Goal: Task Accomplishment & Management: Use online tool/utility

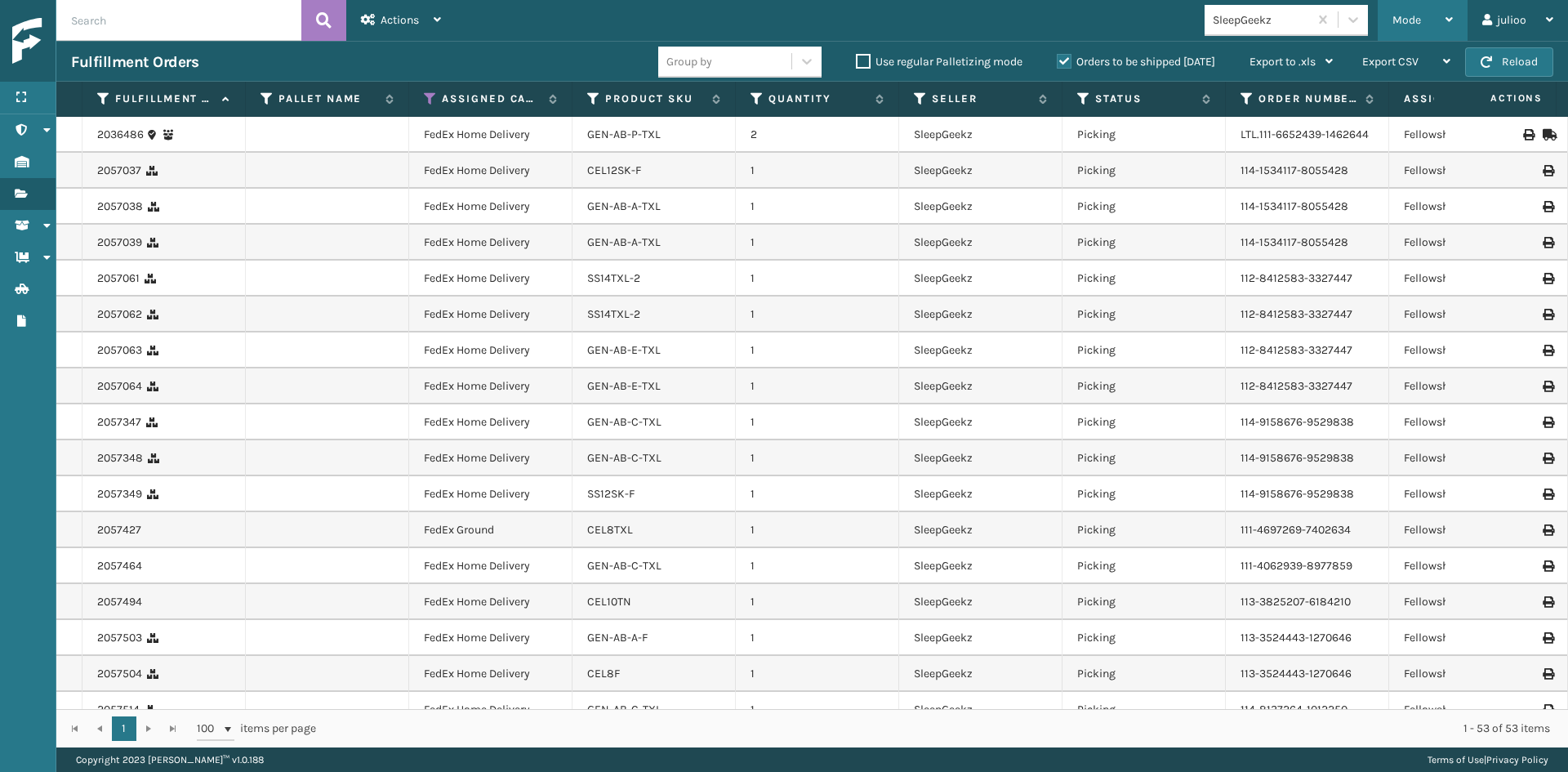
click at [1404, 21] on span "Mode" at bounding box center [1407, 20] width 29 height 14
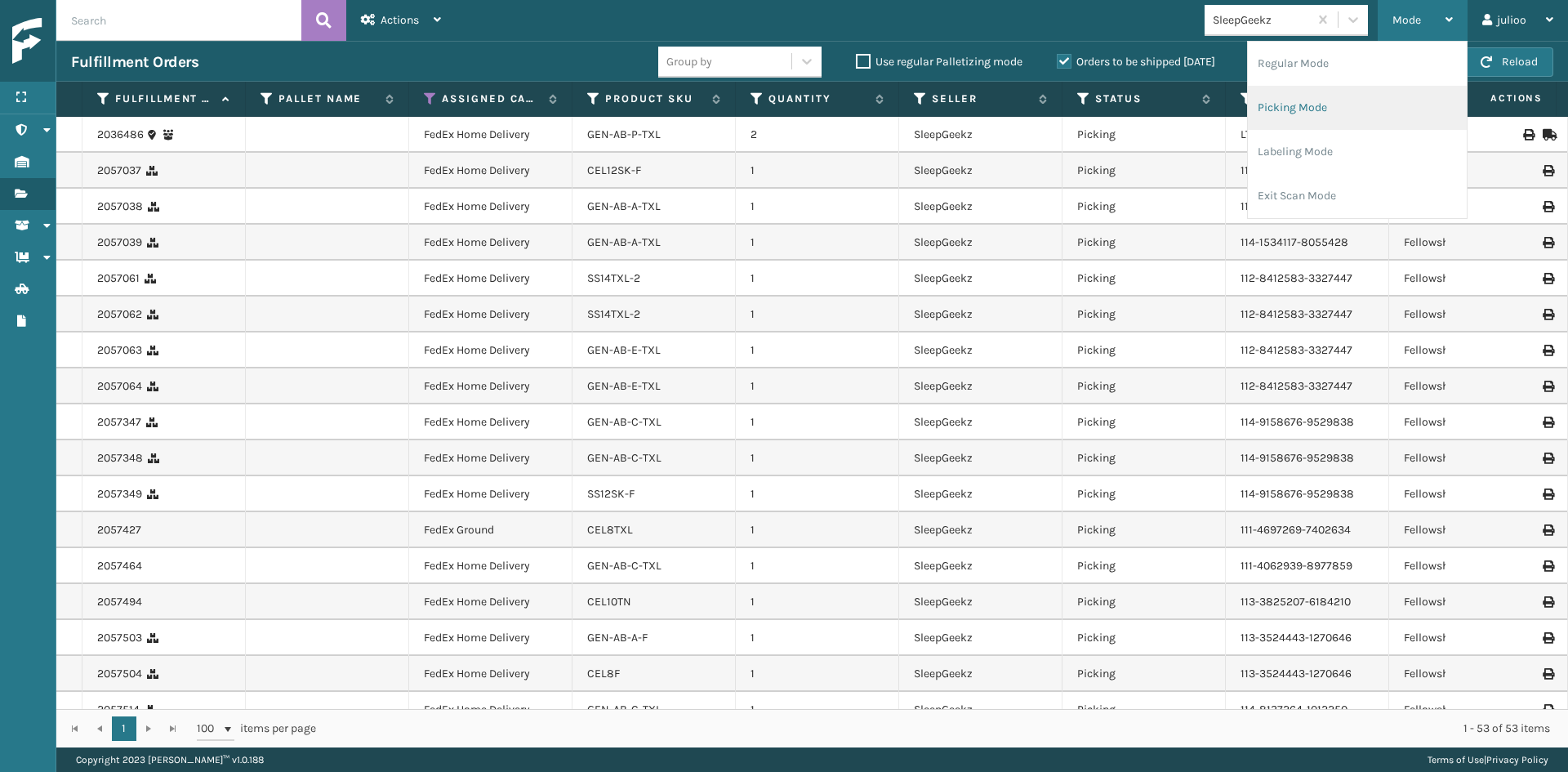
click at [1355, 115] on li "Picking Mode" at bounding box center [1357, 108] width 219 height 45
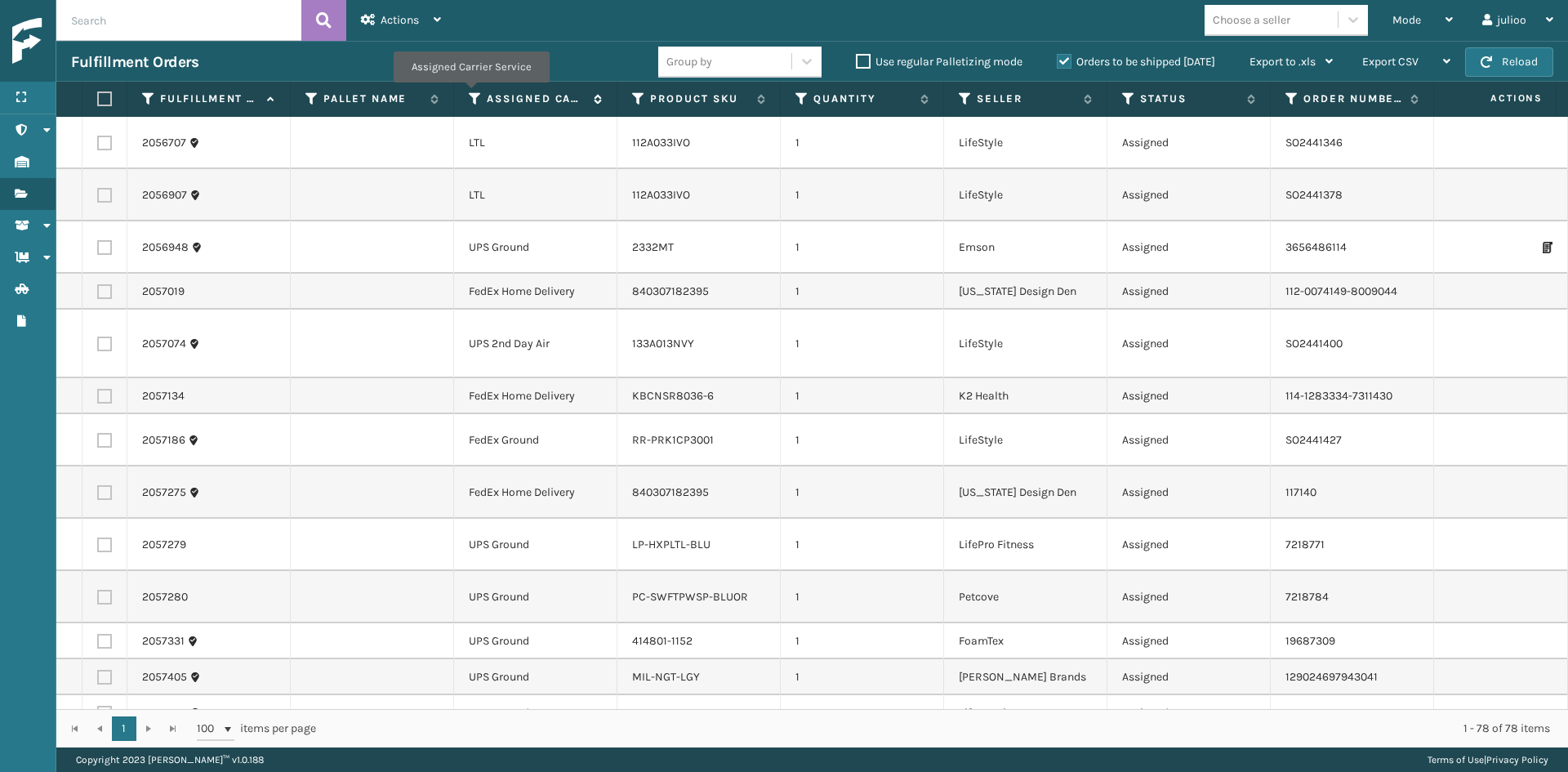
click at [470, 94] on icon at bounding box center [474, 98] width 13 height 15
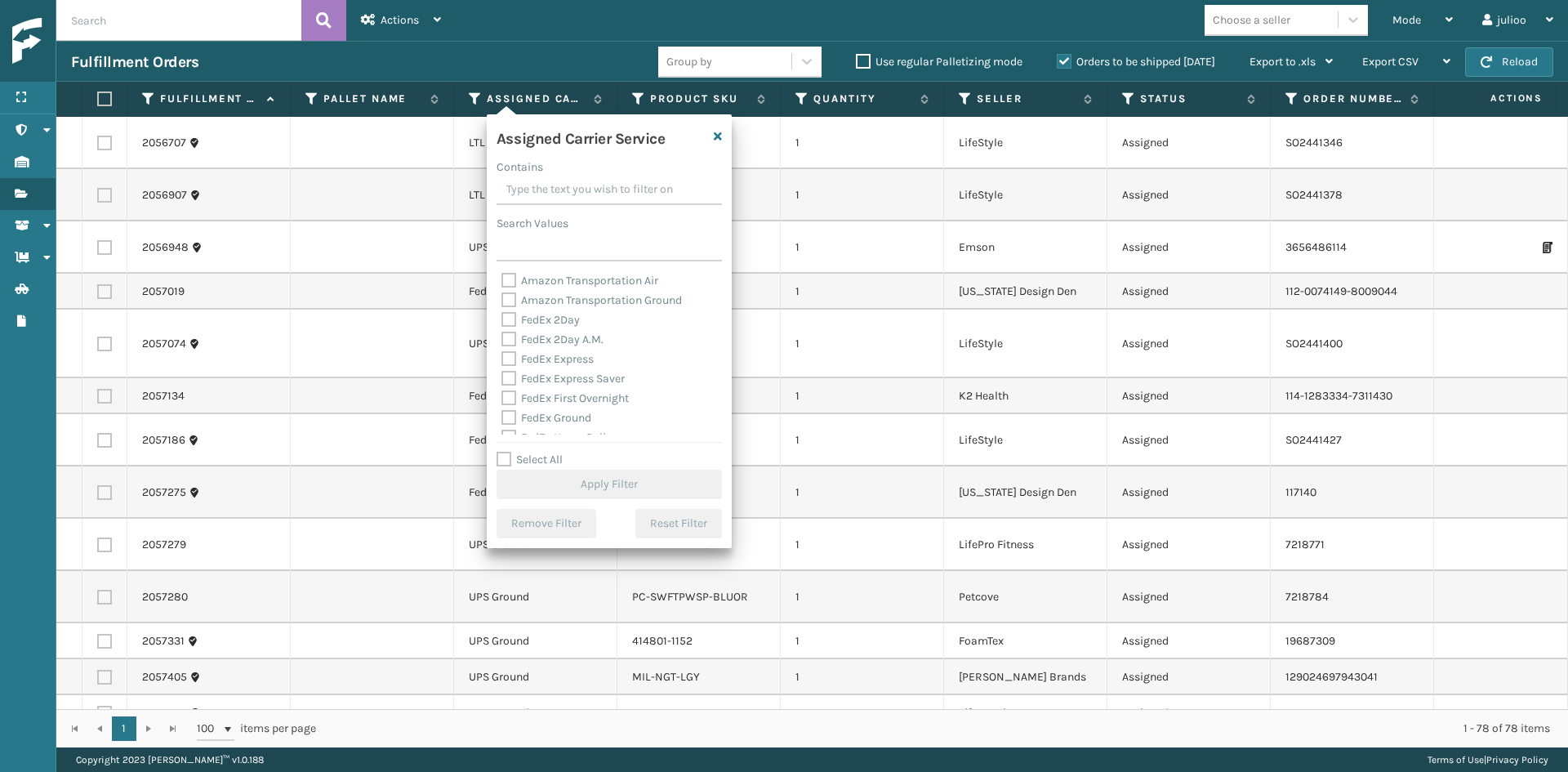
click at [552, 321] on label "FedEx 2Day" at bounding box center [540, 320] width 78 height 14
click at [502, 321] on input "FedEx 2Day" at bounding box center [501, 315] width 1 height 11
checkbox input "true"
click at [555, 333] on label "FedEx 2Day A.M." at bounding box center [552, 340] width 102 height 14
click at [502, 333] on input "FedEx 2Day A.M." at bounding box center [501, 335] width 1 height 11
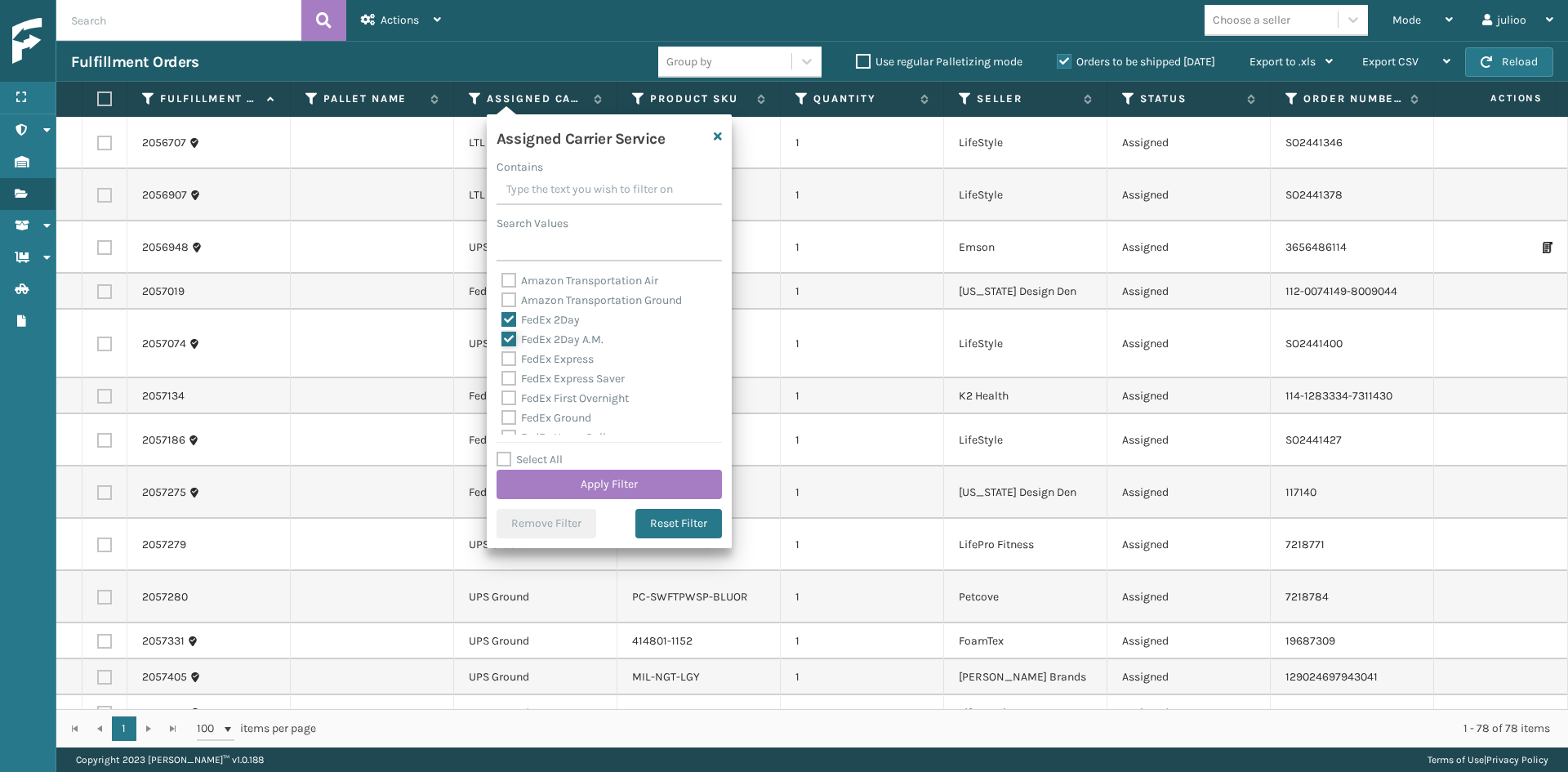
checkbox input "true"
click at [561, 354] on label "FedEx Express" at bounding box center [547, 359] width 92 height 14
click at [502, 354] on input "FedEx Express" at bounding box center [501, 355] width 1 height 11
checkbox input "true"
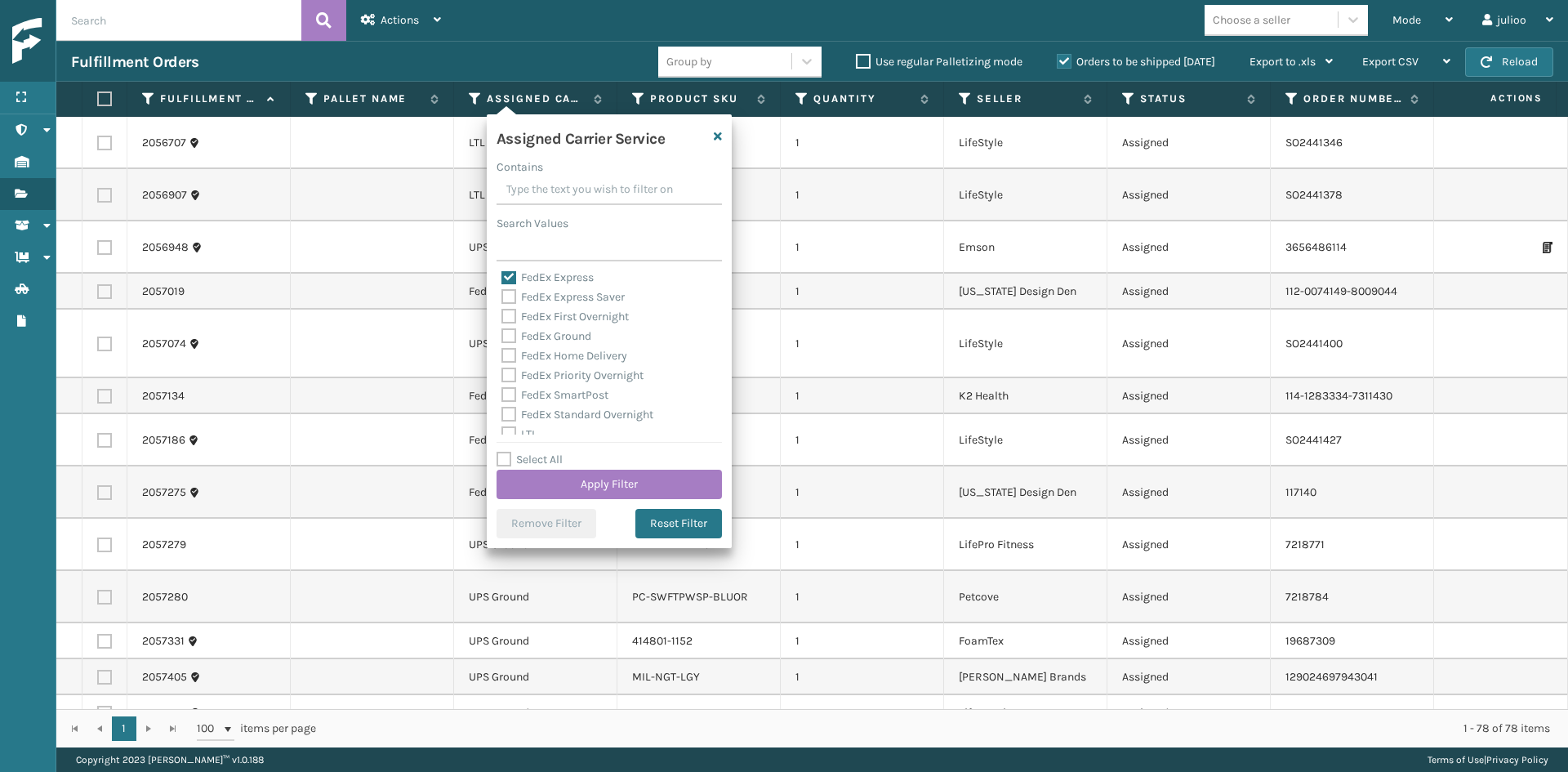
click at [569, 304] on div "FedEx Express Saver" at bounding box center [609, 297] width 216 height 20
click at [575, 291] on label "FedEx Express Saver" at bounding box center [563, 297] width 124 height 14
click at [502, 291] on input "FedEx Express Saver" at bounding box center [501, 292] width 1 height 11
checkbox input "true"
click at [572, 319] on label "FedEx First Overnight" at bounding box center [565, 317] width 128 height 14
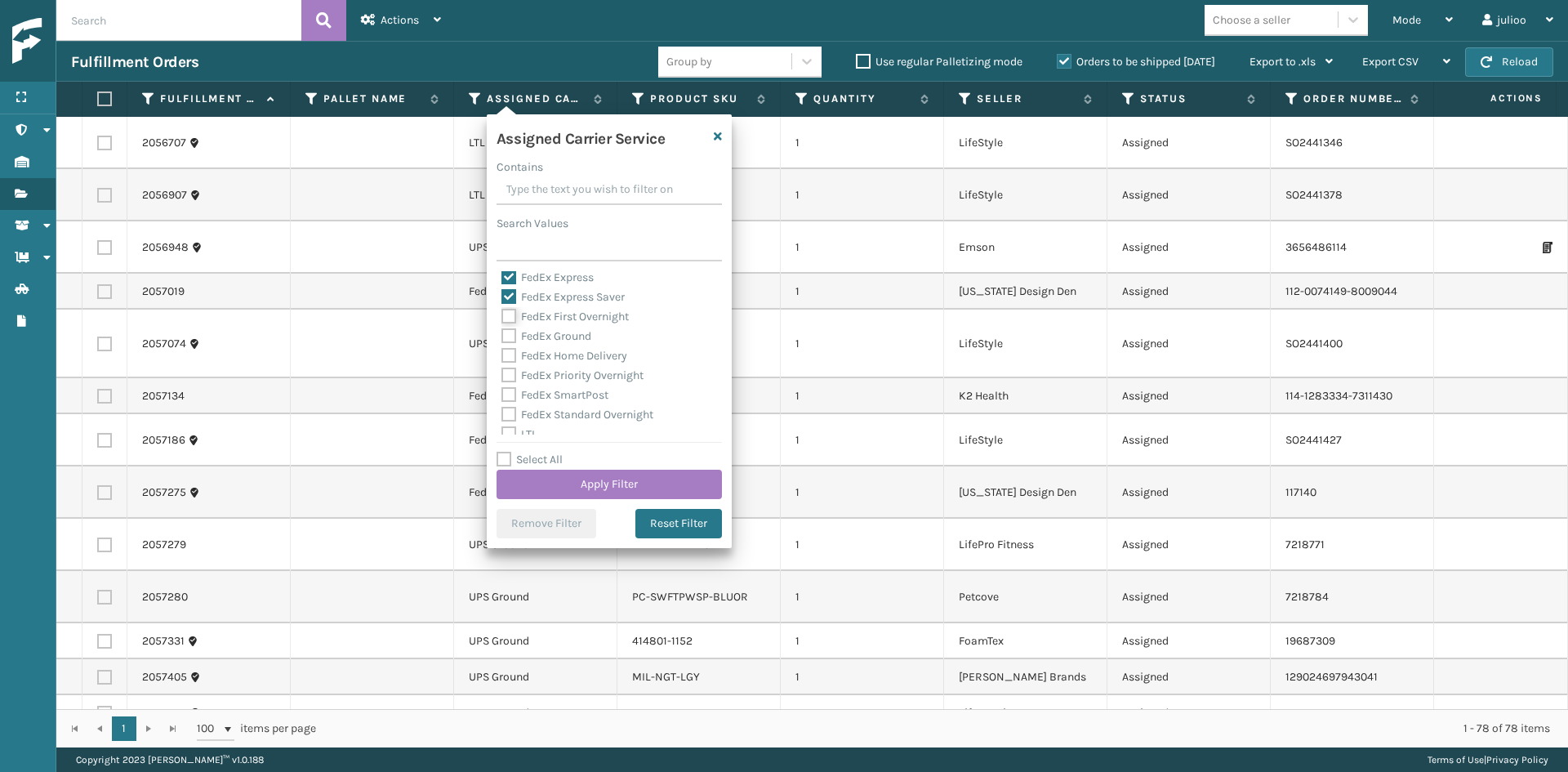
click at [502, 318] on input "FedEx First Overnight" at bounding box center [501, 312] width 1 height 11
checkbox input "true"
click at [564, 333] on label "FedEx Ground" at bounding box center [546, 336] width 90 height 14
click at [502, 333] on input "FedEx Ground" at bounding box center [501, 332] width 1 height 11
checkbox input "true"
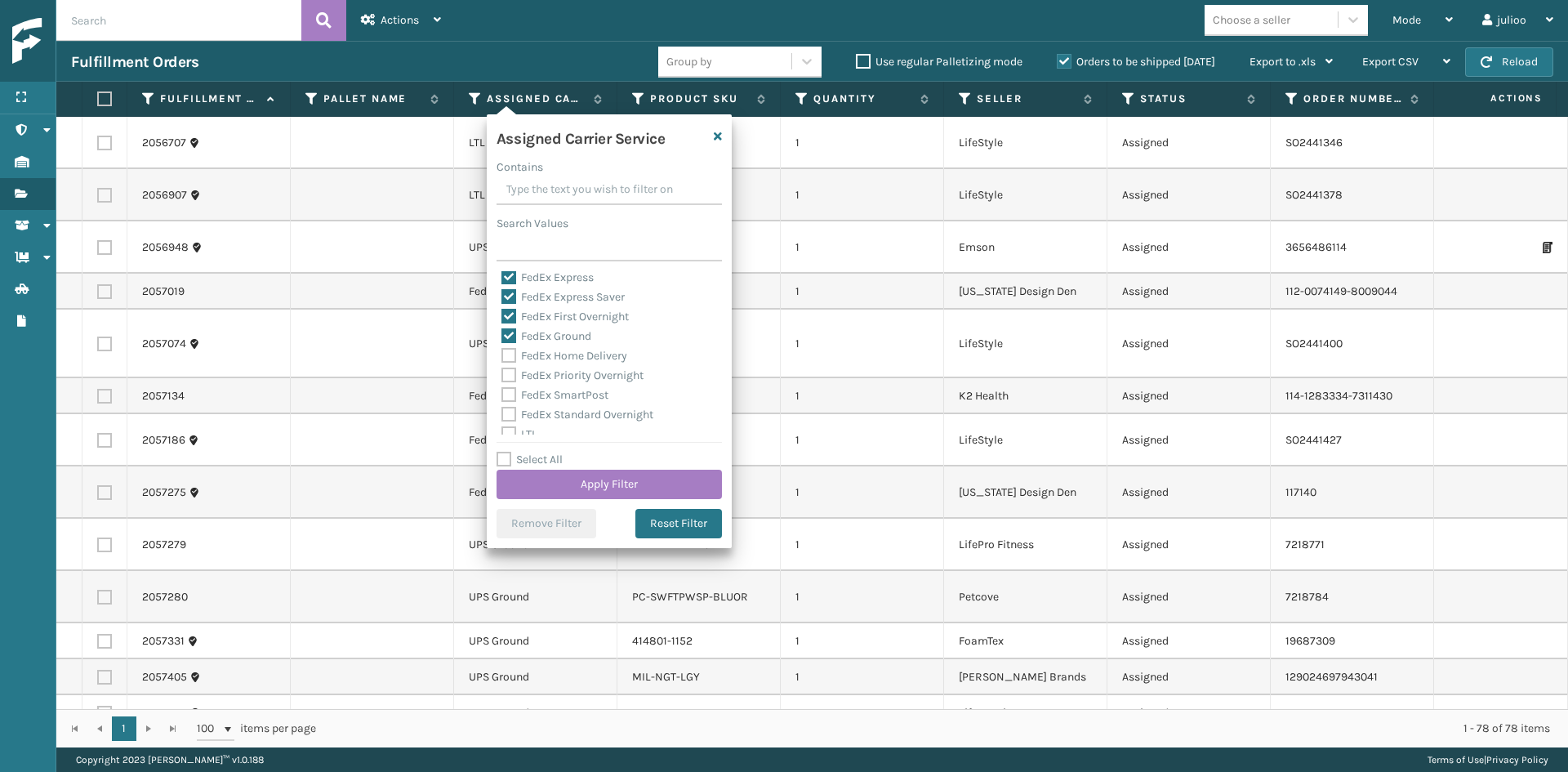
click at [566, 352] on label "FedEx Home Delivery" at bounding box center [564, 356] width 126 height 14
click at [502, 352] on input "FedEx Home Delivery" at bounding box center [501, 352] width 1 height 11
checkbox input "true"
click at [573, 305] on div "FedEx SmartPost" at bounding box center [609, 314] width 216 height 20
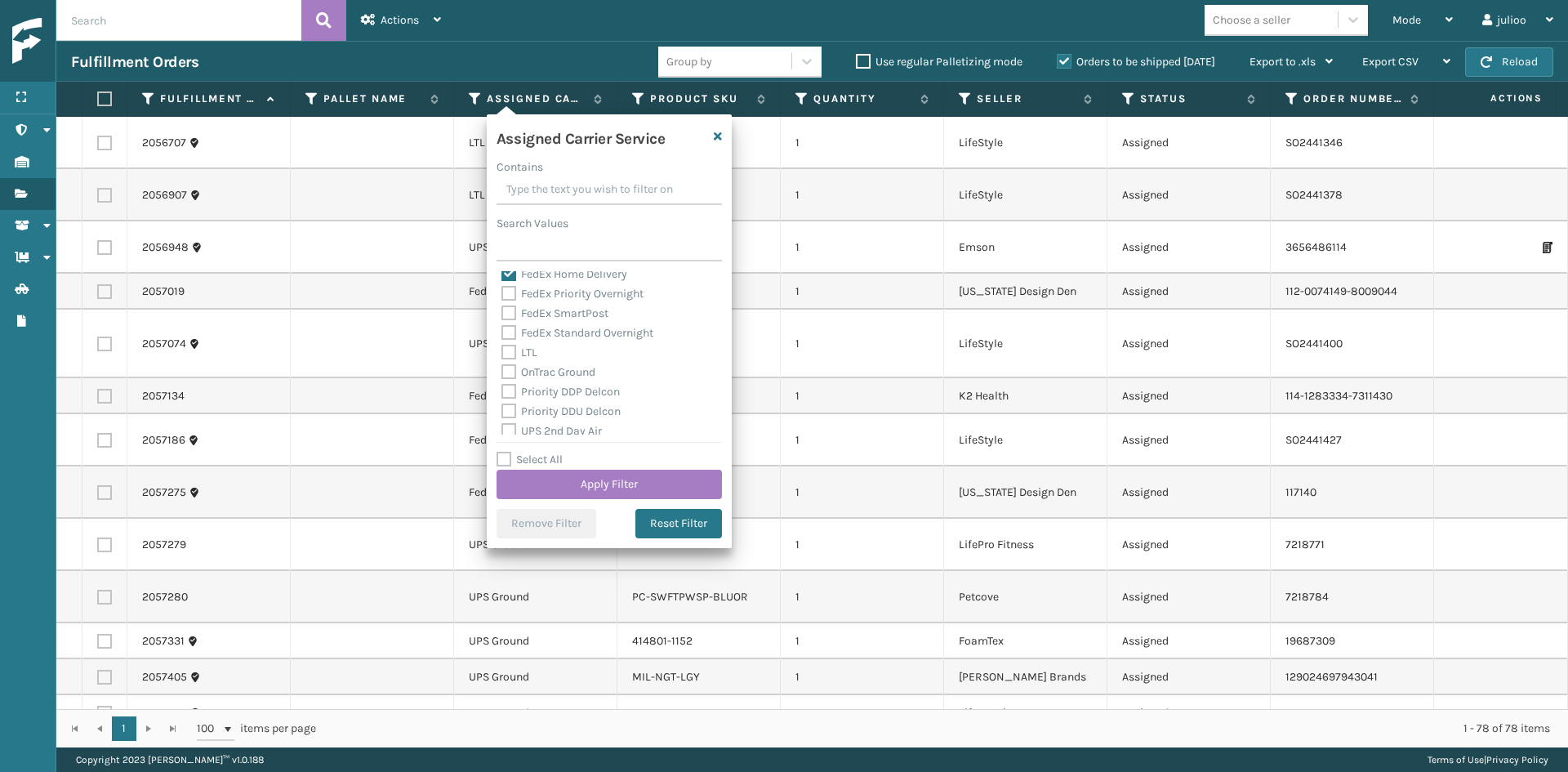
click at [574, 293] on label "FedEx Priority Overnight" at bounding box center [572, 293] width 142 height 14
click at [502, 293] on input "FedEx Priority Overnight" at bounding box center [501, 289] width 1 height 11
checkbox input "true"
click at [567, 309] on label "FedEx SmartPost" at bounding box center [555, 313] width 107 height 14
click at [502, 309] on input "FedEx SmartPost" at bounding box center [501, 309] width 1 height 11
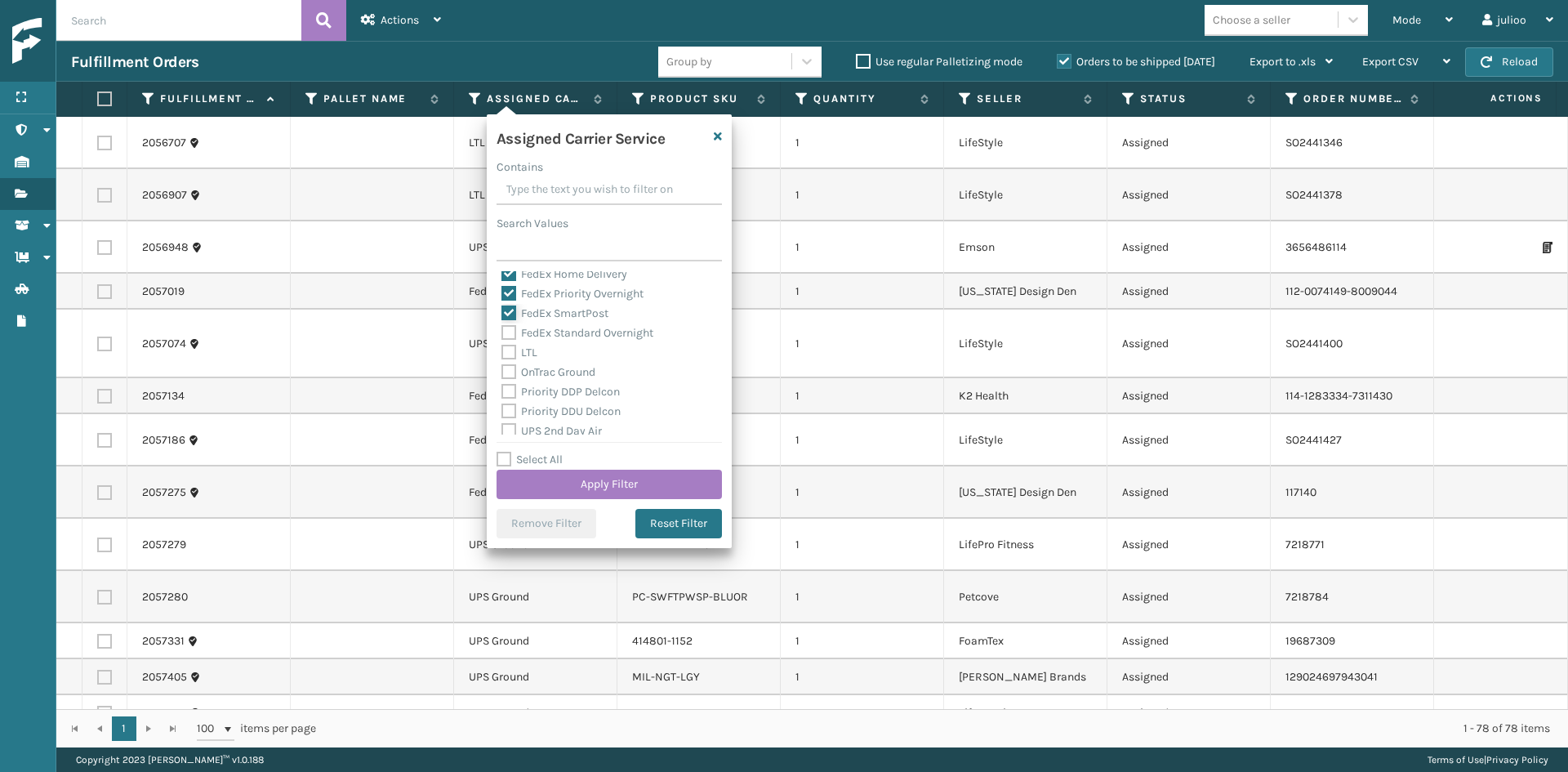
checkbox input "true"
click at [567, 330] on label "FedEx Standard Overnight" at bounding box center [576, 333] width 152 height 14
click at [502, 330] on input "FedEx Standard Overnight" at bounding box center [501, 329] width 1 height 11
checkbox input "true"
click at [632, 481] on button "Apply Filter" at bounding box center [609, 485] width 226 height 30
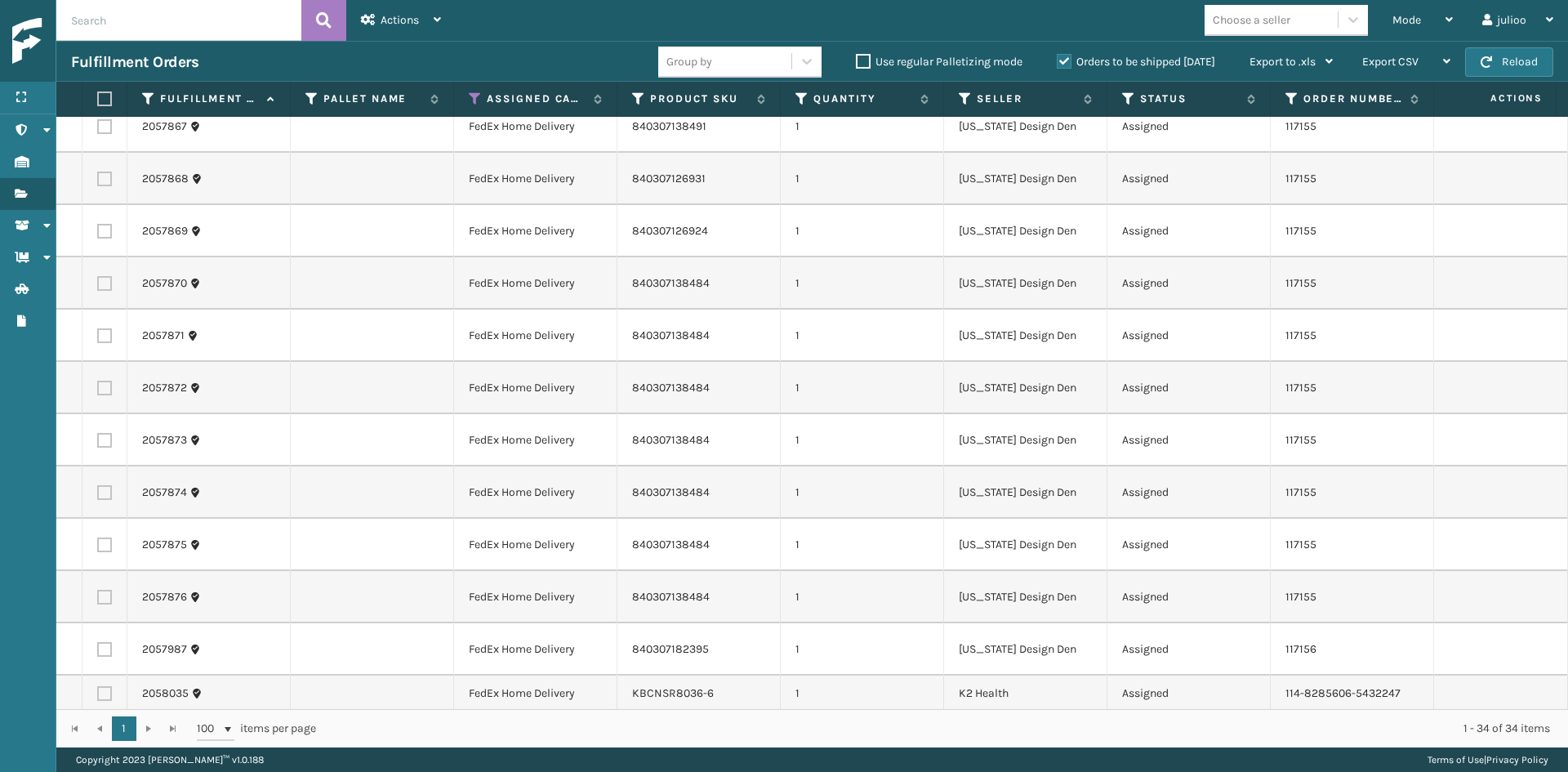
scroll to position [757, 0]
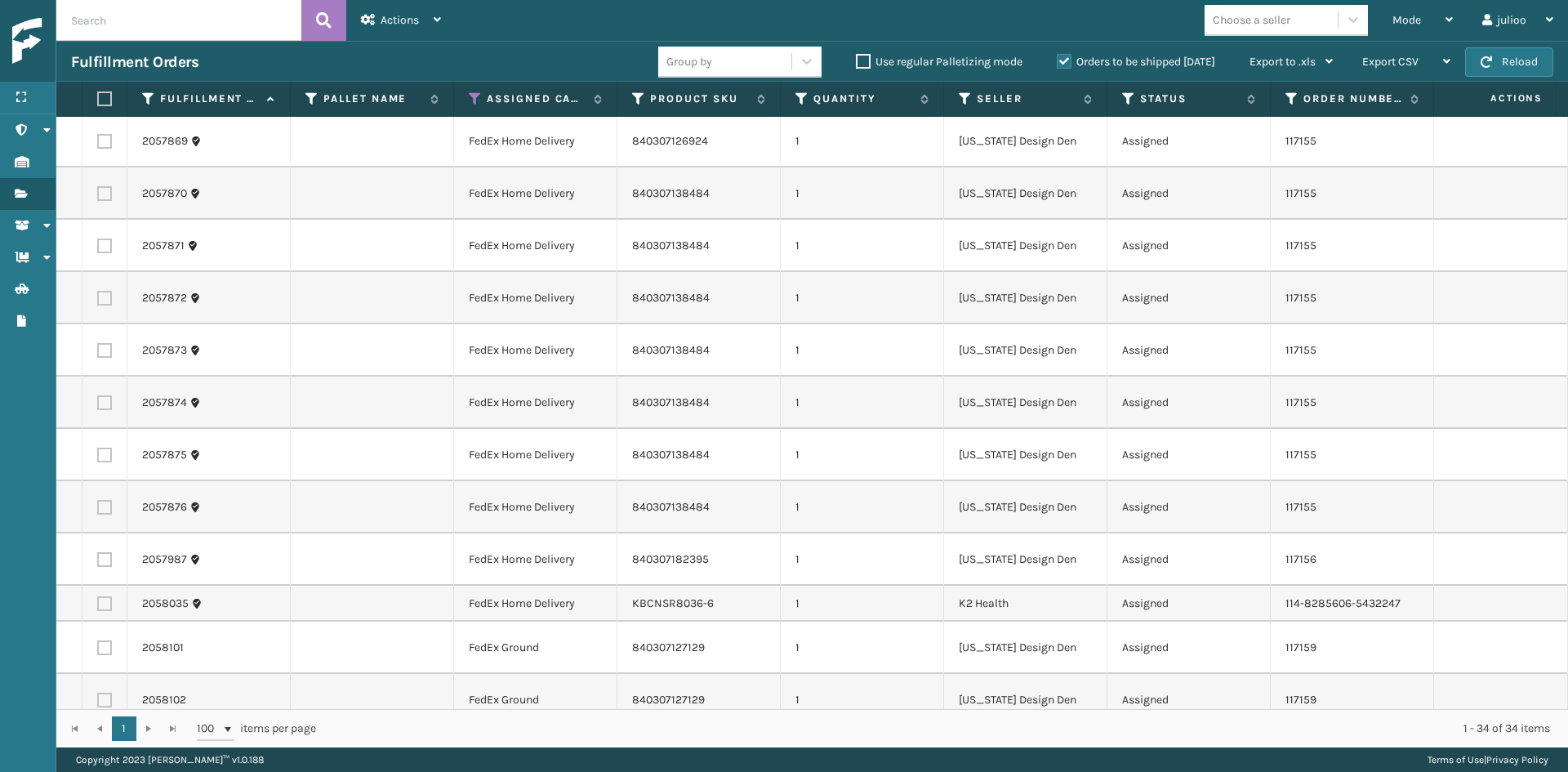
click at [1238, 18] on div "Choose a seller" at bounding box center [1252, 20] width 77 height 17
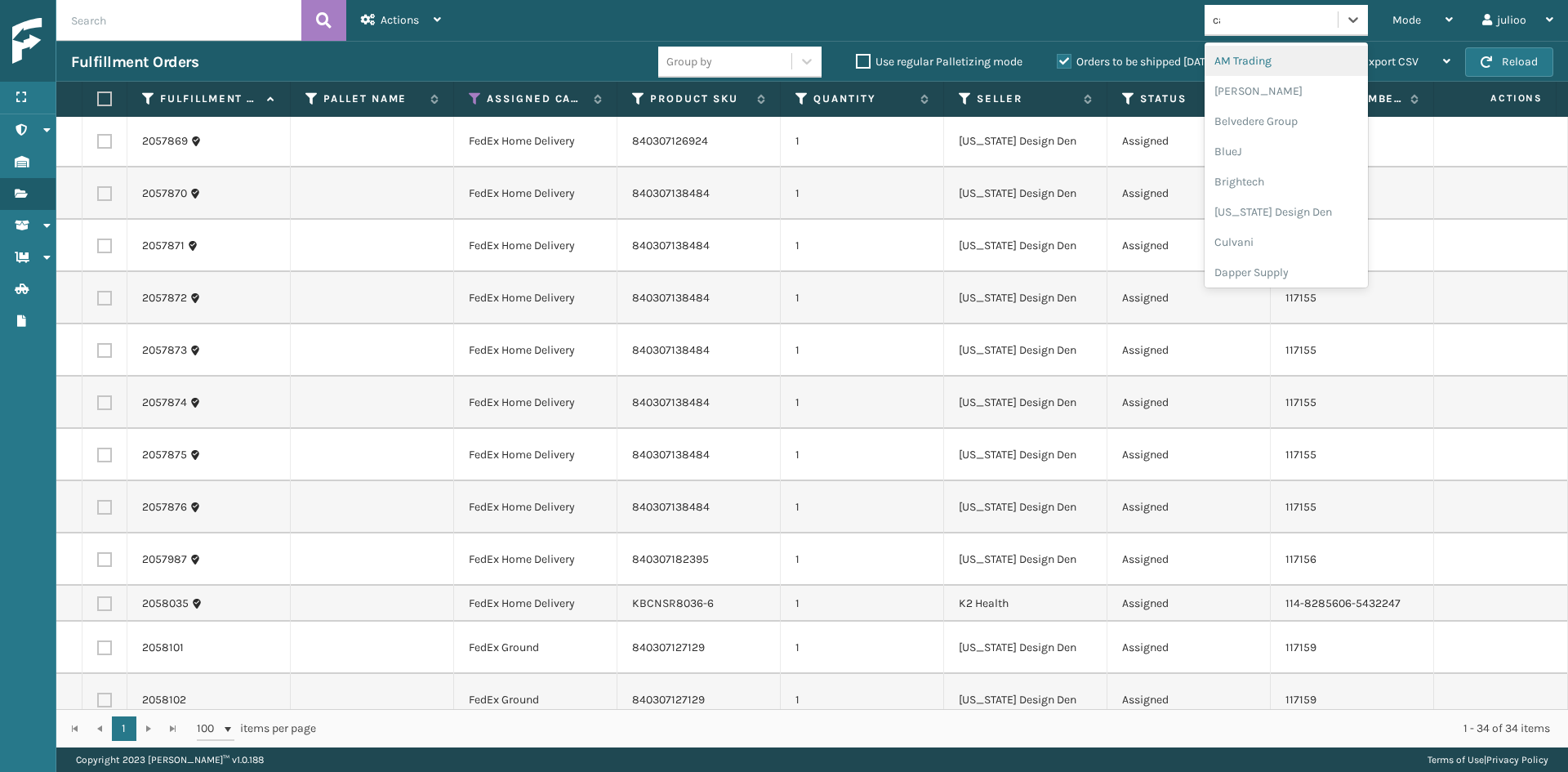
type input "cal"
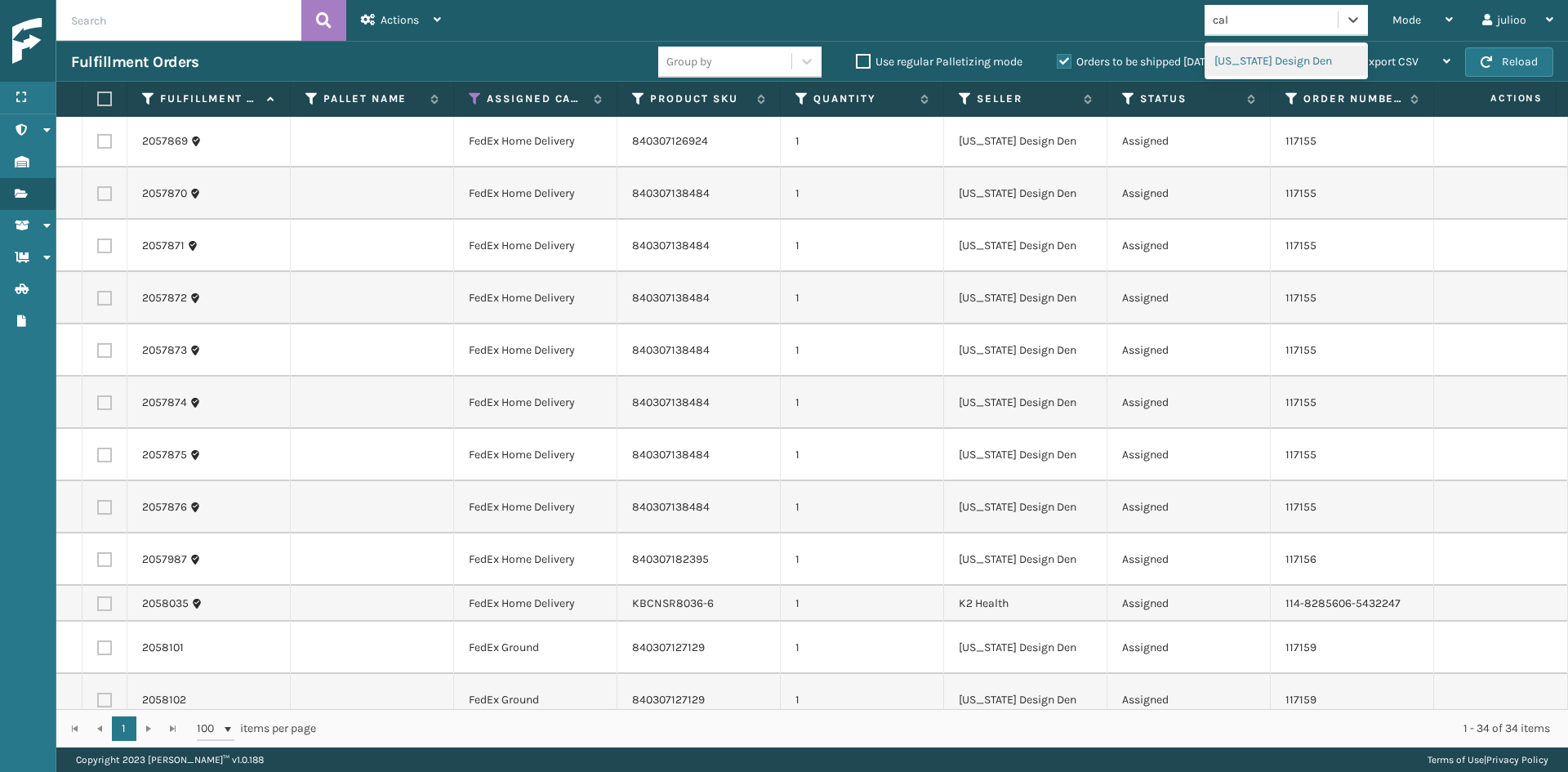
click at [1233, 60] on div "[US_STATE] Design Den" at bounding box center [1286, 60] width 163 height 31
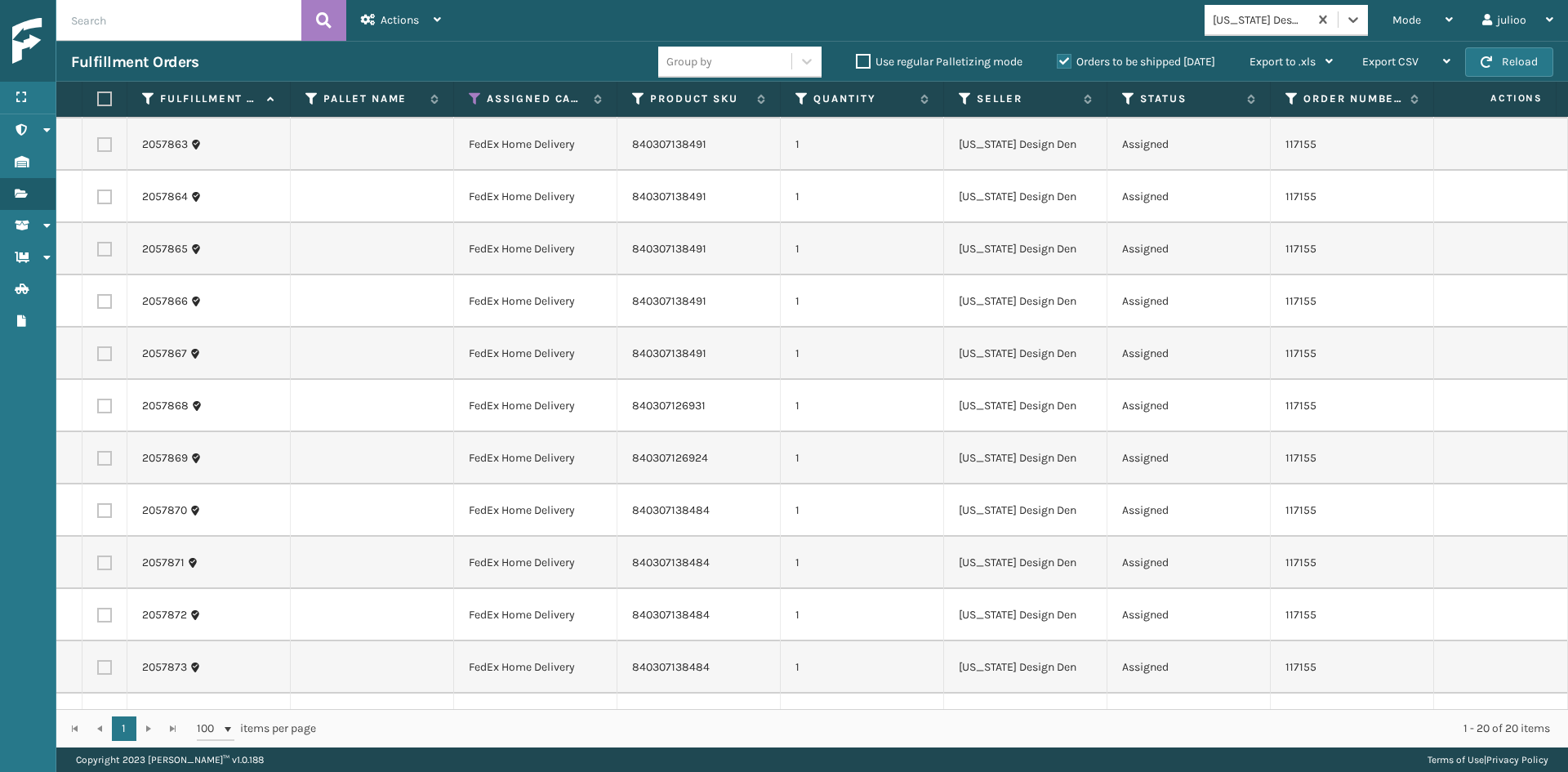
scroll to position [0, 0]
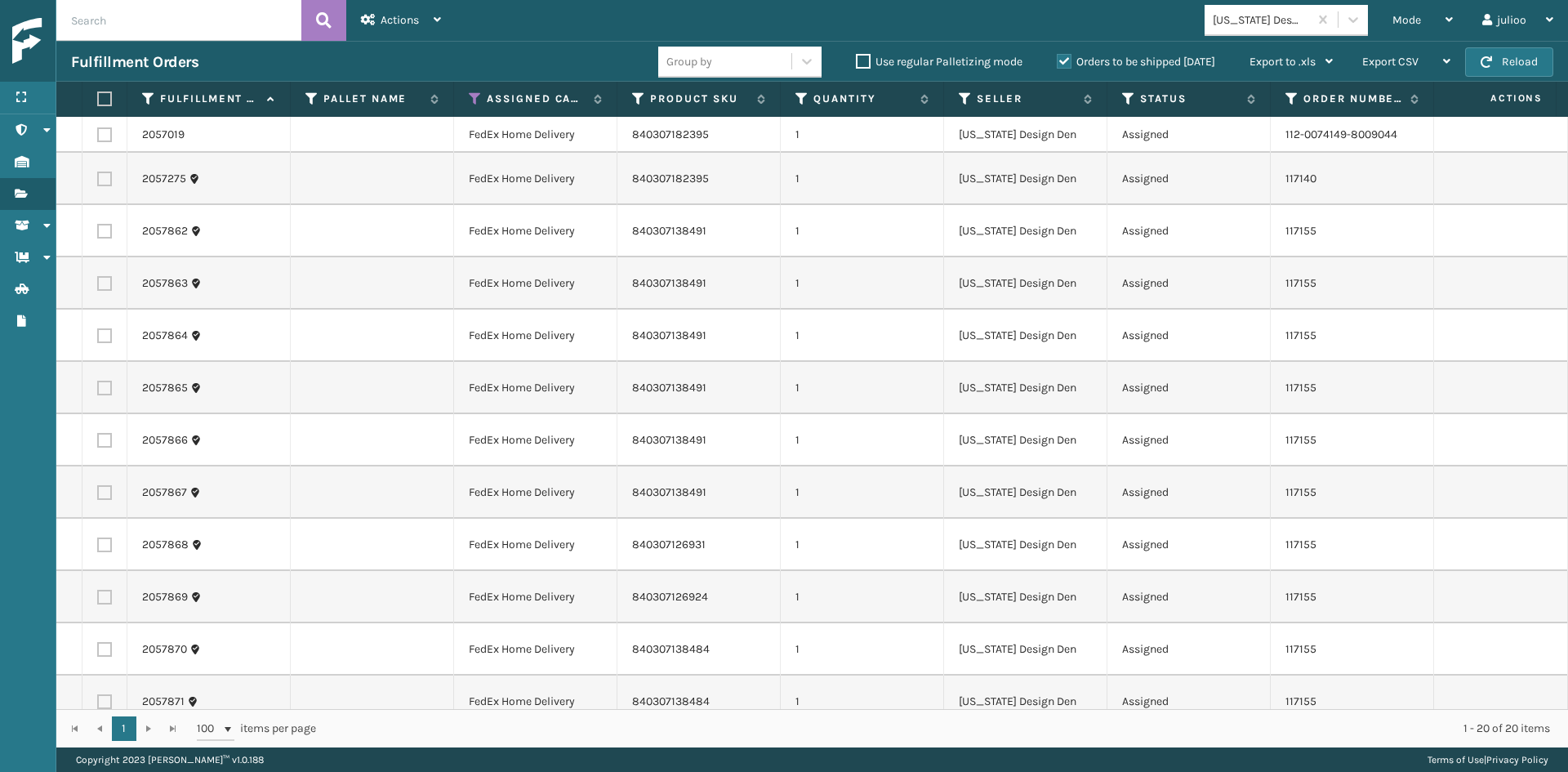
click at [107, 94] on label at bounding box center [102, 98] width 10 height 15
click at [98, 94] on input "checkbox" at bounding box center [97, 99] width 1 height 11
checkbox input "true"
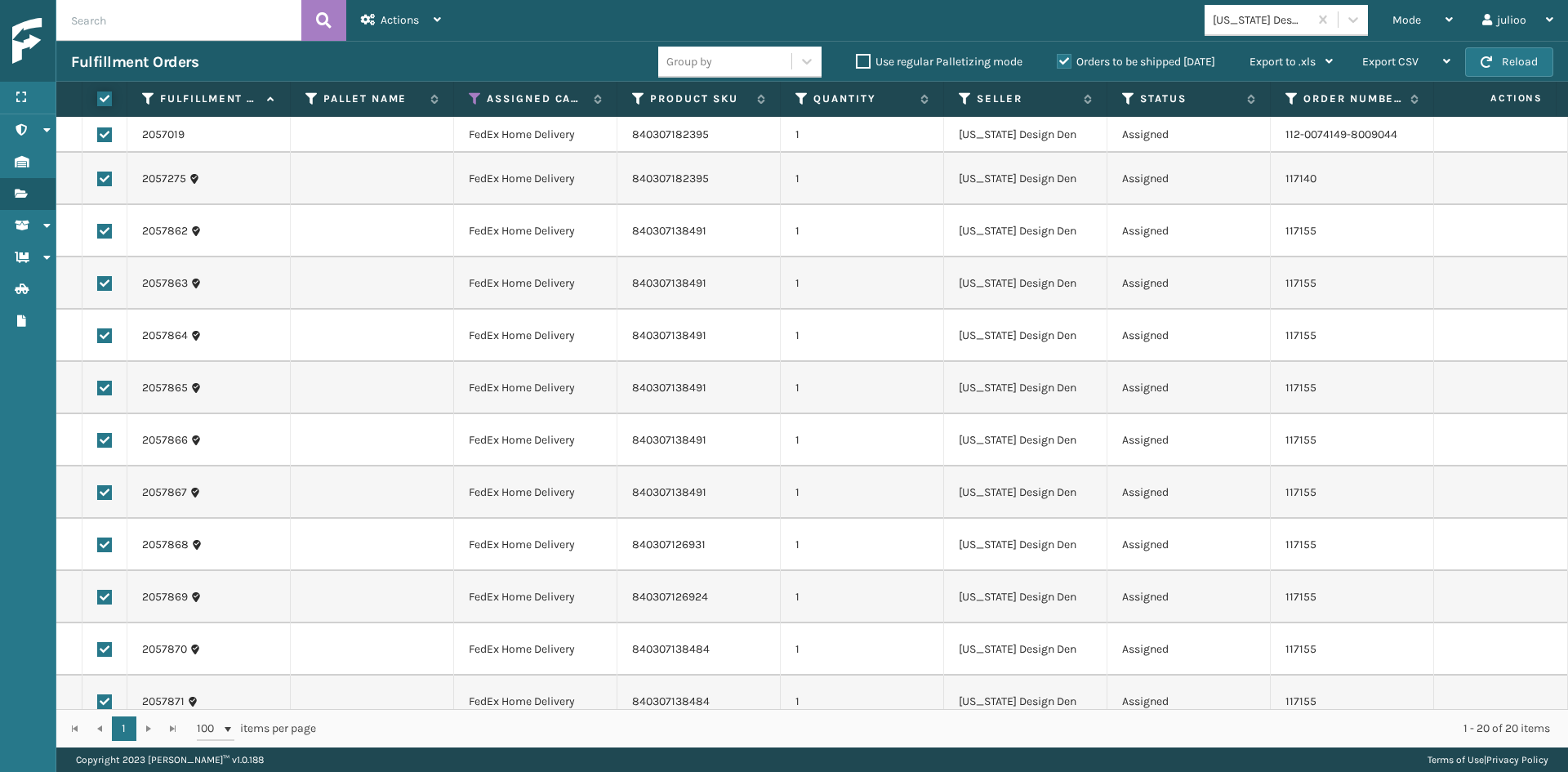
checkbox input "true"
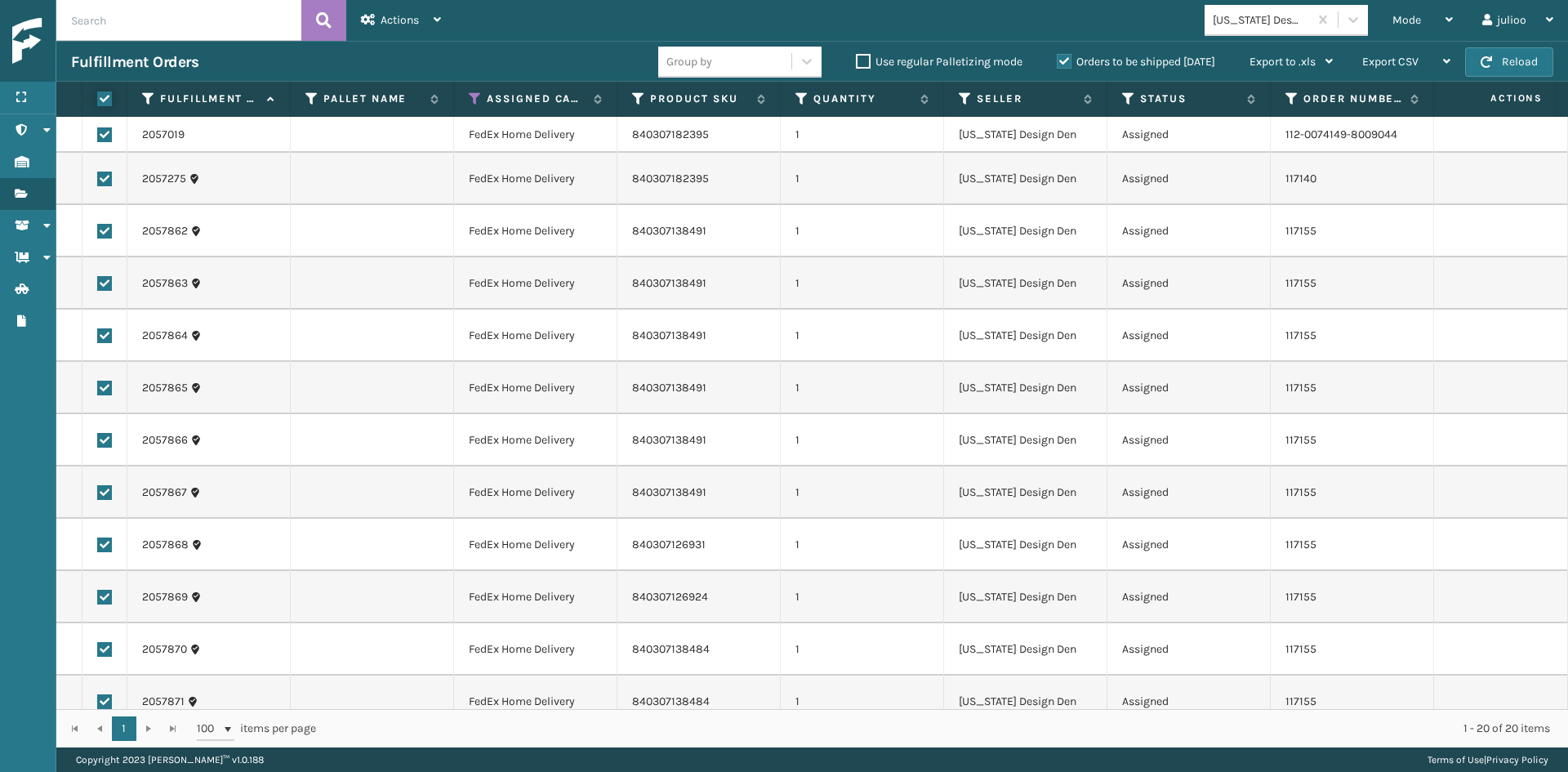
checkbox input "true"
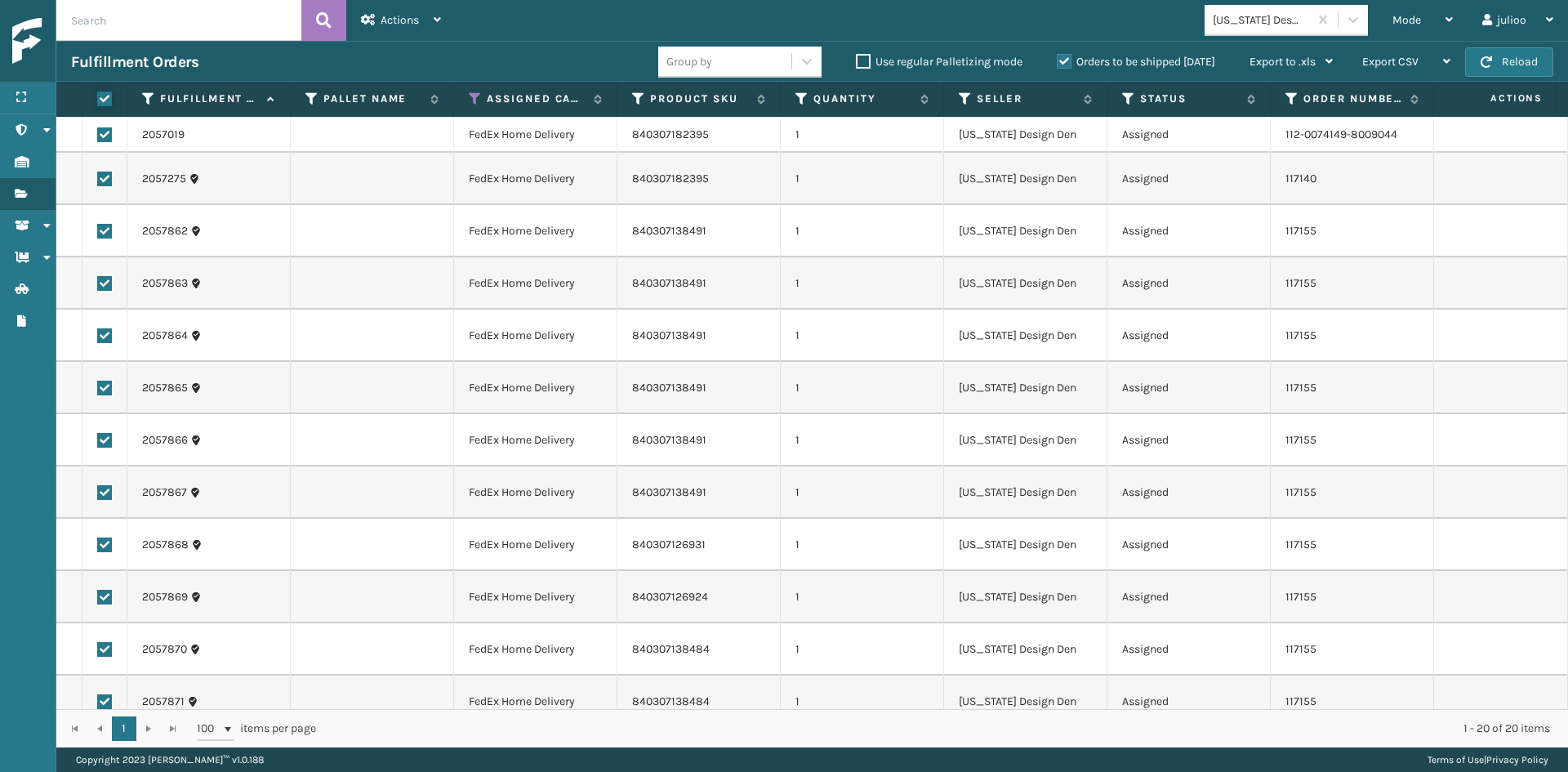
checkbox input "true"
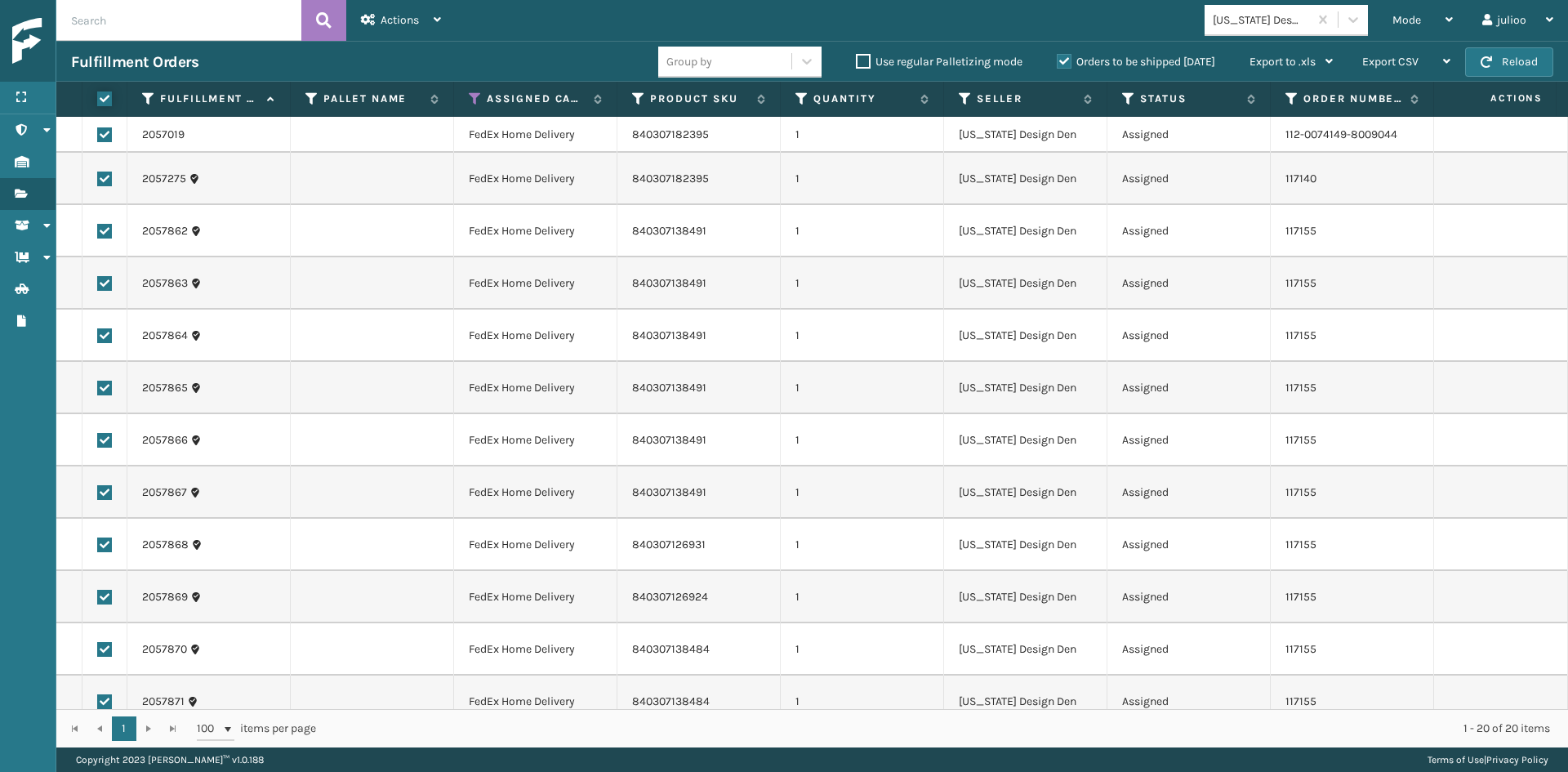
checkbox input "true"
click at [383, 19] on span "Actions" at bounding box center [399, 20] width 39 height 14
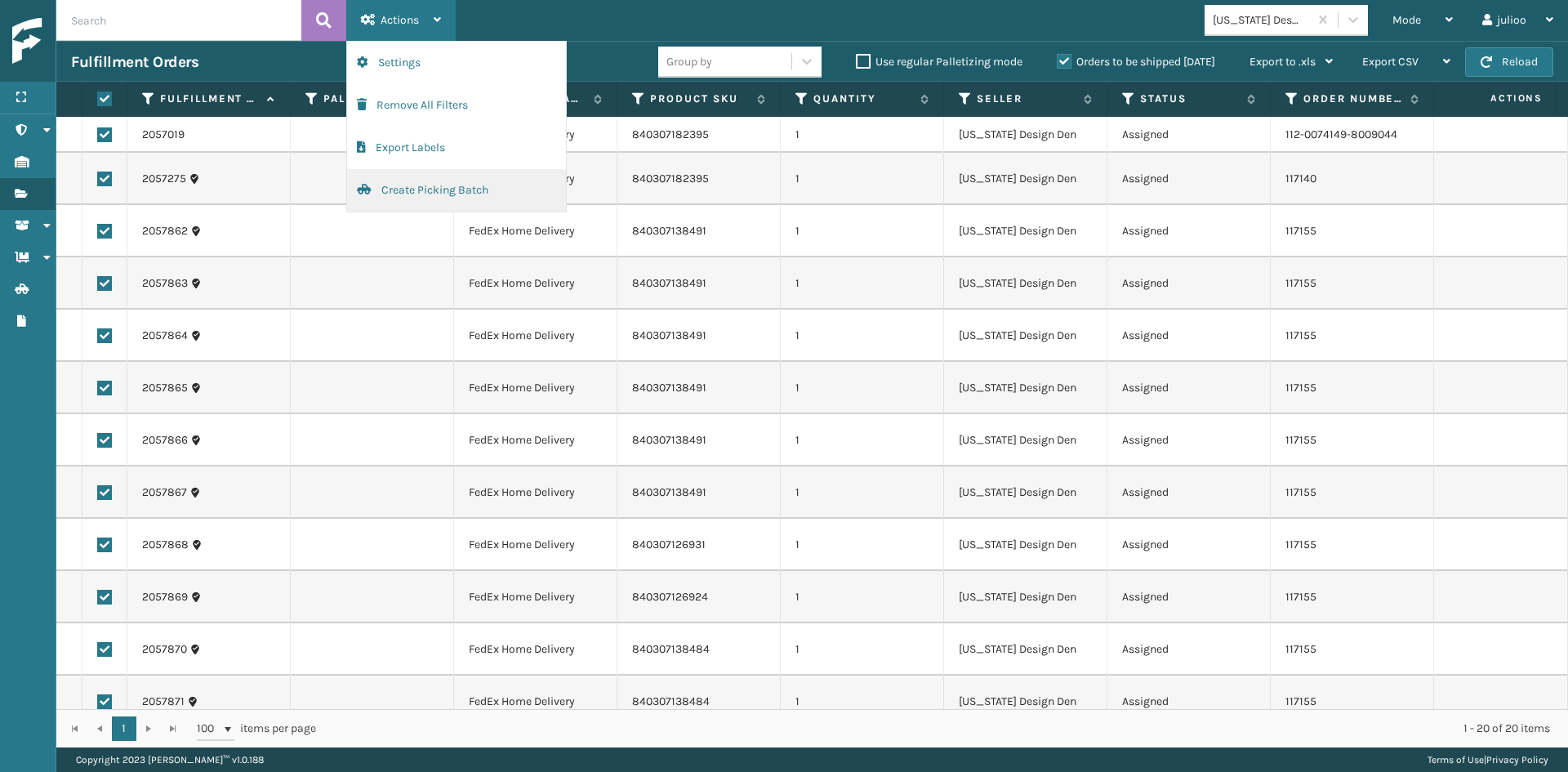
click at [412, 179] on button "Create Picking Batch" at bounding box center [456, 190] width 219 height 43
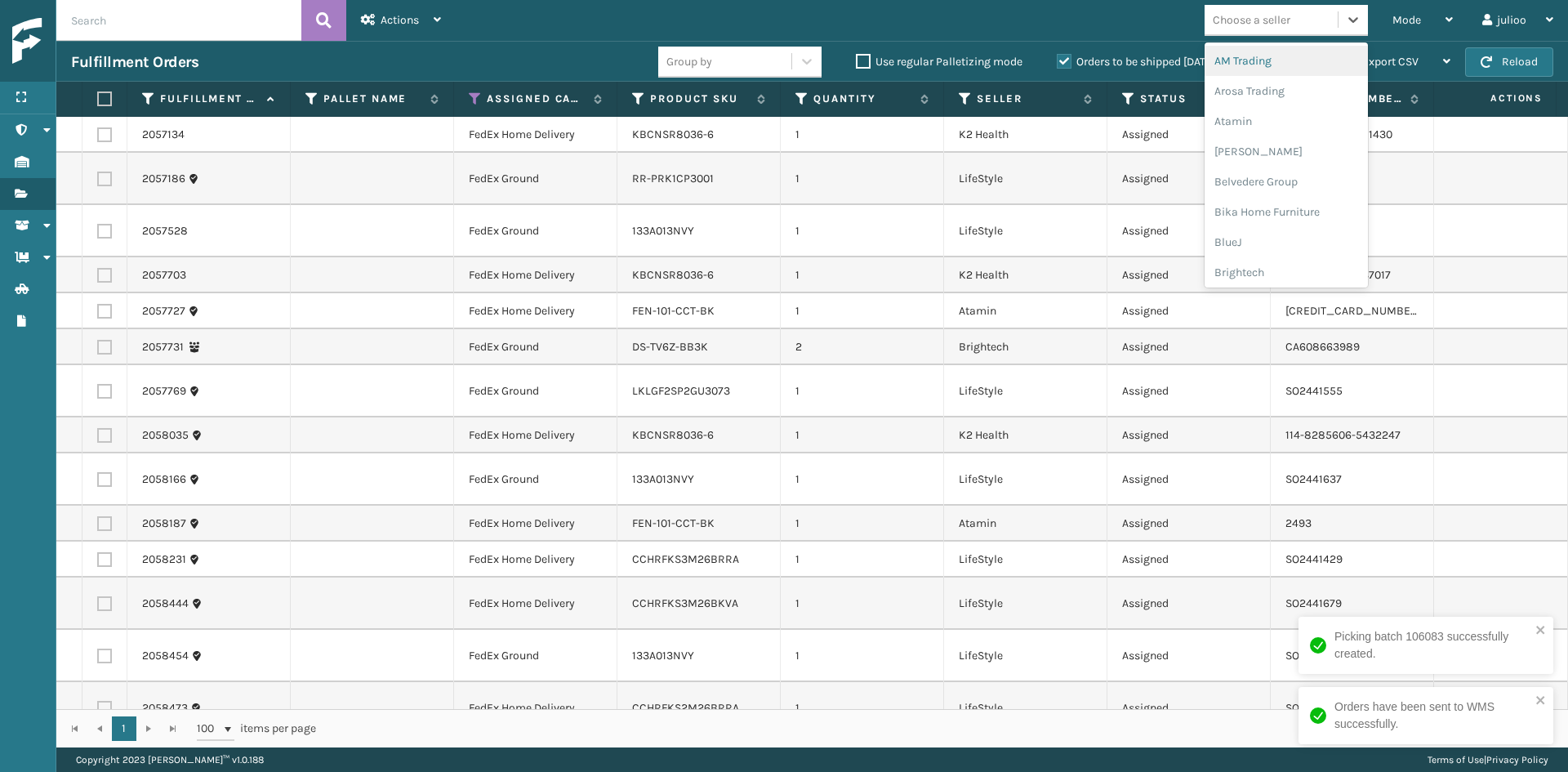
click at [1260, 16] on div "Choose a seller" at bounding box center [1252, 20] width 77 height 17
type input "K2"
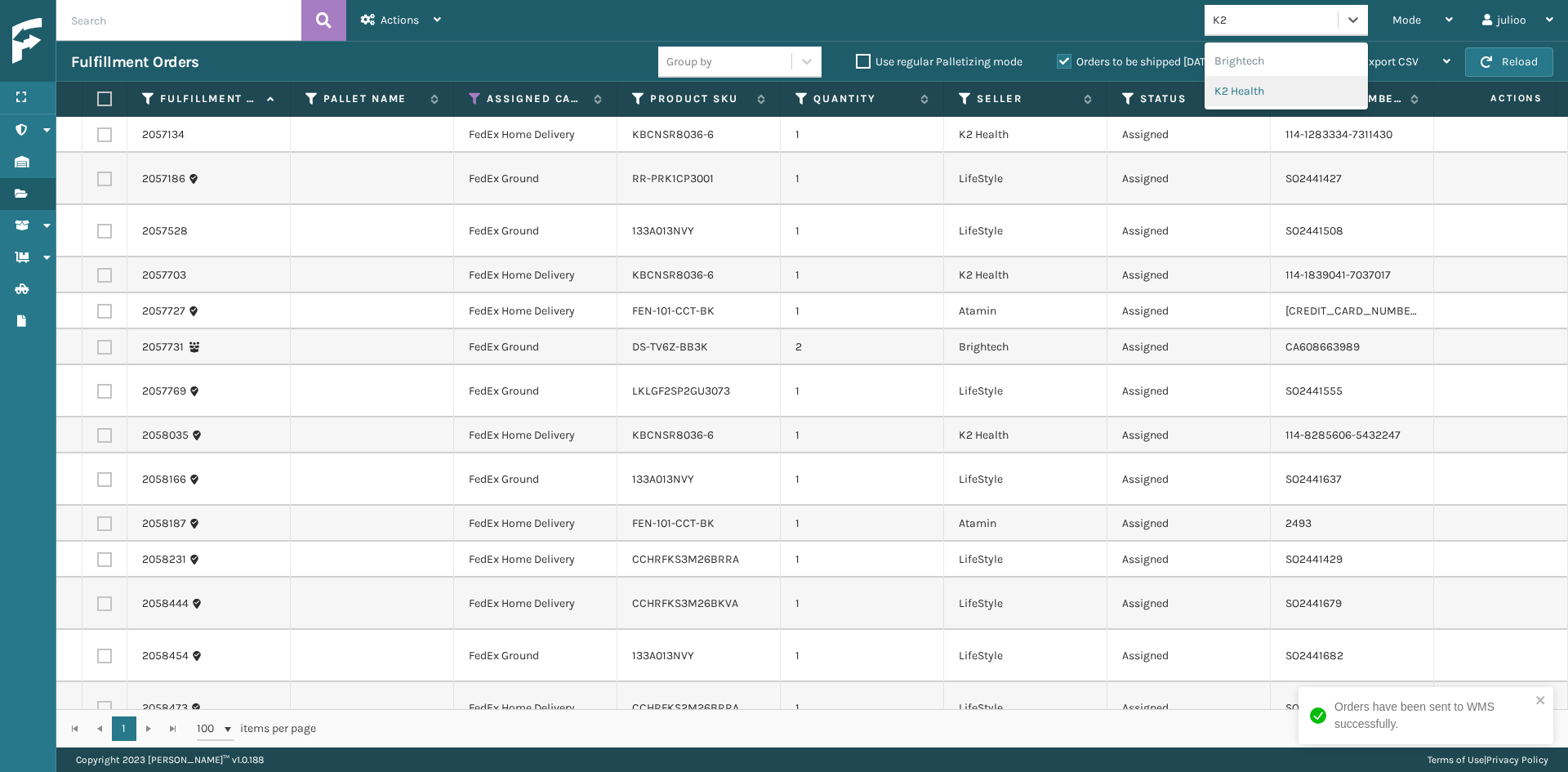
click at [1271, 96] on div "K2 Health" at bounding box center [1286, 91] width 163 height 31
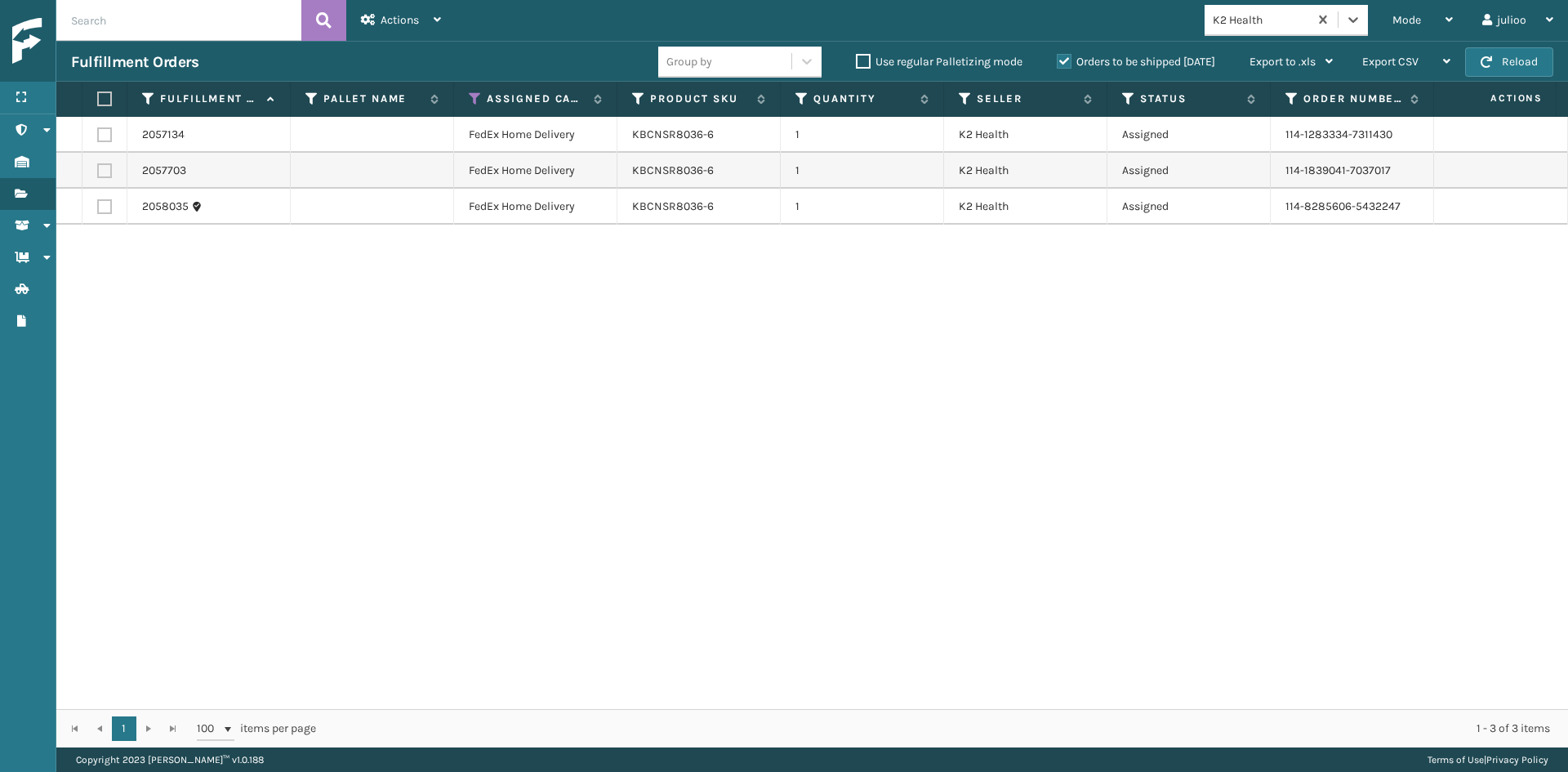
click at [107, 97] on label at bounding box center [102, 98] width 10 height 15
click at [98, 97] on input "checkbox" at bounding box center [97, 99] width 1 height 11
checkbox input "true"
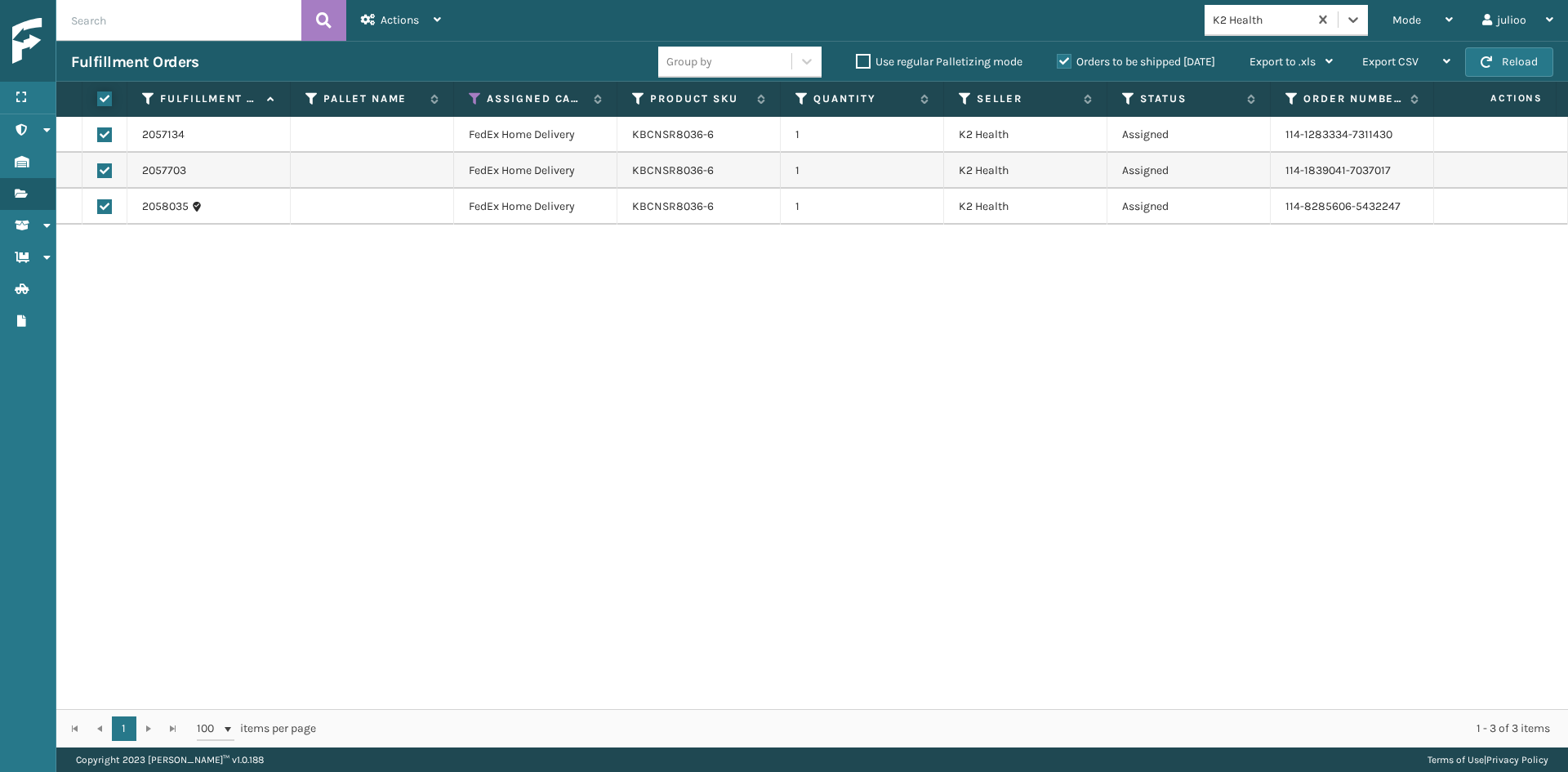
checkbox input "true"
click at [446, 0] on div "Actions Settings Remove All Filters Export Labels Create Picking Batch" at bounding box center [401, 20] width 109 height 41
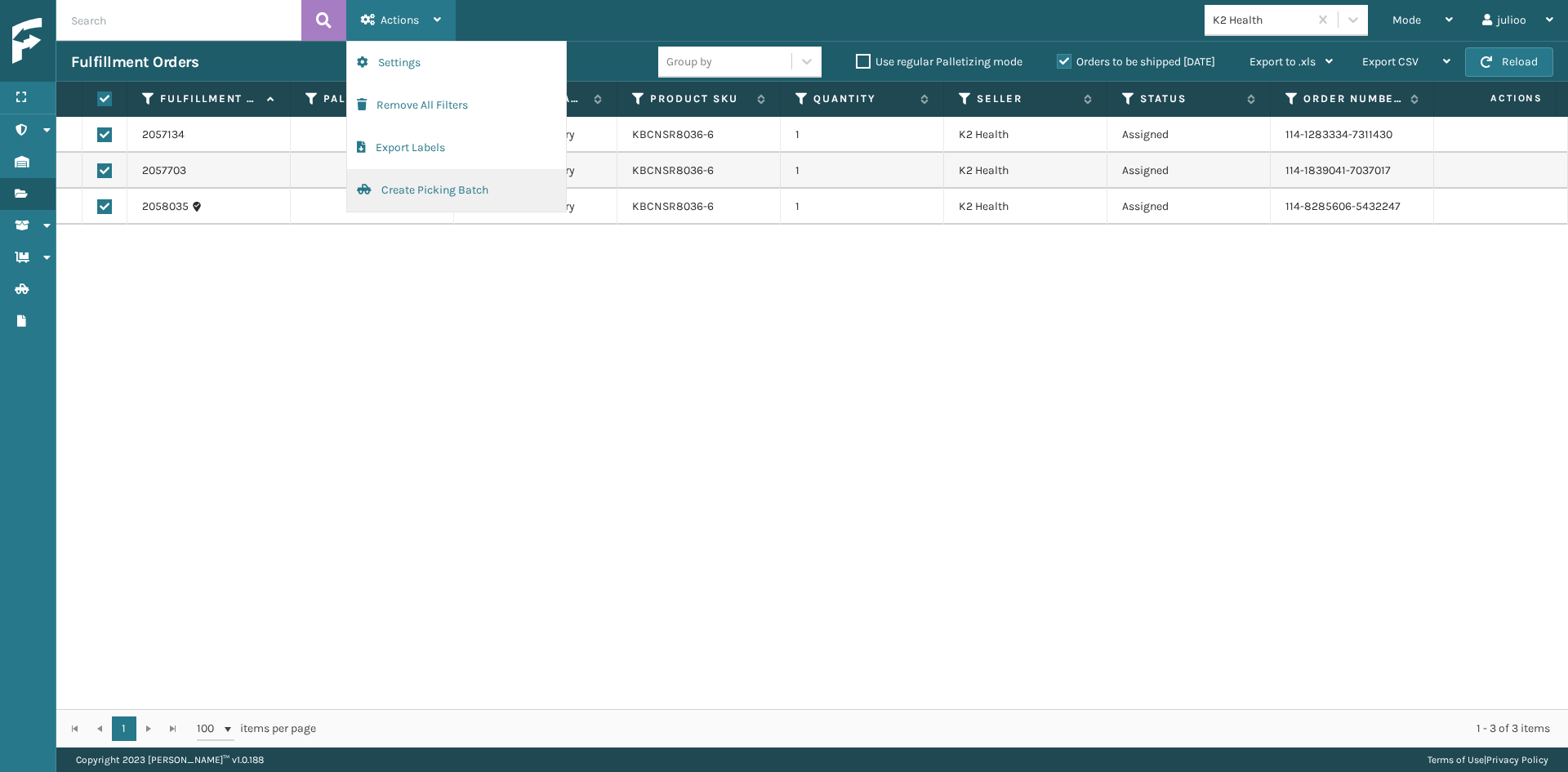
click at [421, 186] on button "Create Picking Batch" at bounding box center [456, 190] width 219 height 43
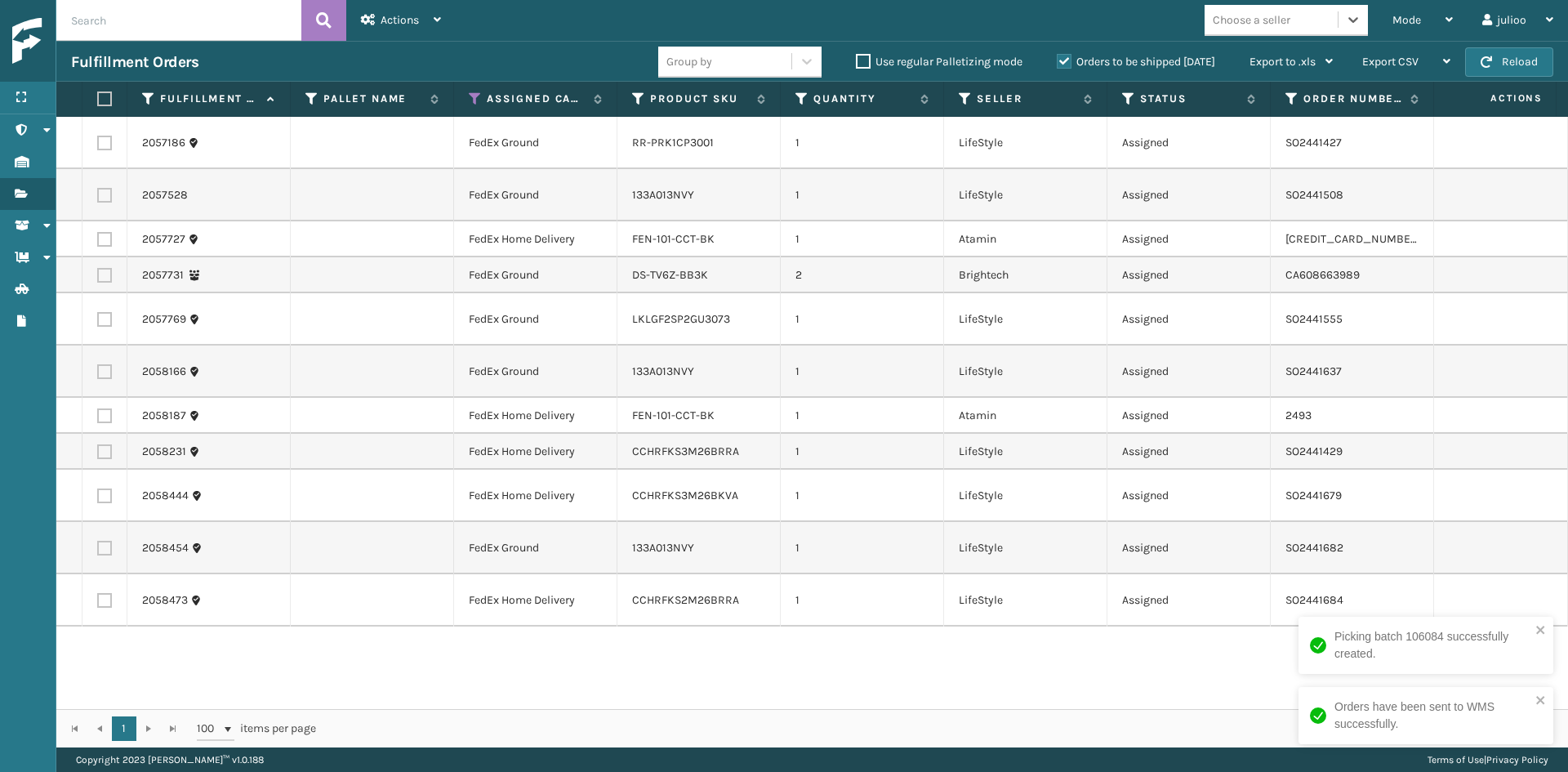
click at [1247, 25] on div "Choose a seller" at bounding box center [1252, 20] width 77 height 17
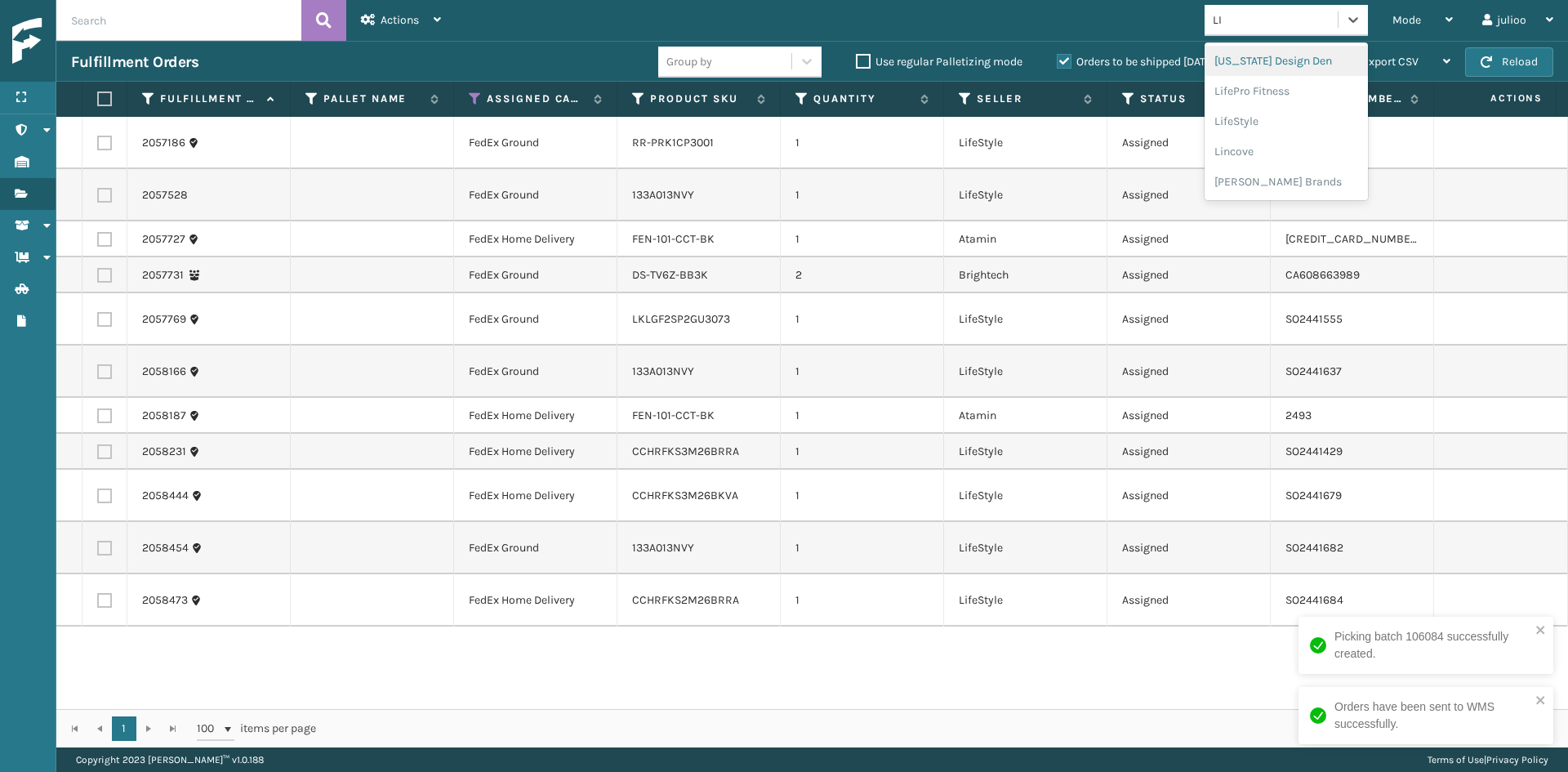
type input "LIFE"
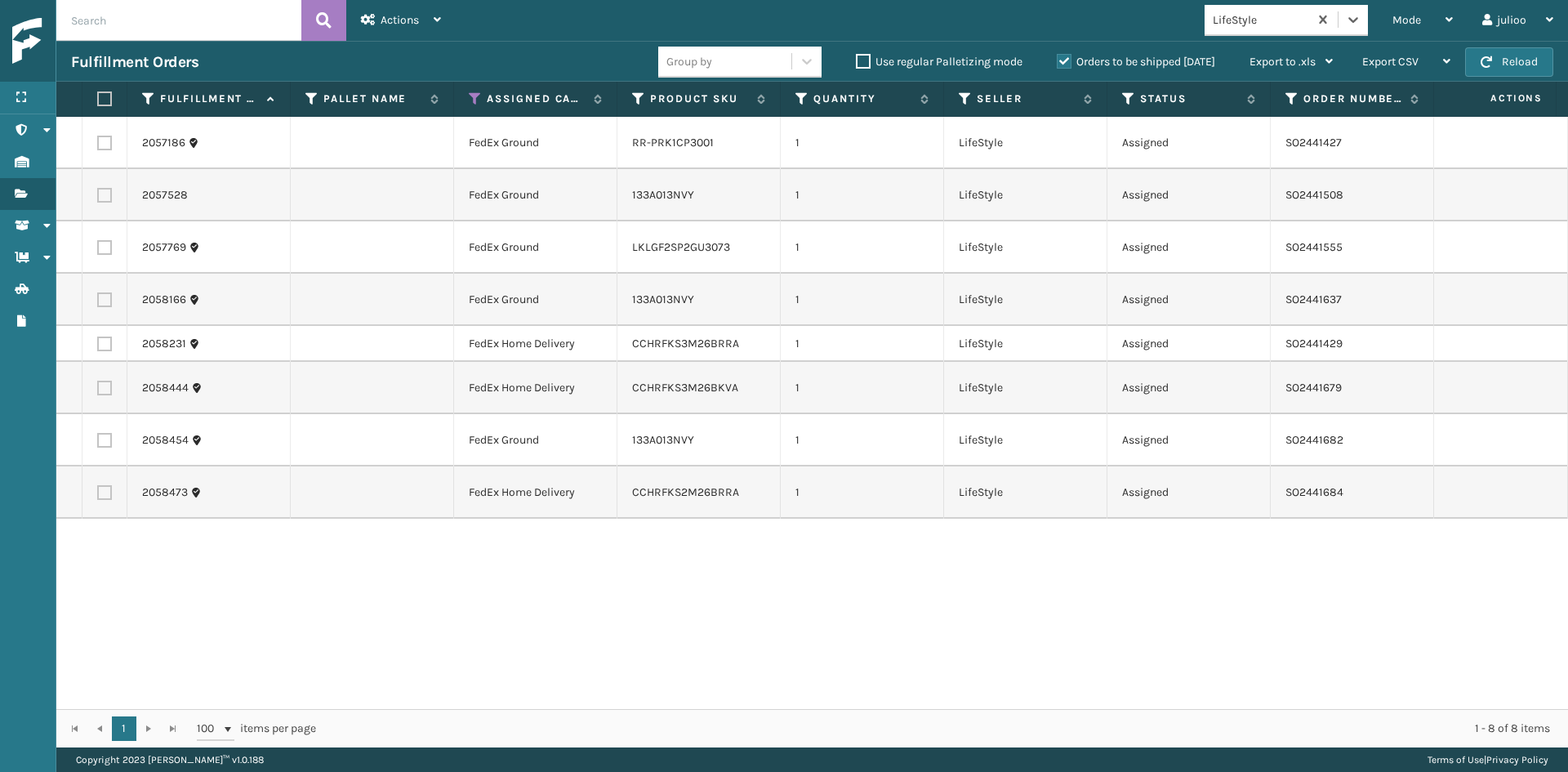
click at [100, 93] on label at bounding box center [102, 98] width 10 height 15
click at [98, 94] on input "checkbox" at bounding box center [97, 99] width 1 height 11
checkbox input "true"
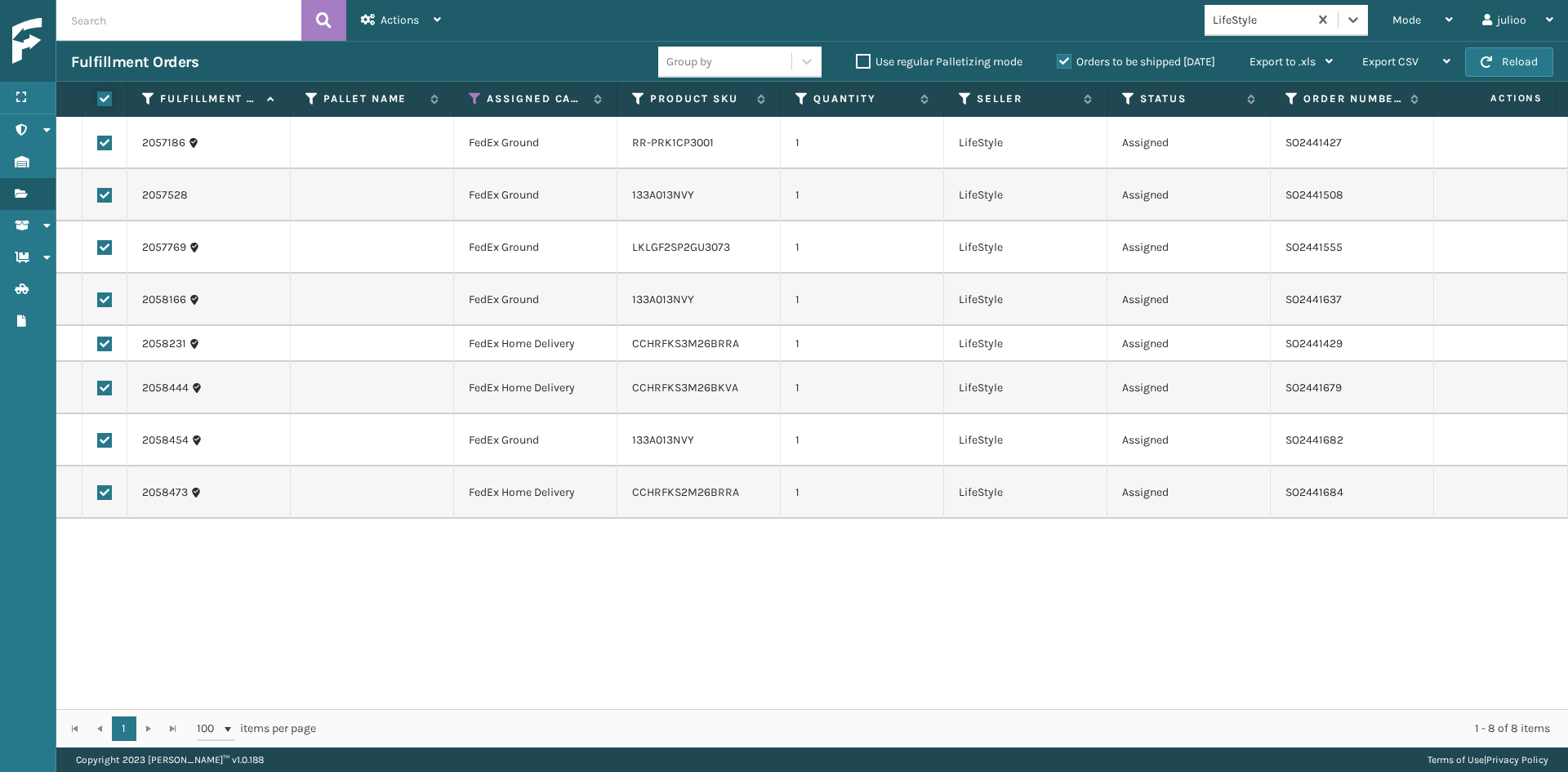
checkbox input "true"
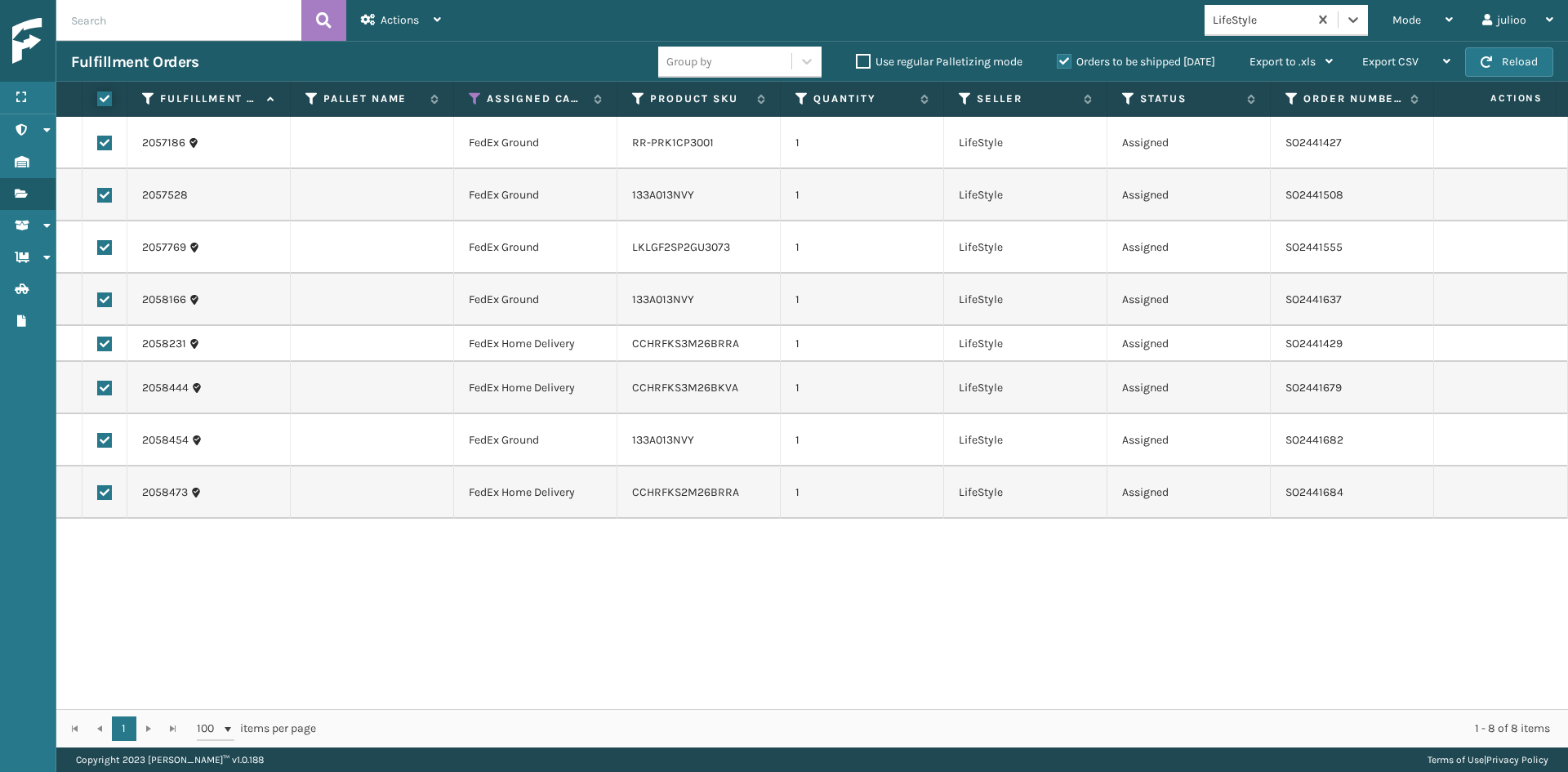
checkbox input "true"
click at [407, 21] on span "Actions" at bounding box center [399, 20] width 39 height 14
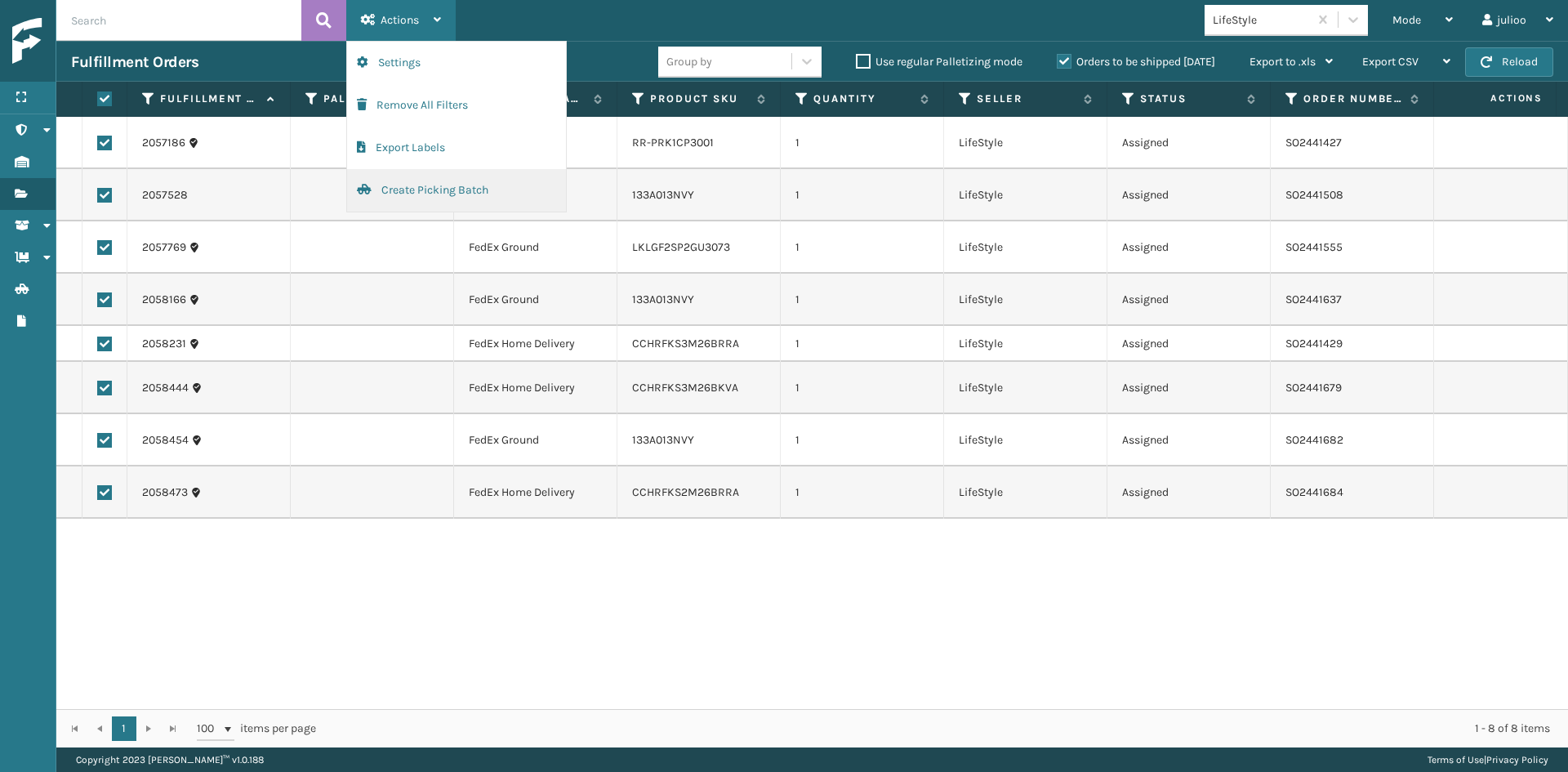
click at [447, 178] on button "Create Picking Batch" at bounding box center [456, 190] width 219 height 43
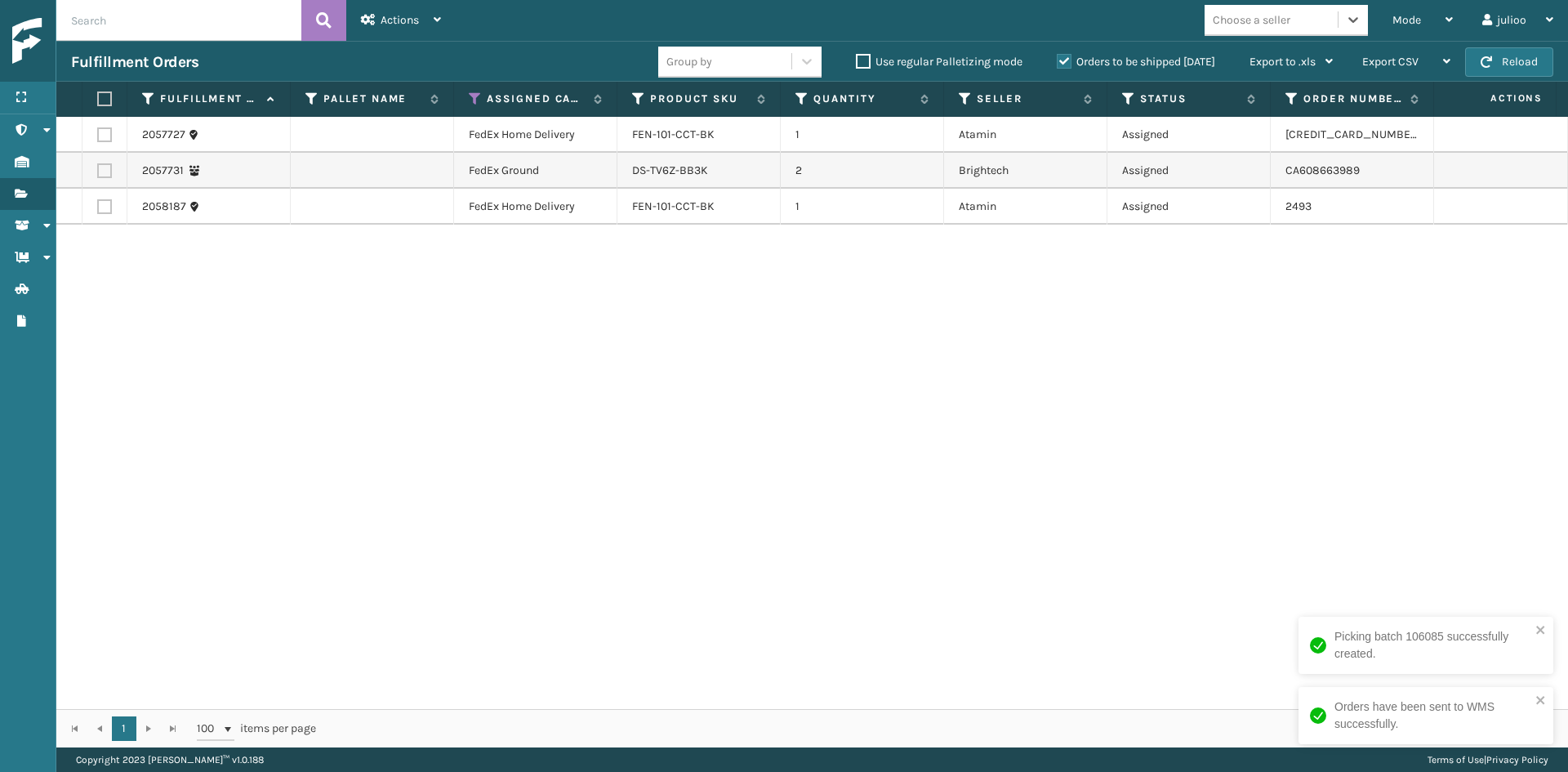
click at [100, 100] on label at bounding box center [102, 98] width 10 height 15
click at [98, 100] on input "checkbox" at bounding box center [97, 99] width 1 height 11
checkbox input "true"
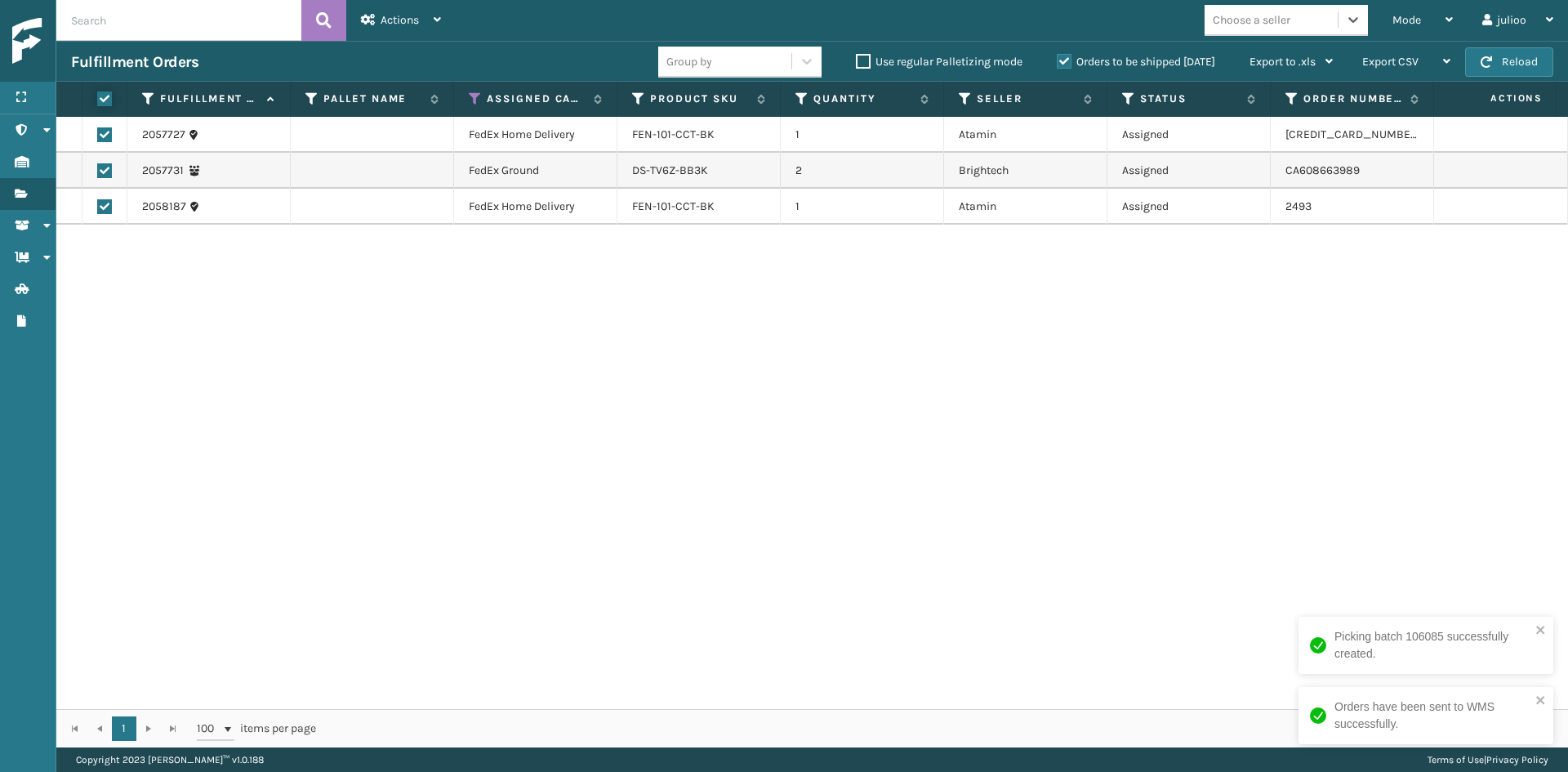
checkbox input "true"
click at [406, 10] on div "Actions" at bounding box center [400, 20] width 80 height 41
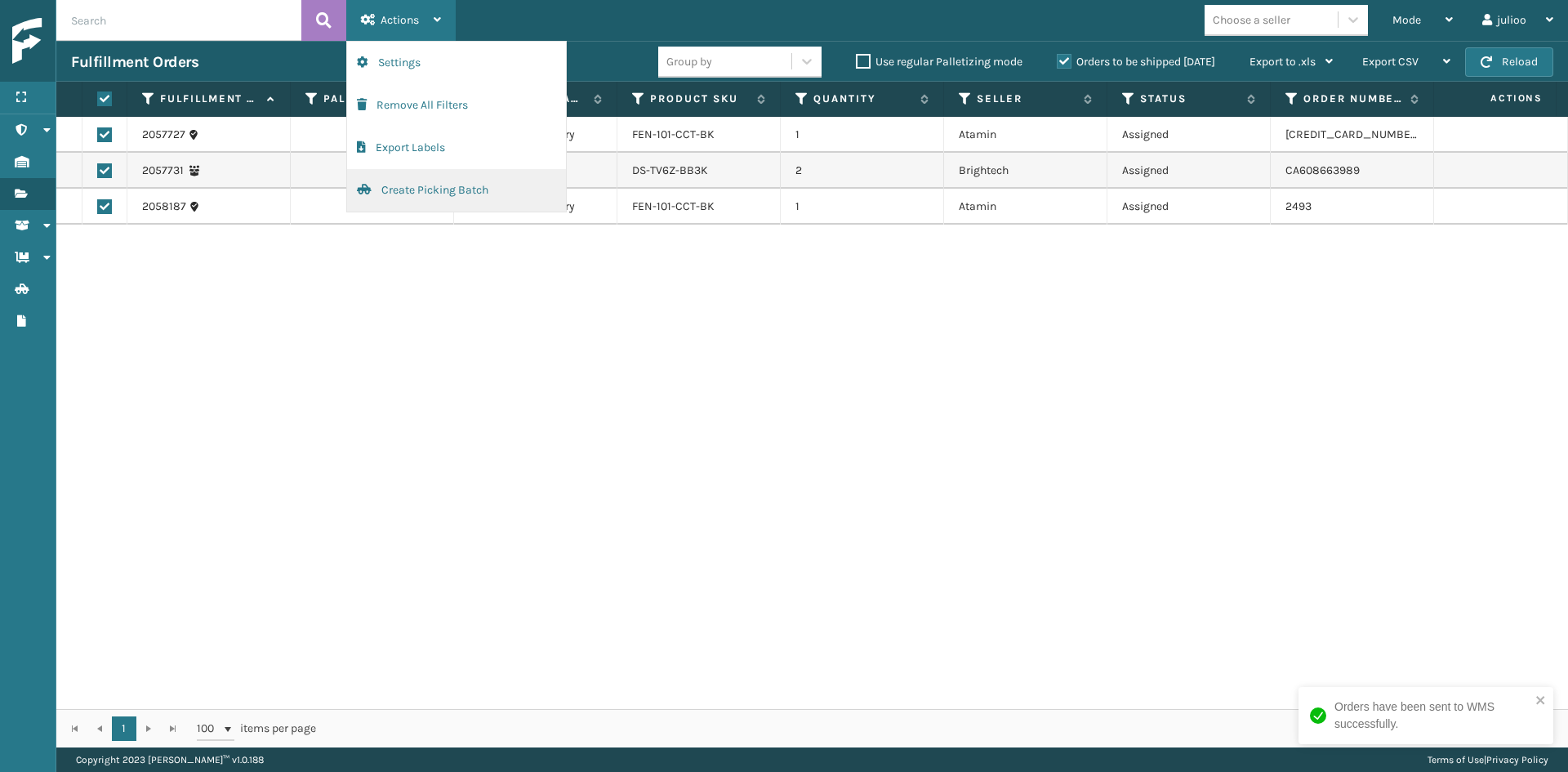
click at [390, 184] on button "Create Picking Batch" at bounding box center [456, 190] width 219 height 43
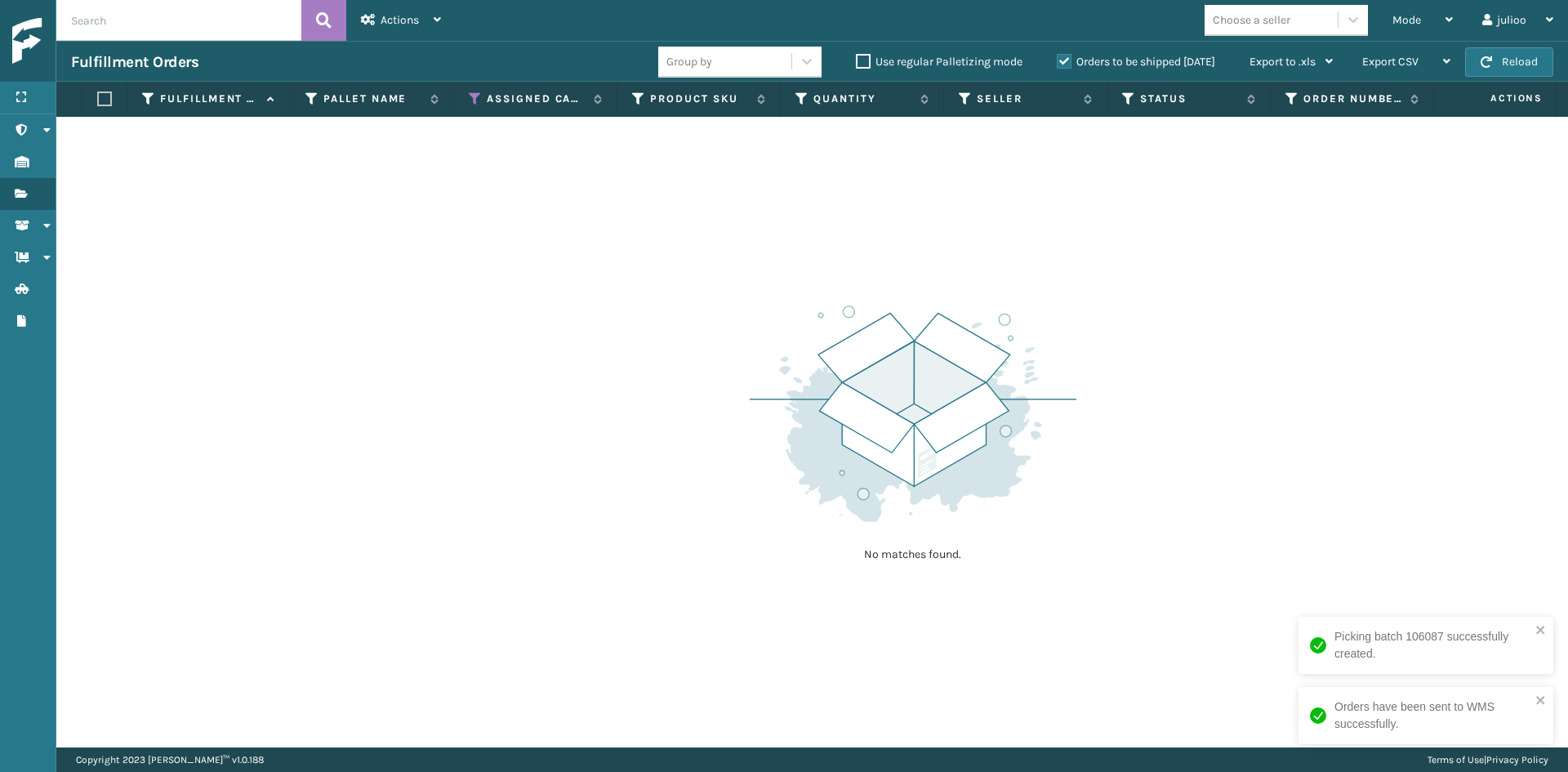
click at [476, 91] on th "Assigned Carrier Service" at bounding box center [535, 98] width 163 height 35
click at [474, 99] on icon at bounding box center [474, 98] width 13 height 15
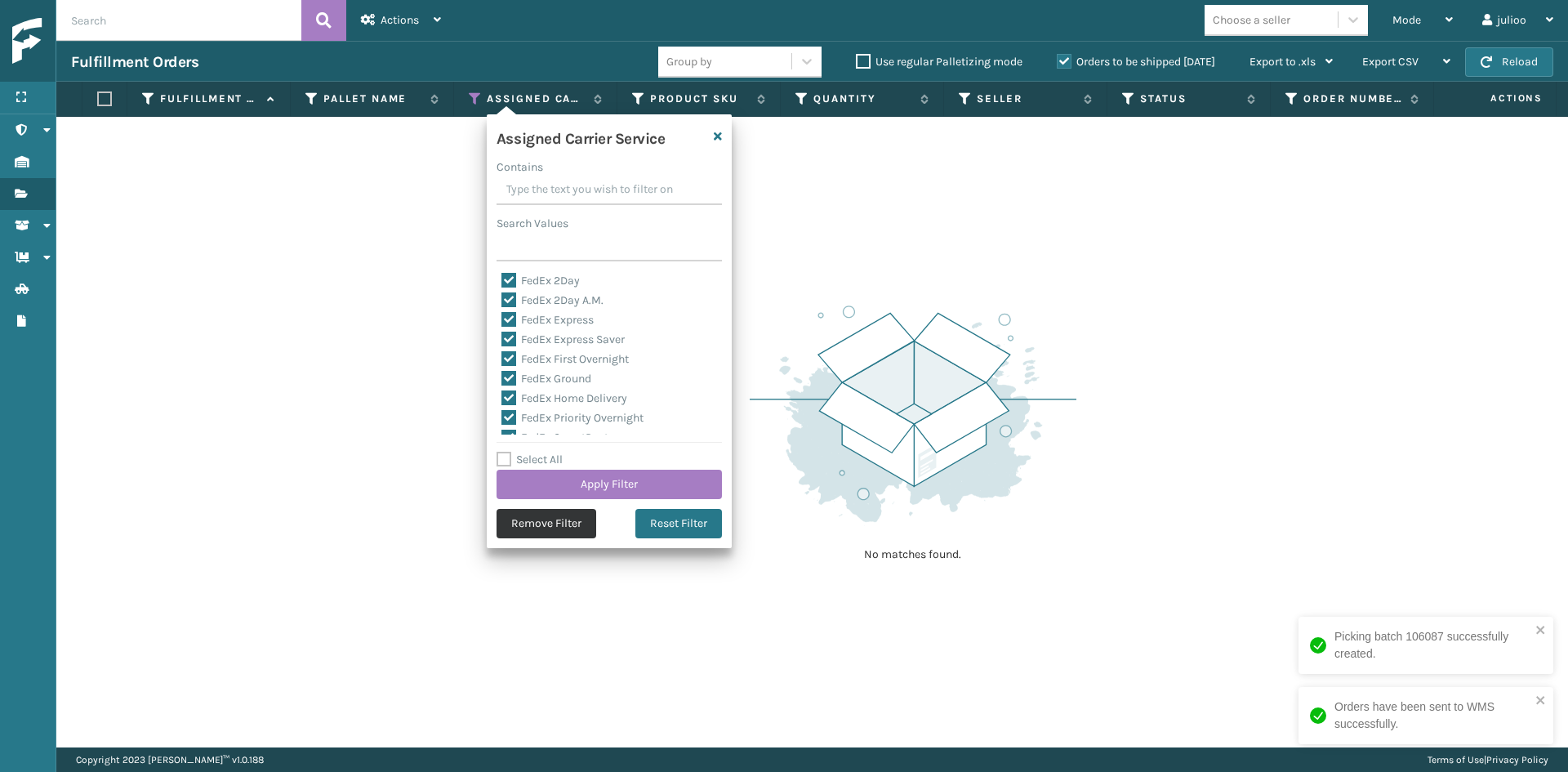
click at [555, 521] on button "Remove Filter" at bounding box center [546, 524] width 100 height 30
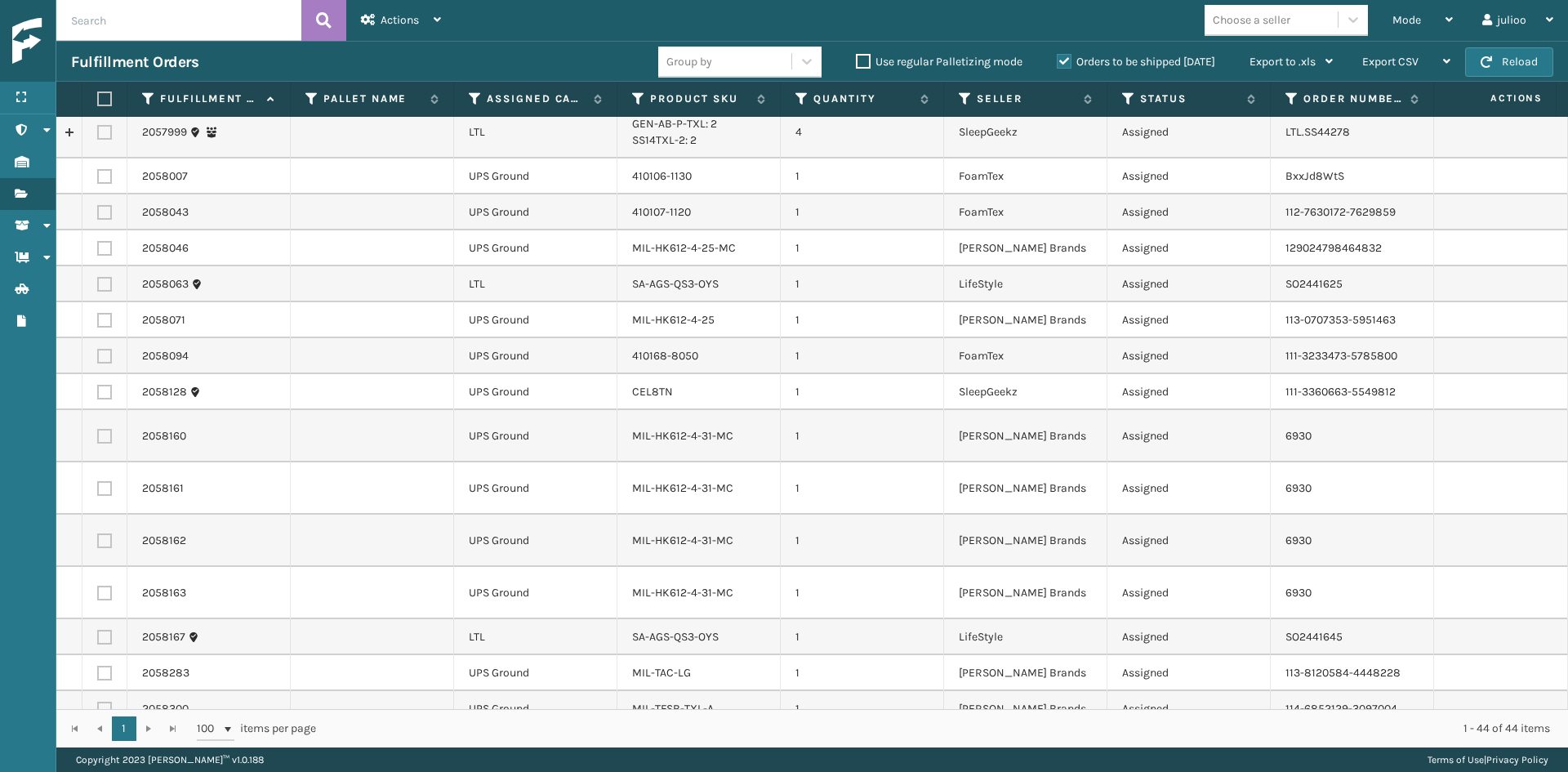
scroll to position [1247, 0]
click at [469, 95] on icon at bounding box center [474, 98] width 13 height 15
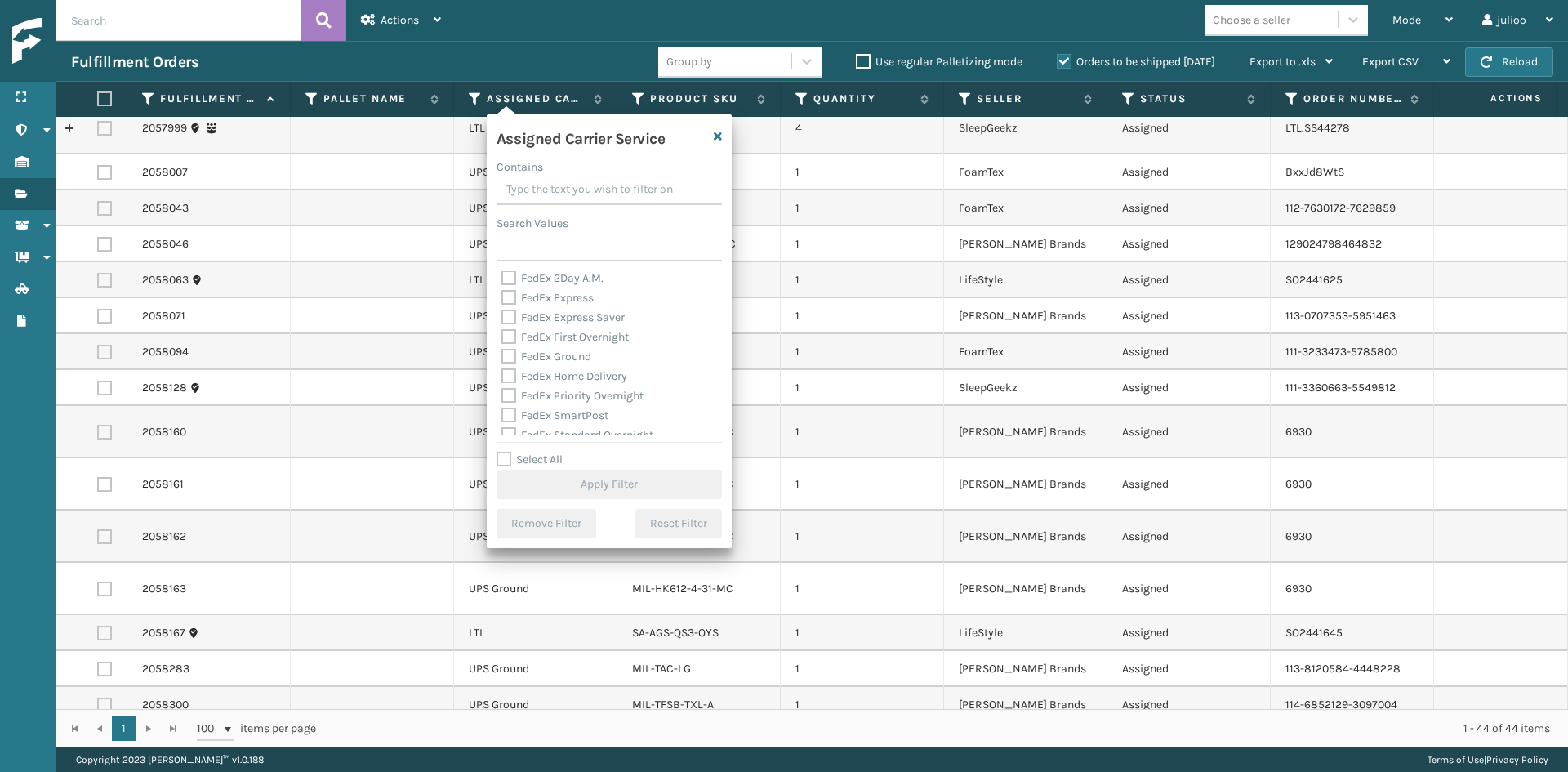
scroll to position [164, 0]
click at [541, 374] on label "OnTrac Ground" at bounding box center [548, 373] width 94 height 14
click at [502, 374] on input "OnTrac Ground" at bounding box center [501, 368] width 1 height 11
checkbox input "true"
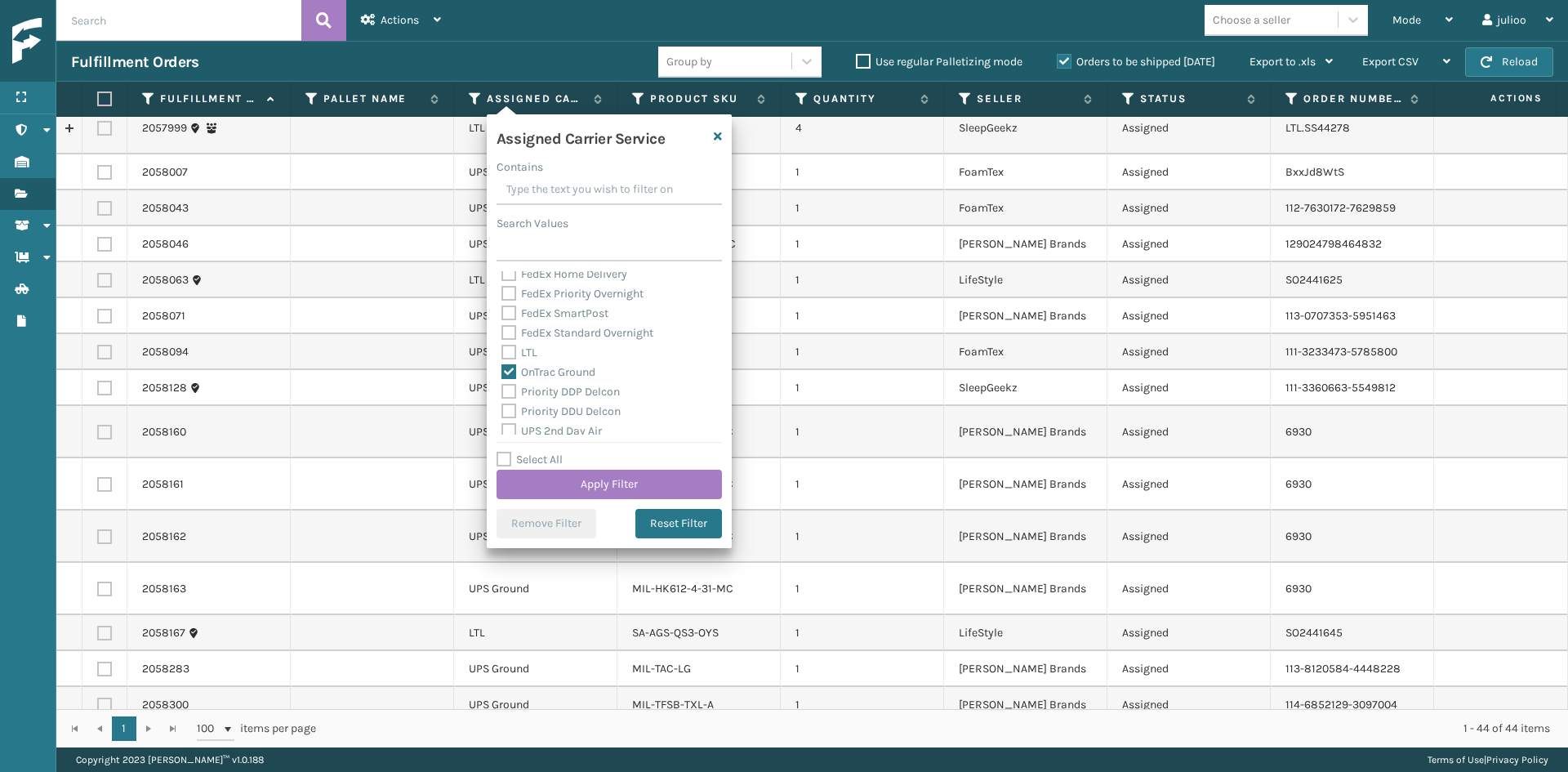
click at [546, 388] on label "Priority DDP Delcon" at bounding box center [561, 391] width 119 height 14
click at [502, 388] on input "Priority DDP Delcon" at bounding box center [501, 387] width 1 height 11
checkbox input "true"
click at [561, 408] on label "Priority DDU Delcon" at bounding box center [561, 411] width 119 height 14
click at [502, 408] on input "Priority DDU Delcon" at bounding box center [501, 407] width 1 height 11
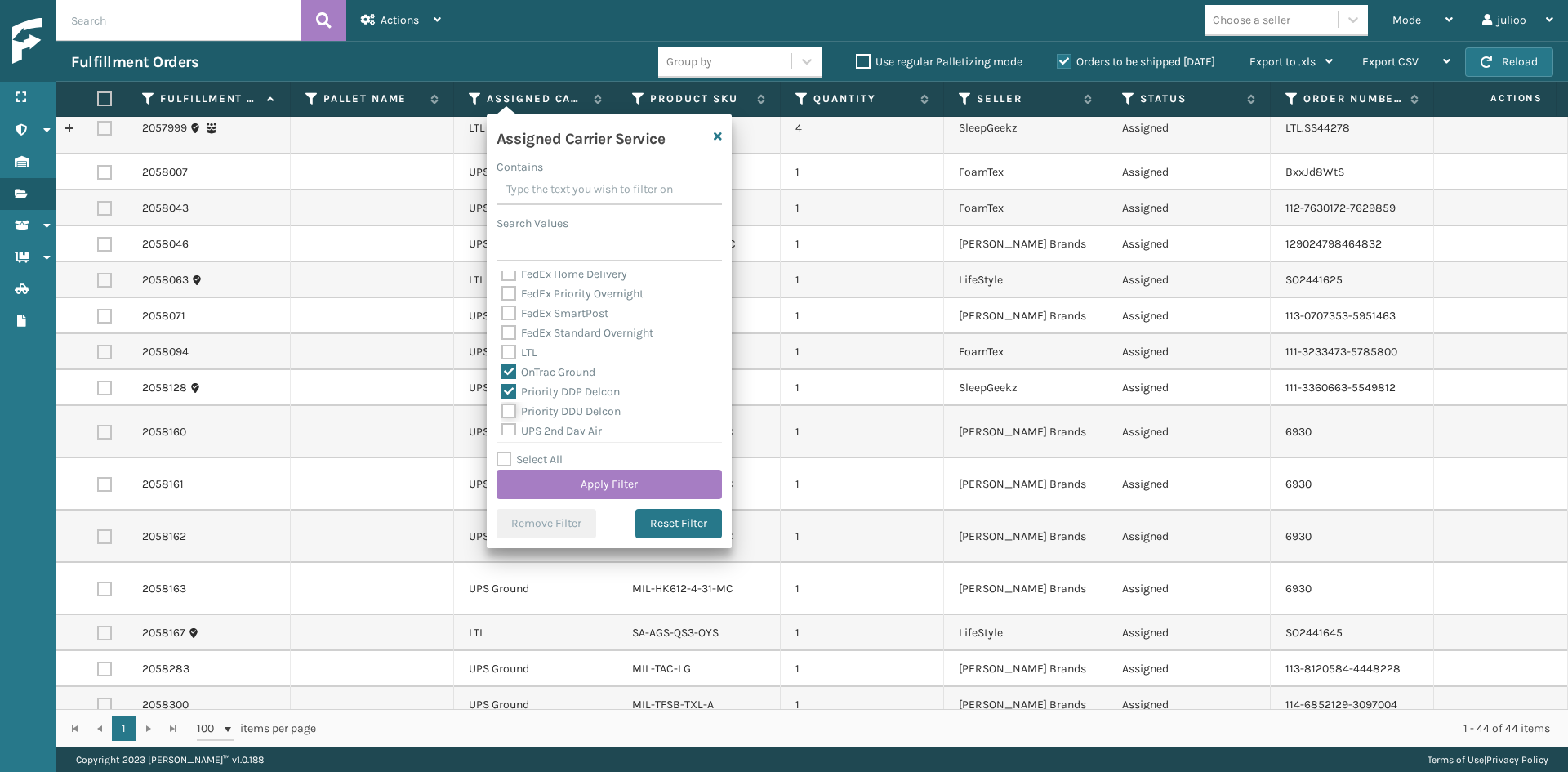
checkbox input "true"
click at [557, 348] on label "UPS 2nd Day Air" at bounding box center [551, 349] width 100 height 14
click at [502, 348] on input "UPS 2nd Day Air" at bounding box center [501, 345] width 1 height 11
checkbox input "true"
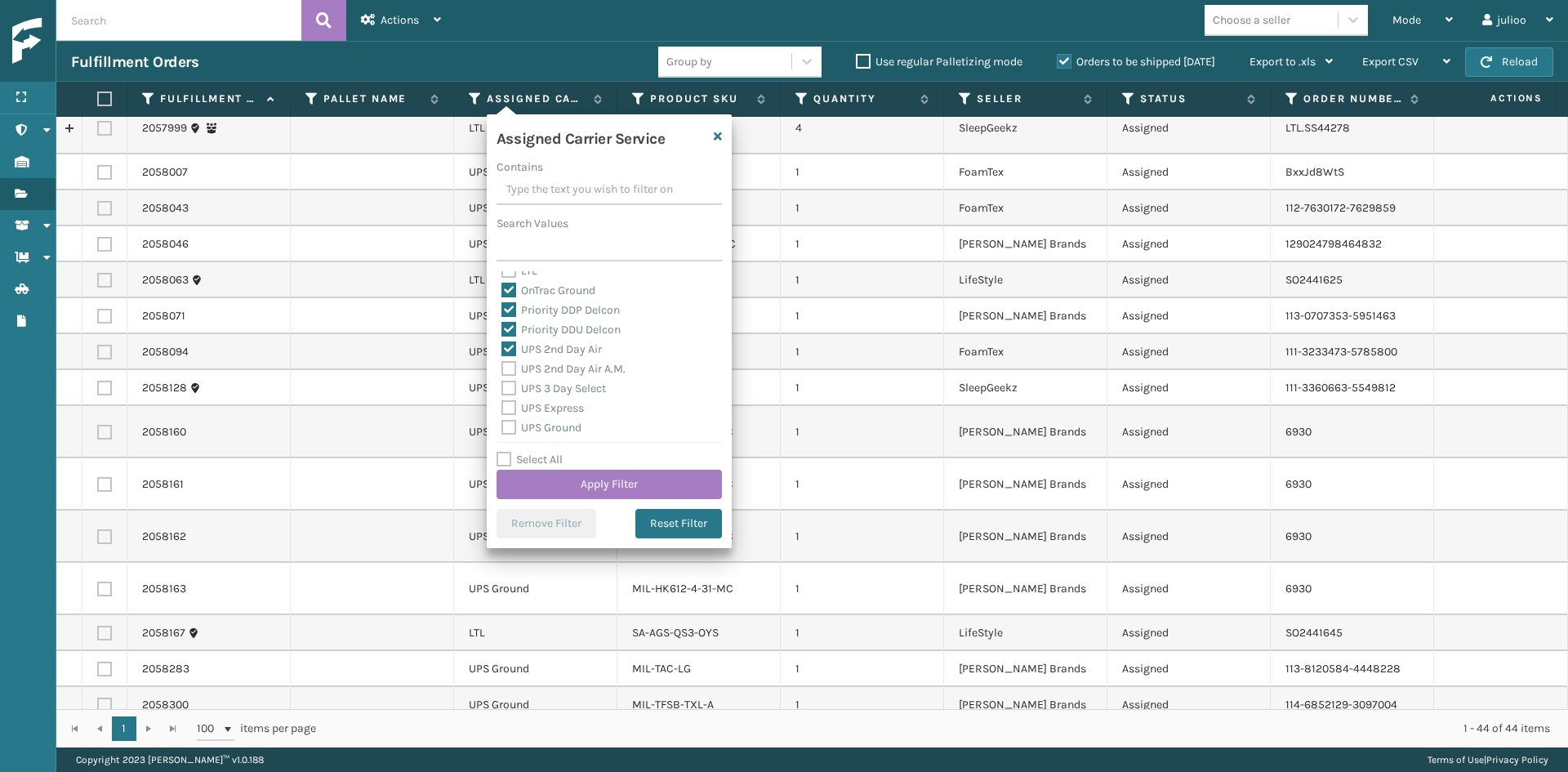
click at [552, 362] on label "UPS 2nd Day Air A.M." at bounding box center [563, 369] width 124 height 14
click at [502, 362] on input "UPS 2nd Day Air A.M." at bounding box center [501, 365] width 1 height 11
checkbox input "true"
click at [558, 394] on label "UPS 3 Day Select" at bounding box center [554, 388] width 105 height 14
click at [502, 389] on input "UPS 3 Day Select" at bounding box center [501, 385] width 1 height 11
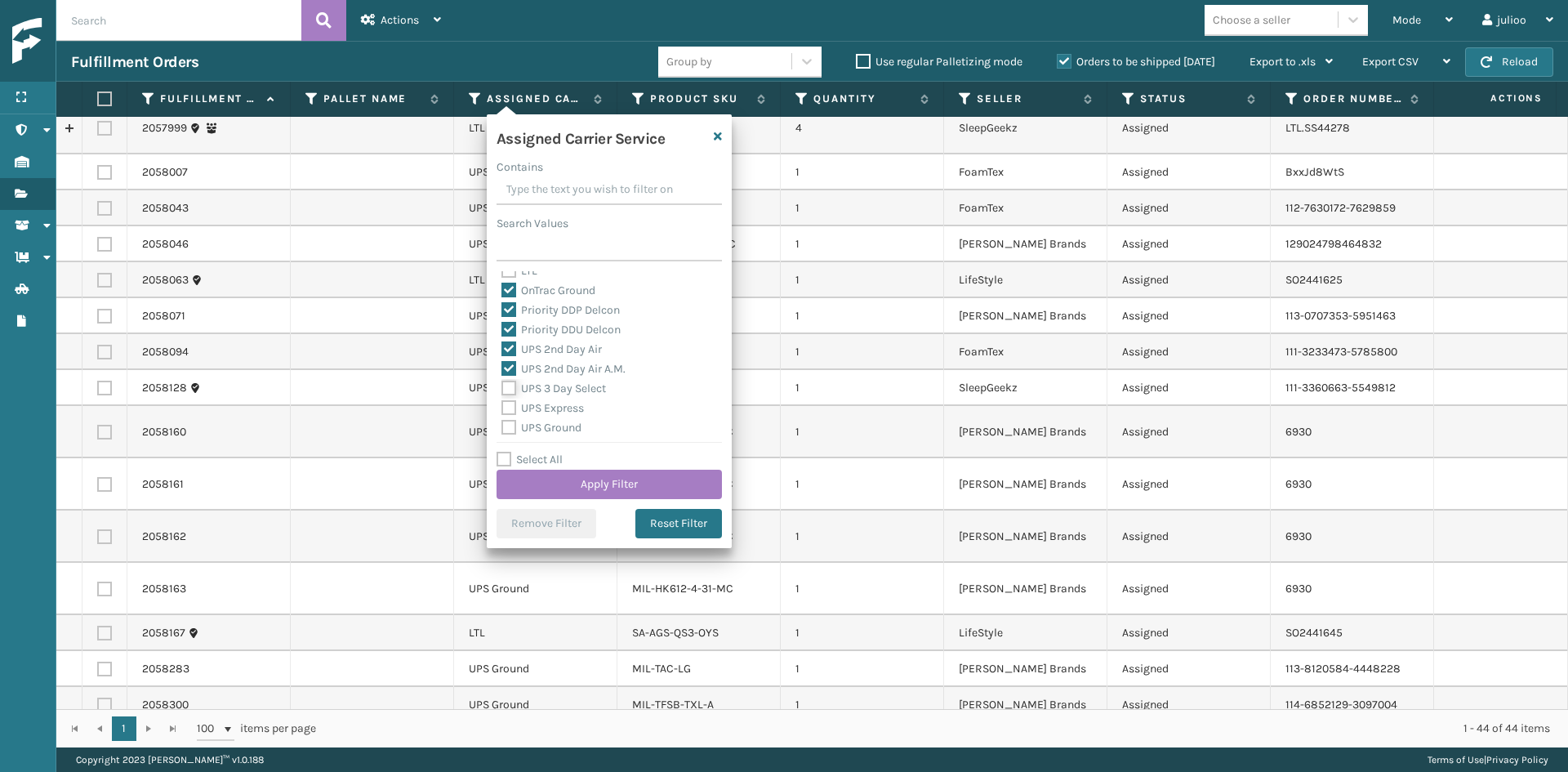
checkbox input "true"
click at [555, 328] on label "UPS Express" at bounding box center [542, 326] width 82 height 14
click at [502, 328] on input "UPS Express" at bounding box center [501, 322] width 1 height 11
checkbox input "true"
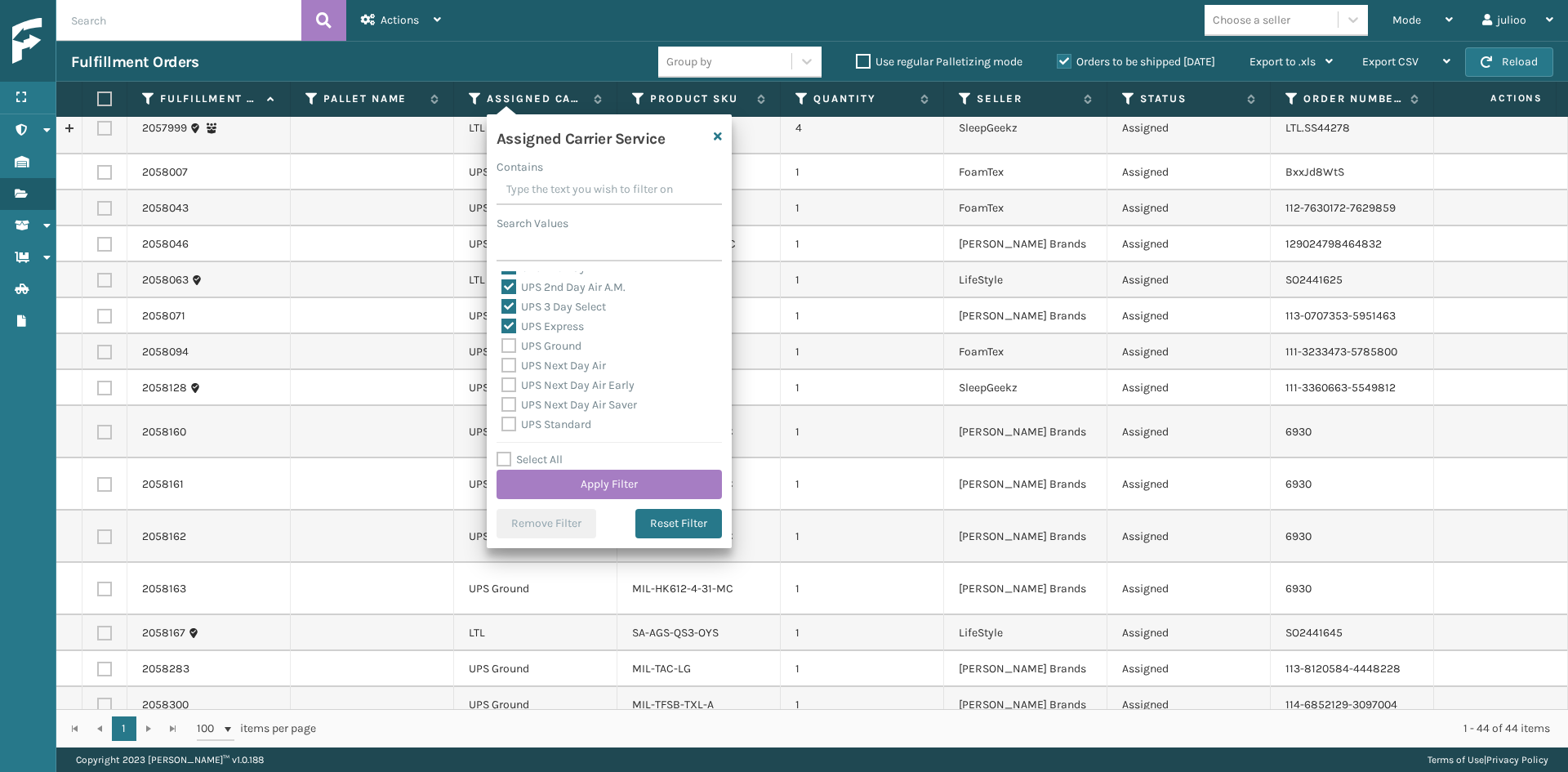
click at [555, 342] on label "UPS Ground" at bounding box center [541, 346] width 80 height 14
click at [502, 342] on input "UPS Ground" at bounding box center [501, 342] width 1 height 11
checkbox input "true"
click at [562, 361] on label "UPS Next Day Air" at bounding box center [554, 366] width 105 height 14
click at [502, 361] on input "UPS Next Day Air" at bounding box center [501, 362] width 1 height 11
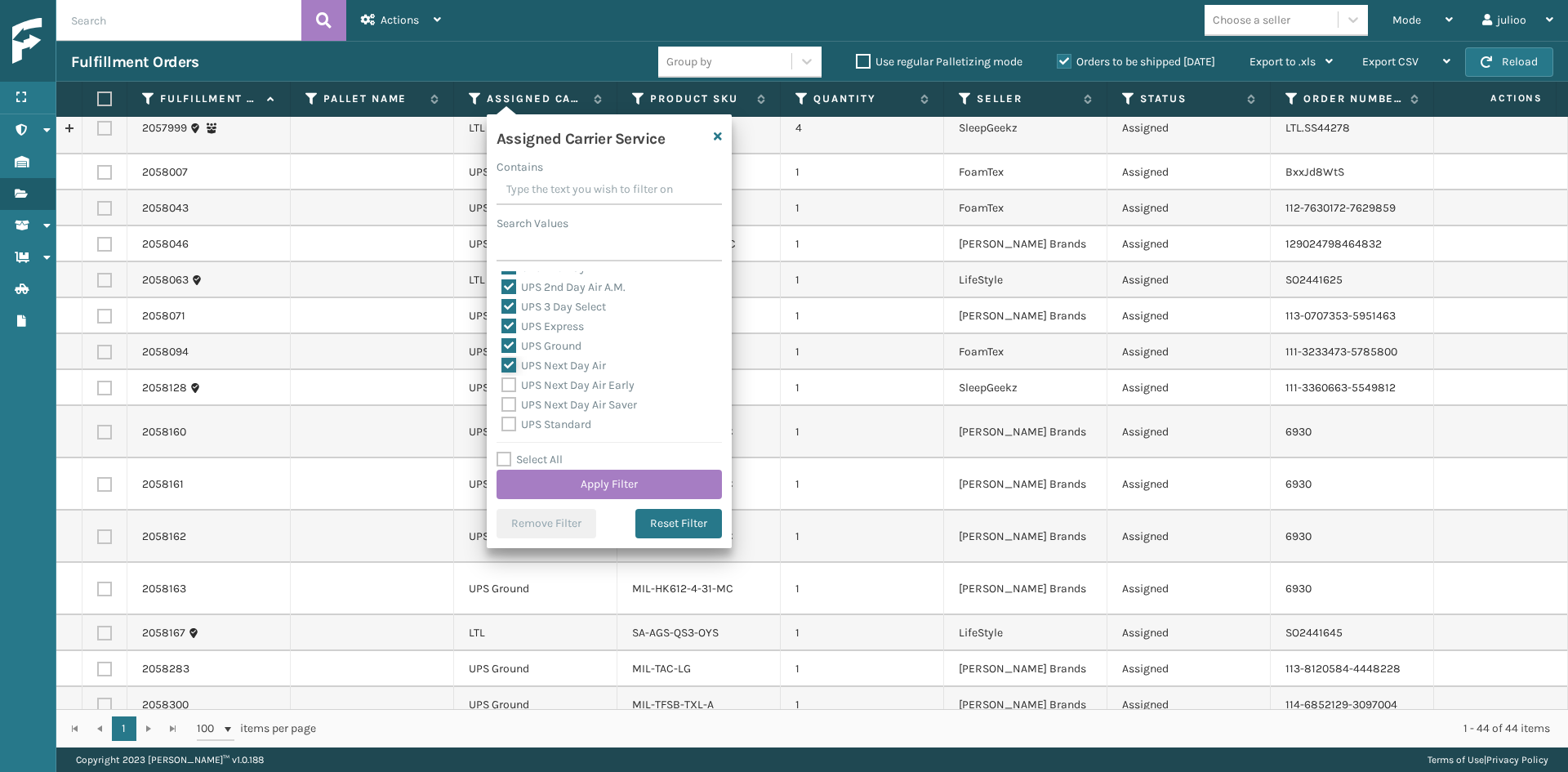
checkbox input "true"
click at [557, 313] on div "UPS Next Day Air Early" at bounding box center [609, 304] width 216 height 20
click at [552, 308] on label "UPS Next Day Air Early" at bounding box center [568, 303] width 133 height 14
click at [502, 305] on input "UPS Next Day Air Early" at bounding box center [501, 299] width 1 height 11
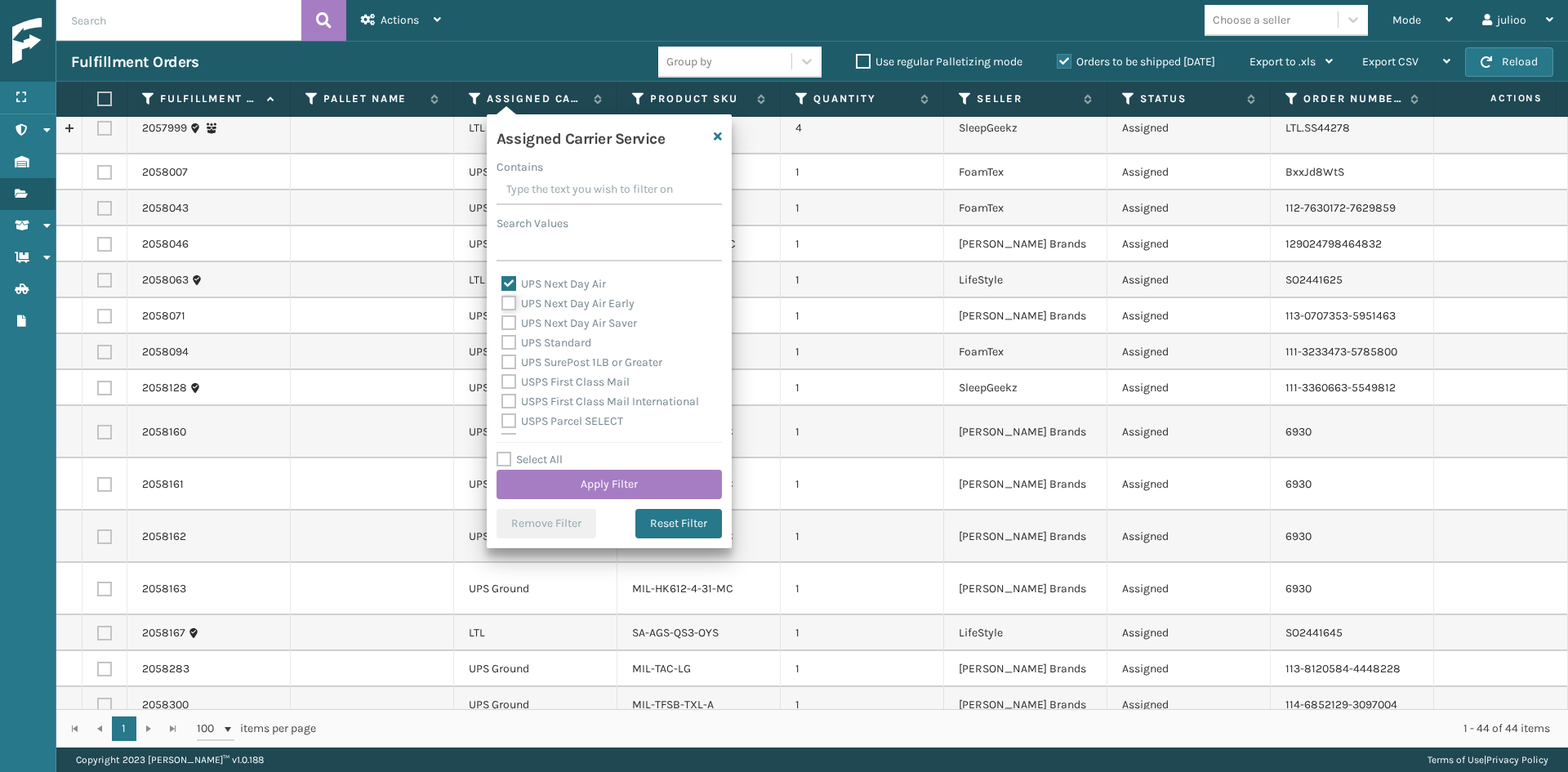
checkbox input "true"
click at [551, 326] on label "UPS Next Day Air Saver" at bounding box center [569, 323] width 136 height 14
click at [502, 324] on input "UPS Next Day Air Saver" at bounding box center [501, 319] width 1 height 11
checkbox input "true"
click at [551, 338] on label "UPS Standard" at bounding box center [546, 343] width 90 height 14
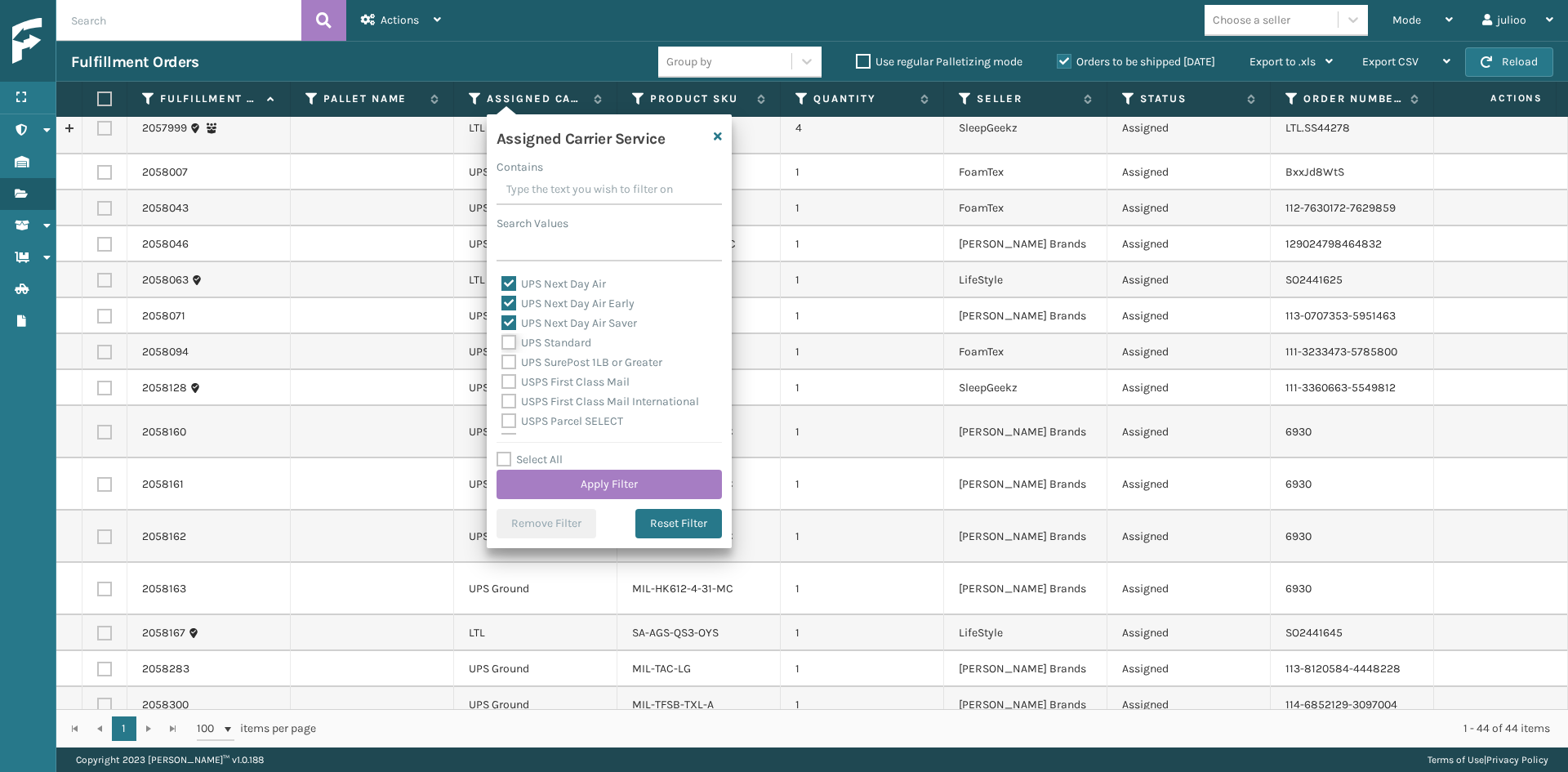
click at [502, 338] on input "UPS Standard" at bounding box center [501, 338] width 1 height 11
checkbox input "true"
click at [556, 356] on label "UPS SurePost 1LB or Greater" at bounding box center [581, 363] width 160 height 14
click at [502, 356] on input "UPS SurePost 1LB or Greater" at bounding box center [501, 358] width 1 height 11
checkbox input "true"
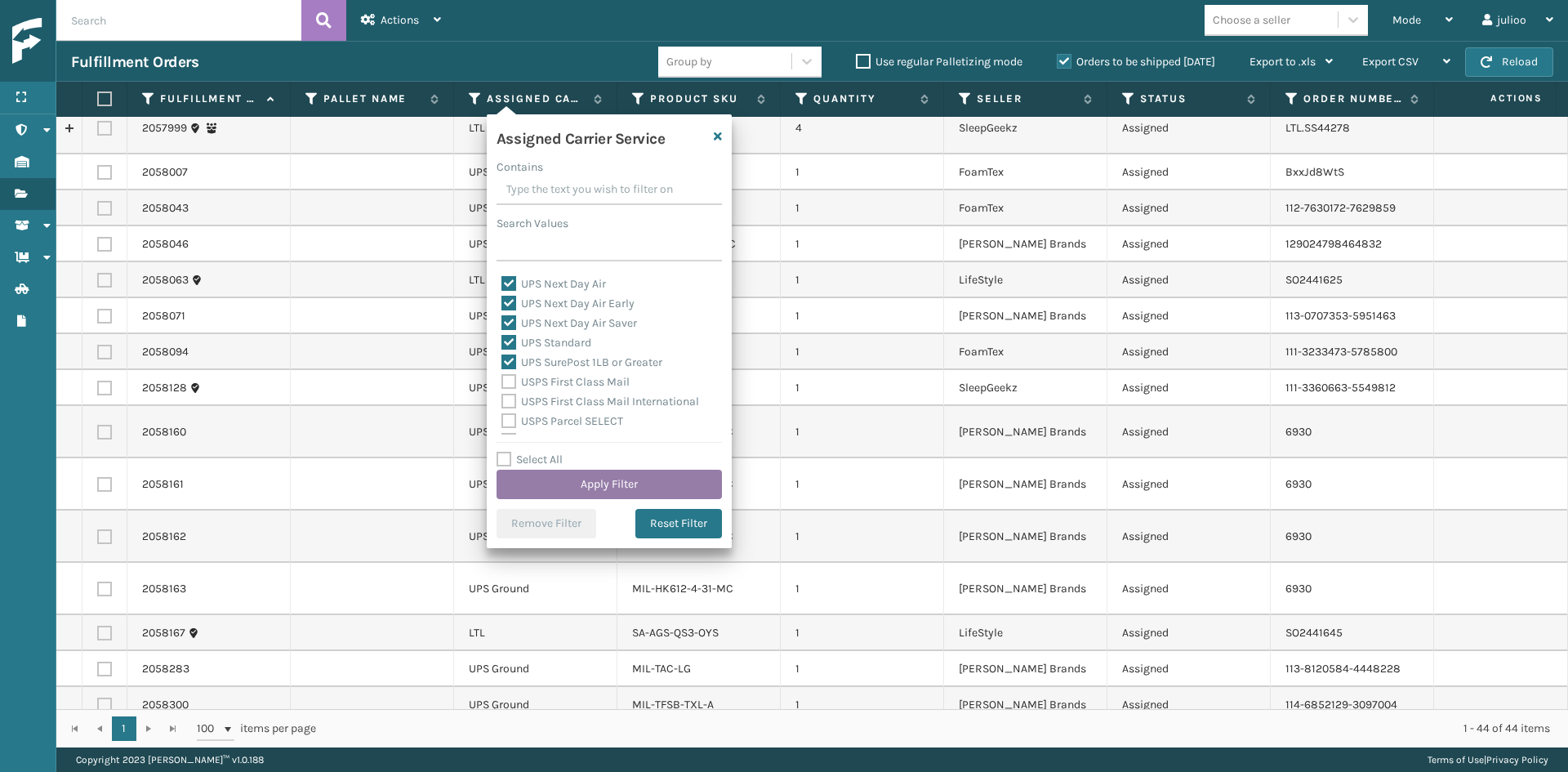
click at [607, 496] on button "Apply Filter" at bounding box center [609, 485] width 226 height 30
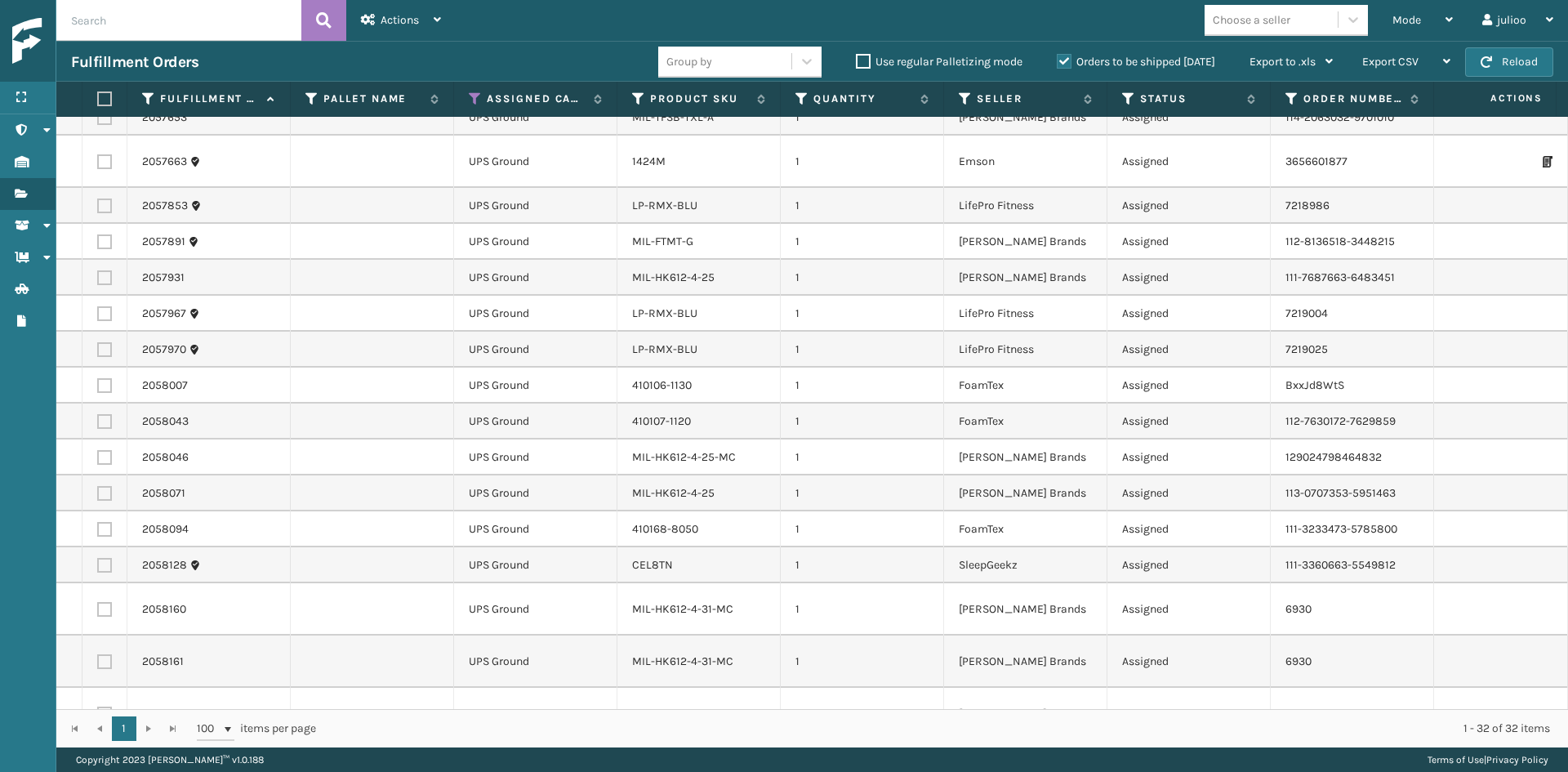
scroll to position [227, 0]
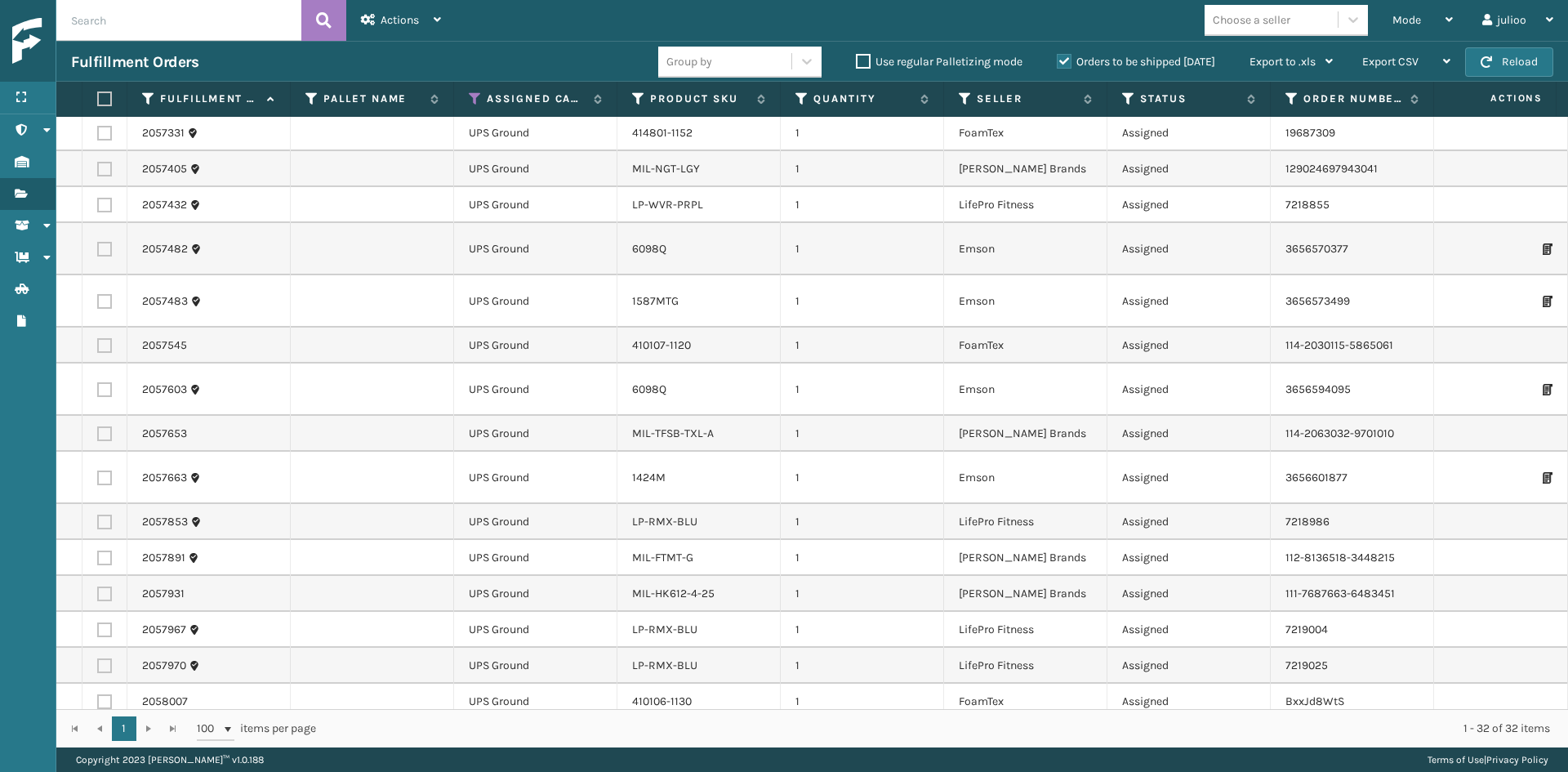
click at [1239, 19] on div "Choose a seller" at bounding box center [1252, 20] width 77 height 17
type input "MILL"
click at [1357, 56] on div "[PERSON_NAME] Brands" at bounding box center [1286, 60] width 163 height 31
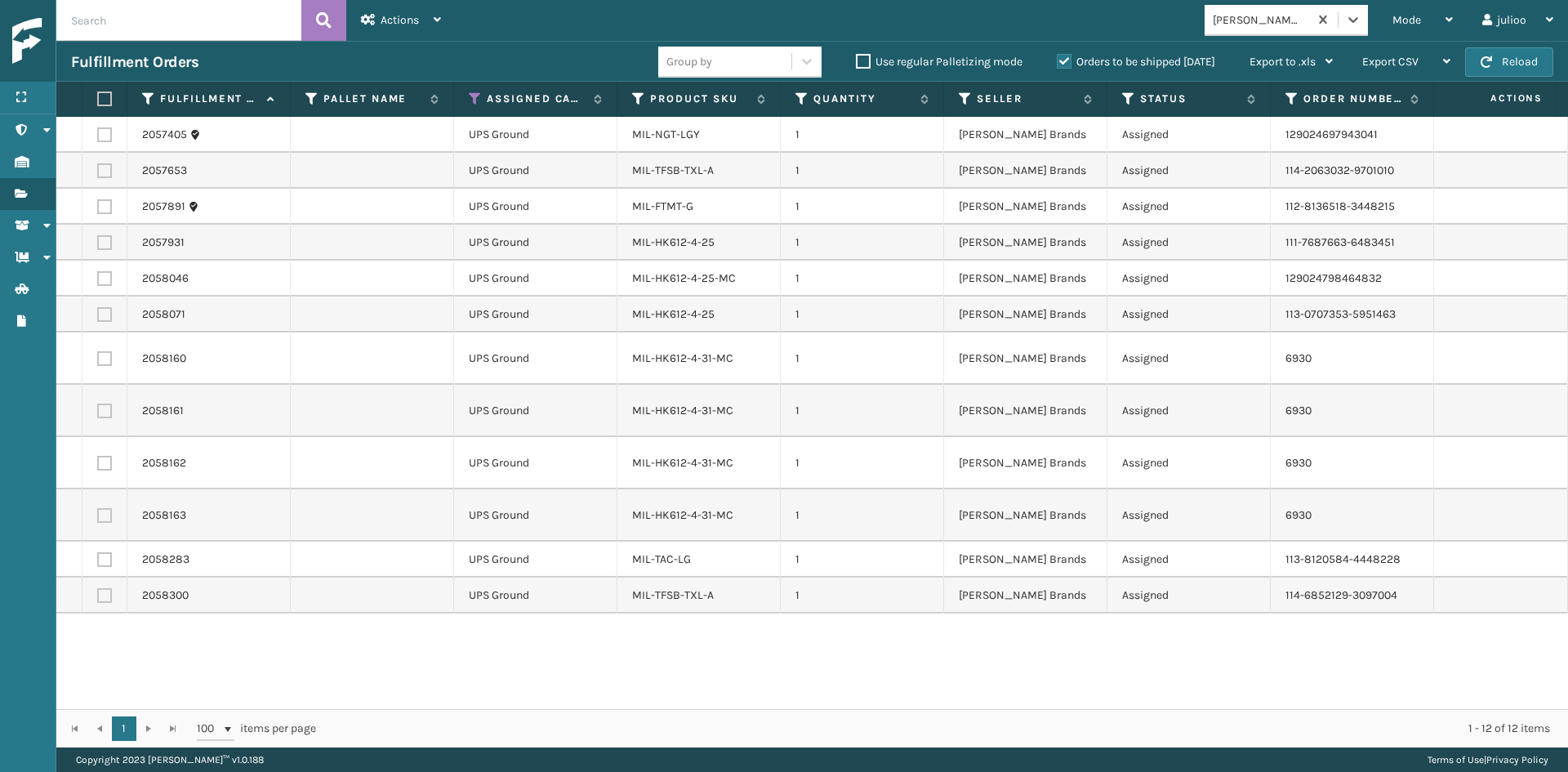
click at [107, 102] on label at bounding box center [102, 98] width 10 height 15
click at [98, 102] on input "checkbox" at bounding box center [97, 99] width 1 height 11
checkbox input "true"
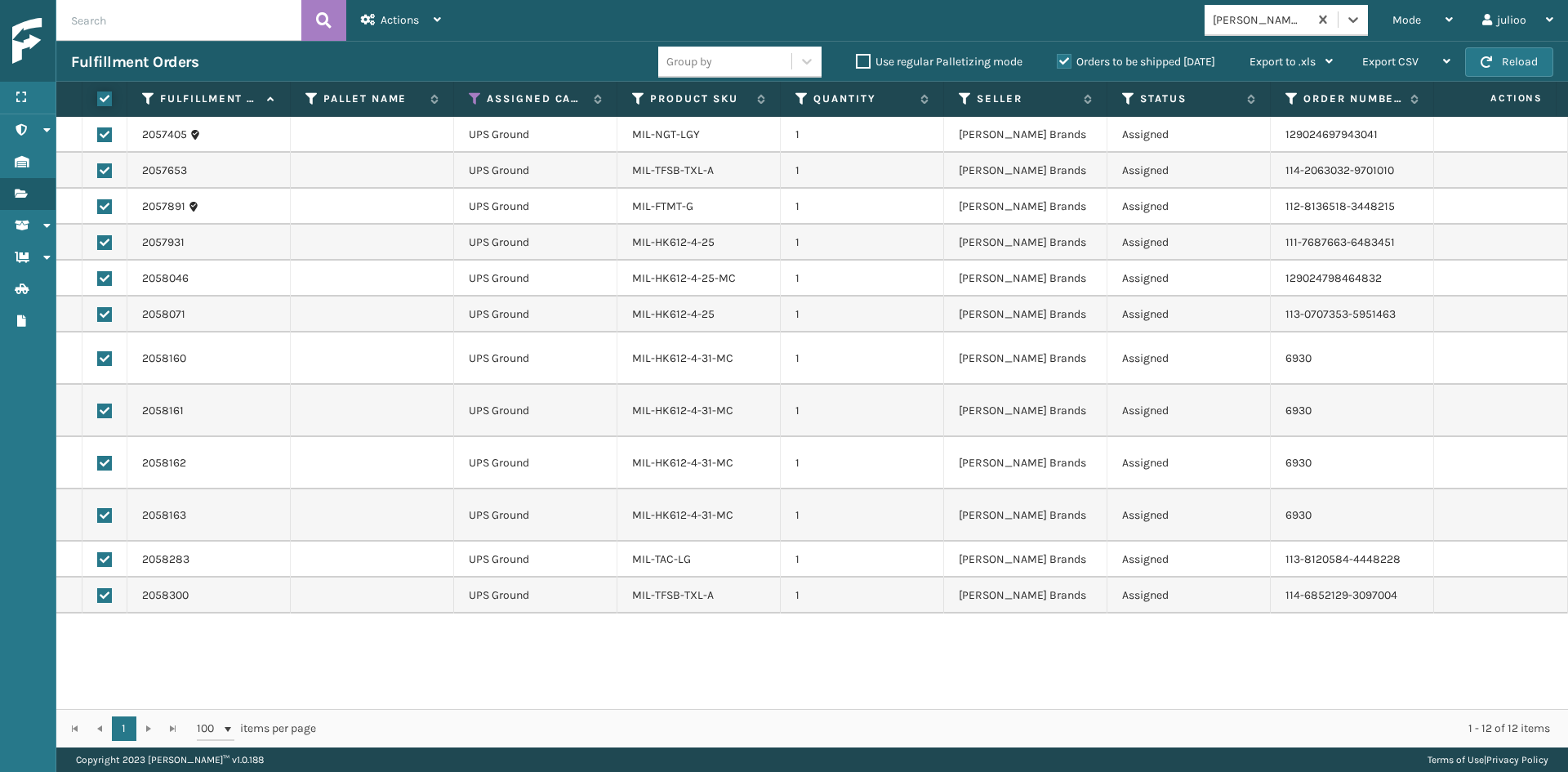
checkbox input "true"
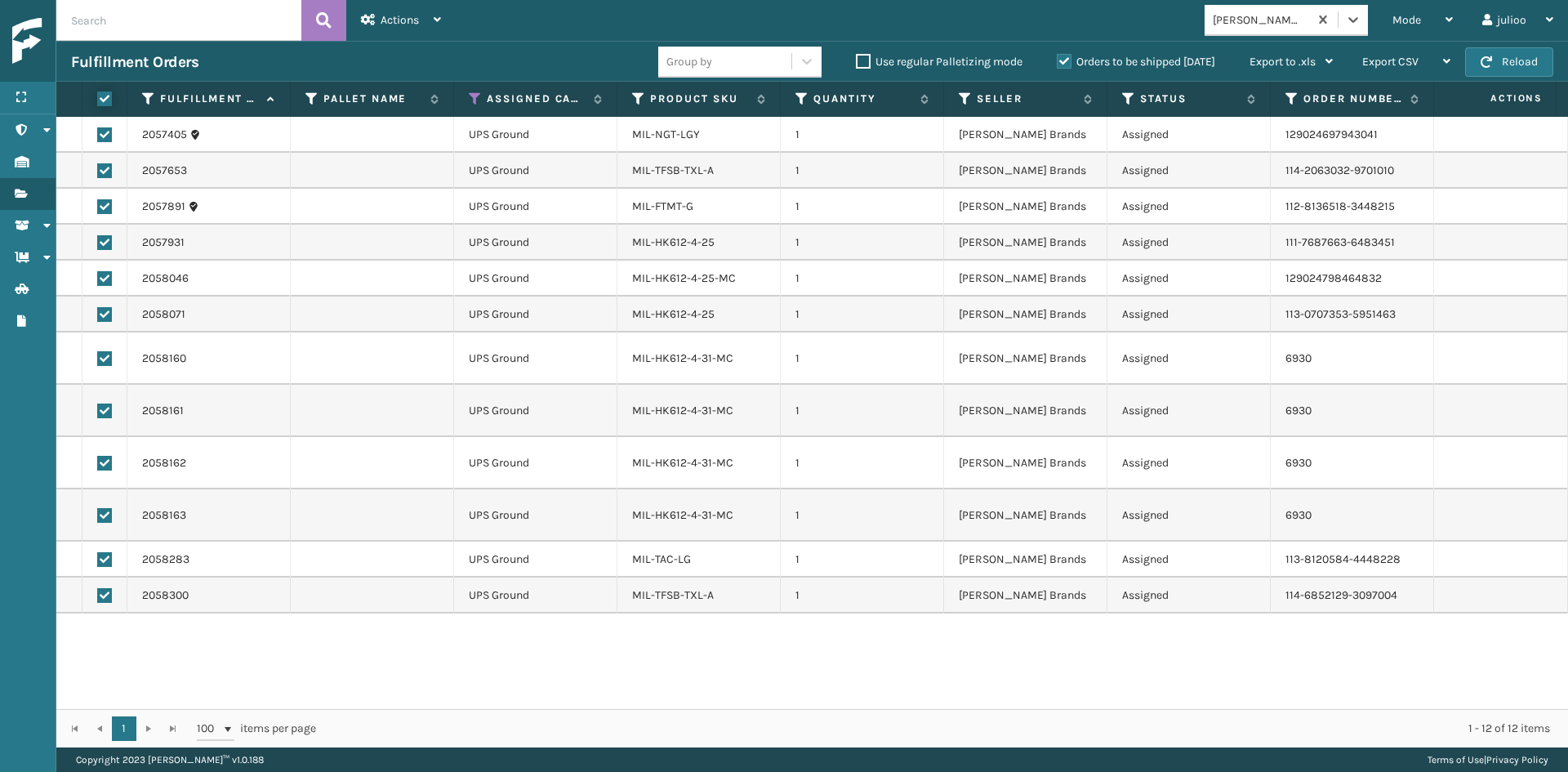
checkbox input "true"
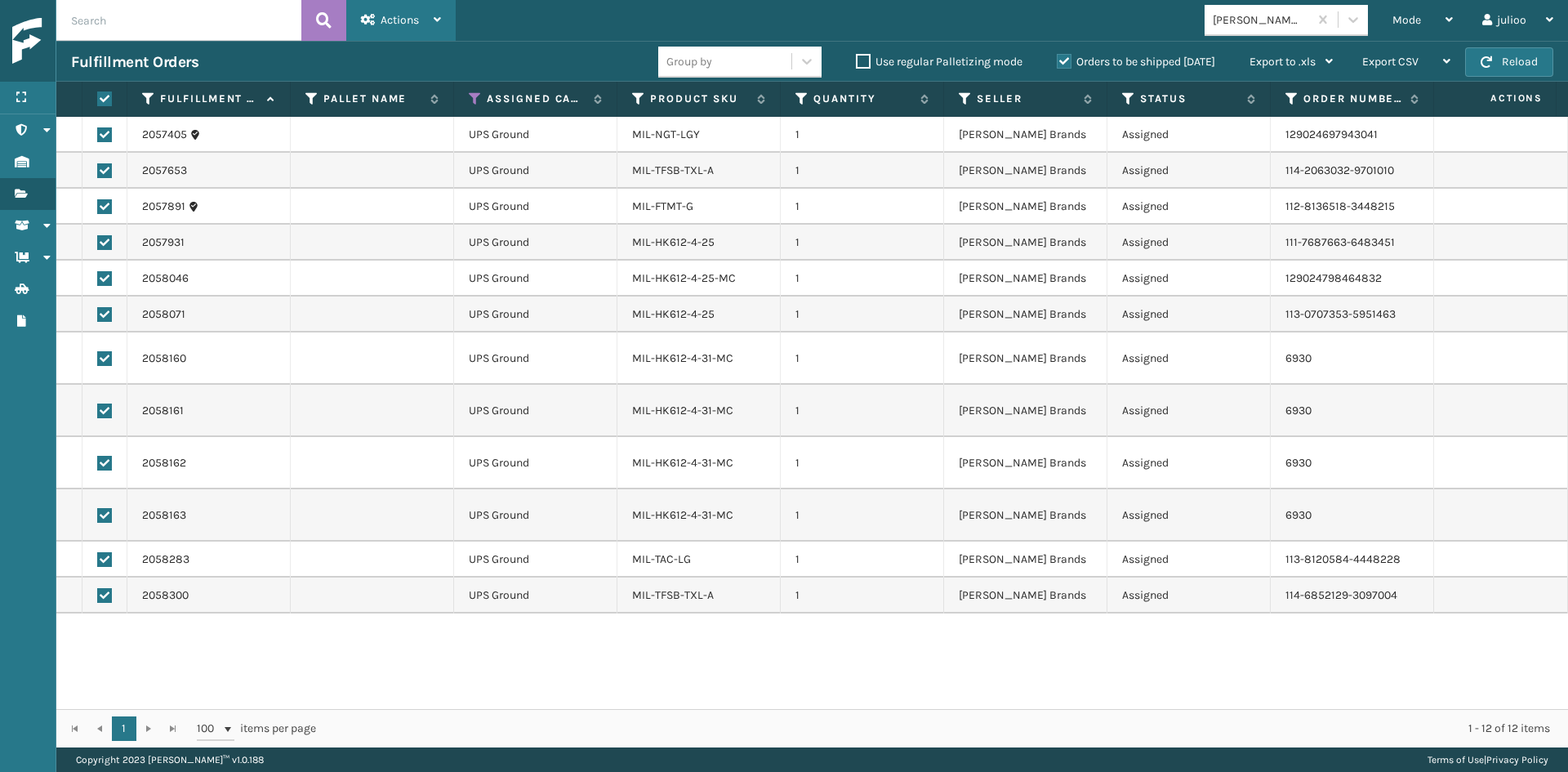
click at [379, 24] on div "Actions" at bounding box center [400, 20] width 80 height 41
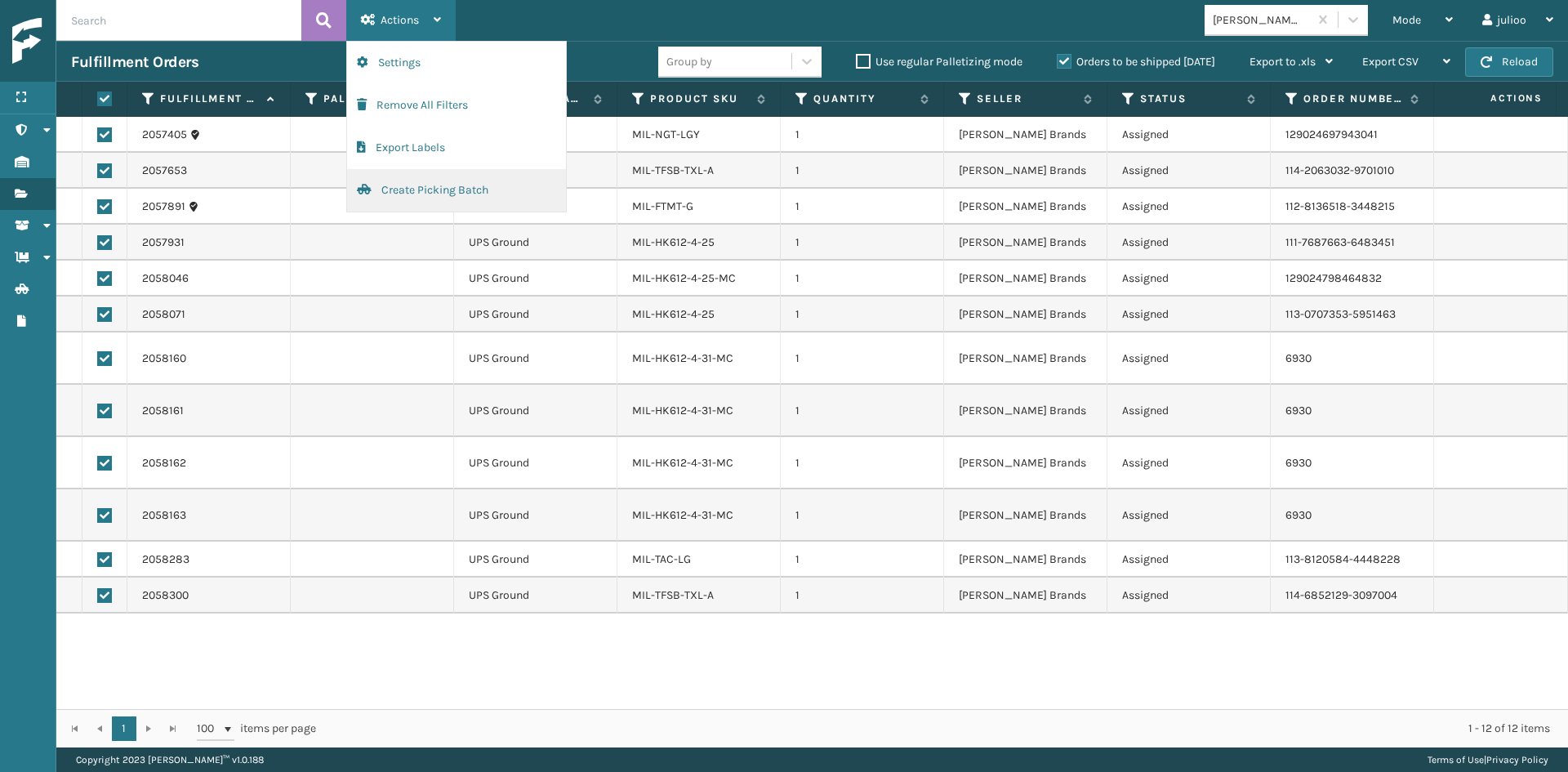
click at [433, 188] on button "Create Picking Batch" at bounding box center [456, 190] width 219 height 43
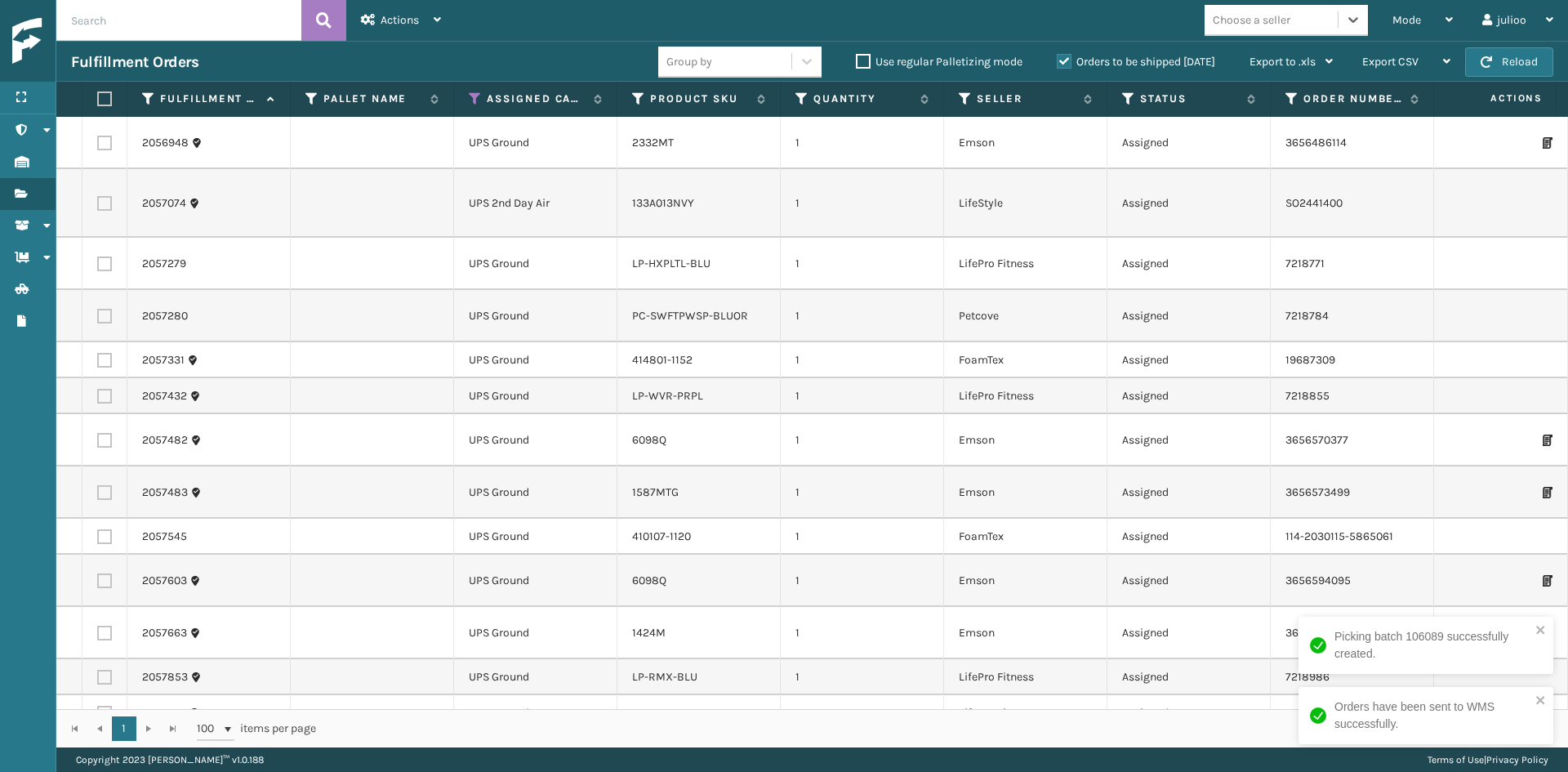
click at [1263, 21] on div "Choose a seller" at bounding box center [1252, 20] width 77 height 17
type input "EMS"
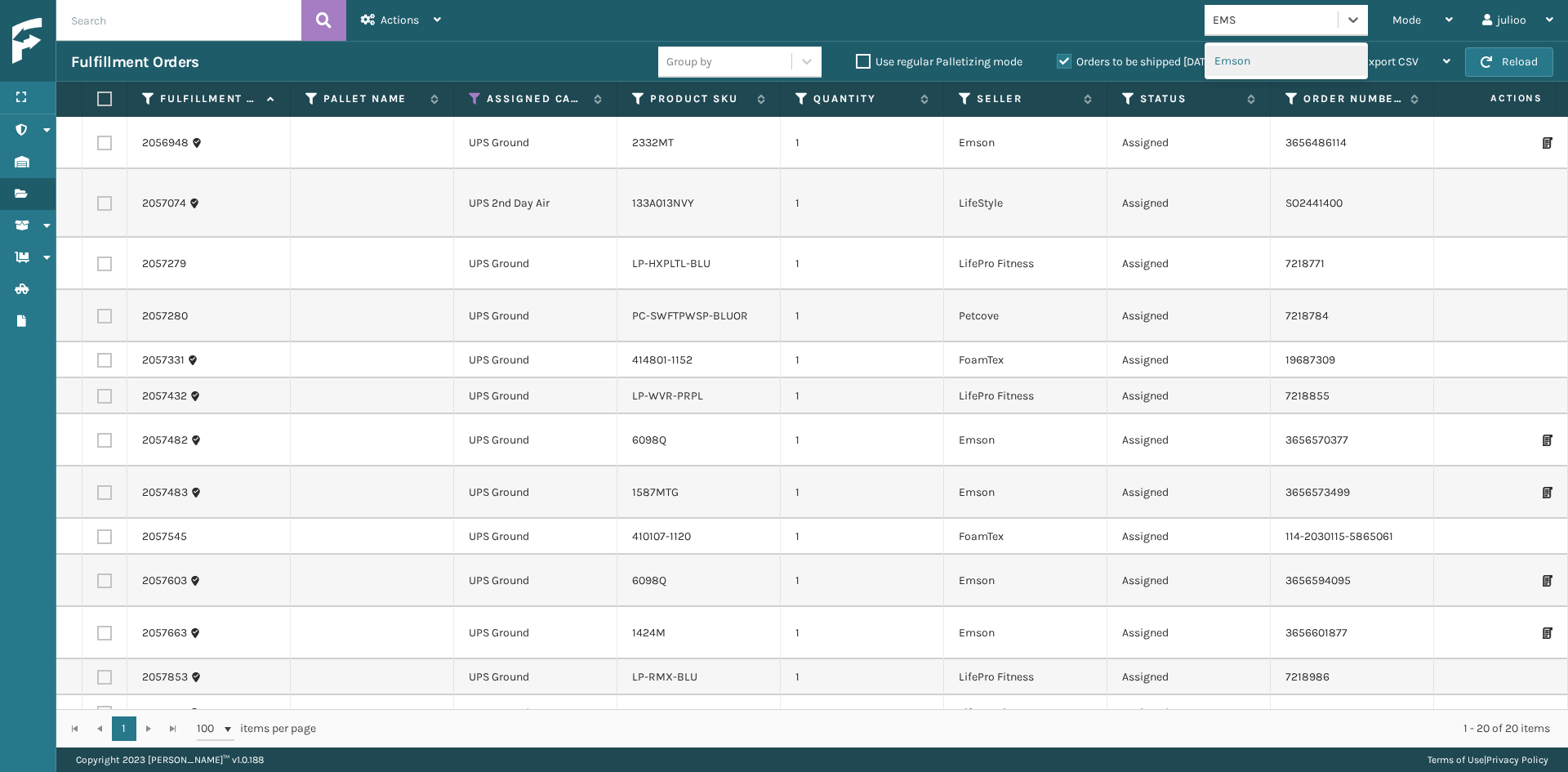
click at [1260, 66] on div "Emson" at bounding box center [1286, 60] width 163 height 31
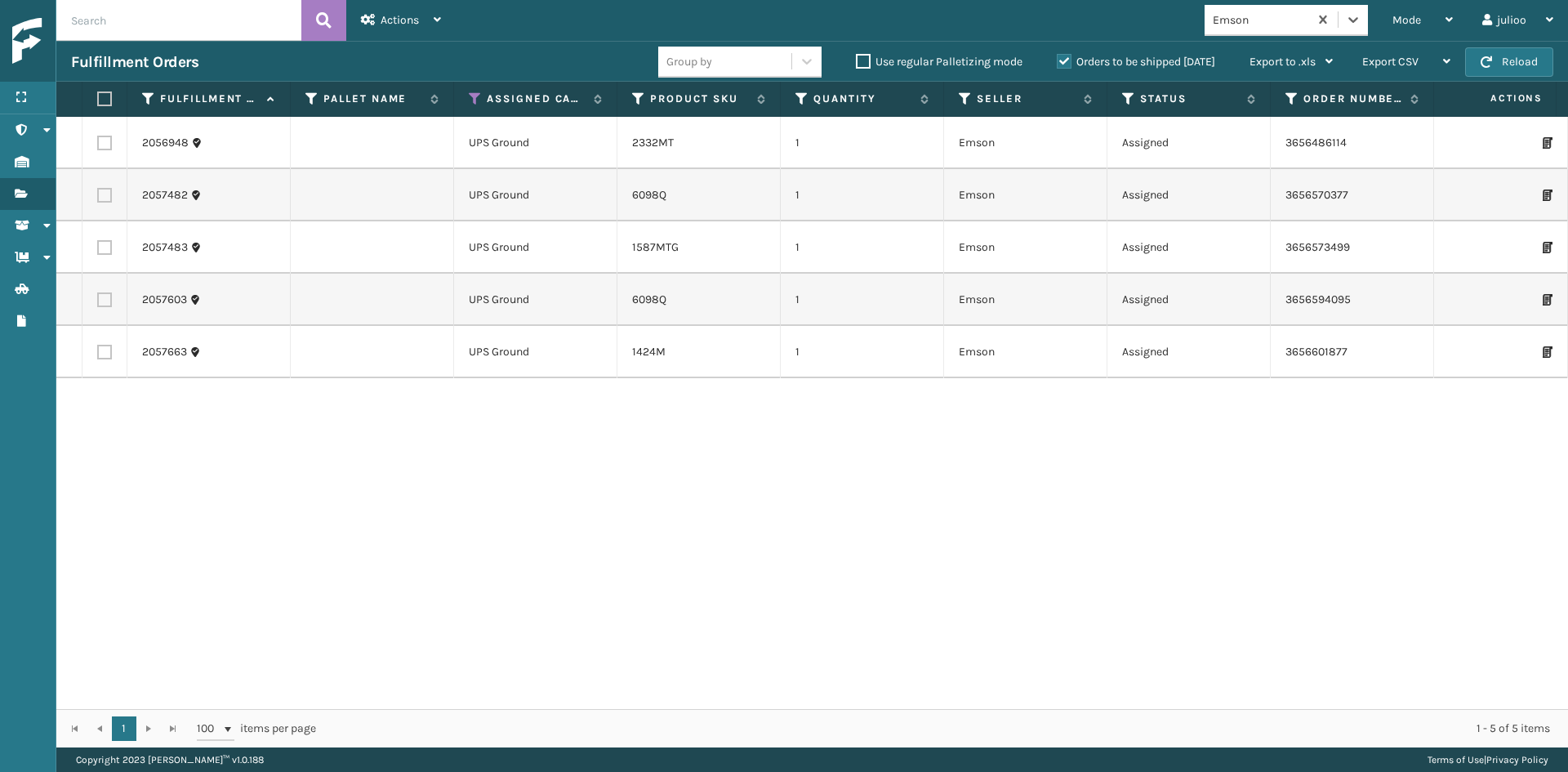
click at [105, 93] on label at bounding box center [102, 98] width 10 height 15
click at [98, 94] on input "checkbox" at bounding box center [97, 99] width 1 height 11
checkbox input "true"
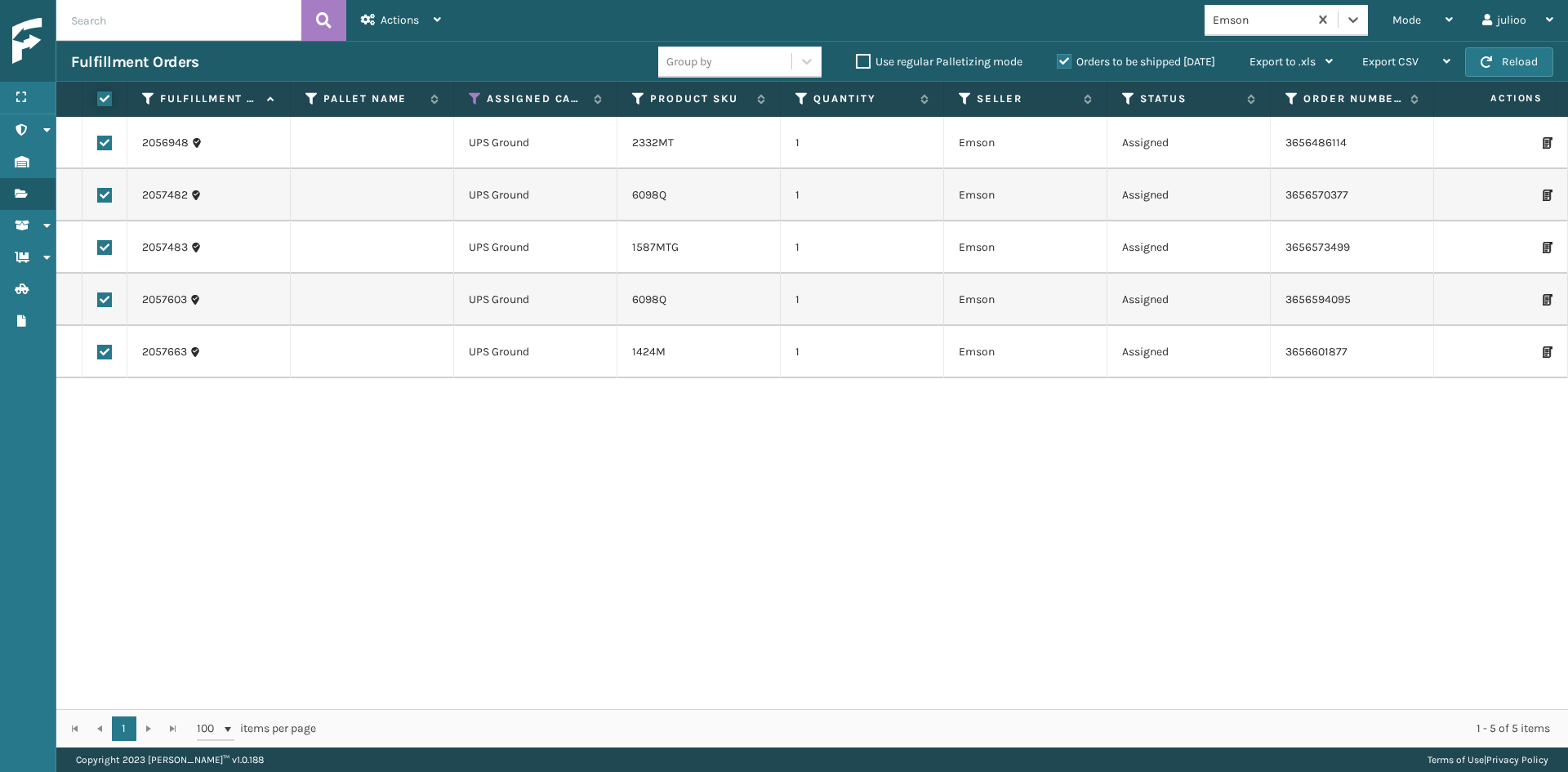
checkbox input "true"
click at [424, 3] on div "Actions" at bounding box center [400, 20] width 80 height 41
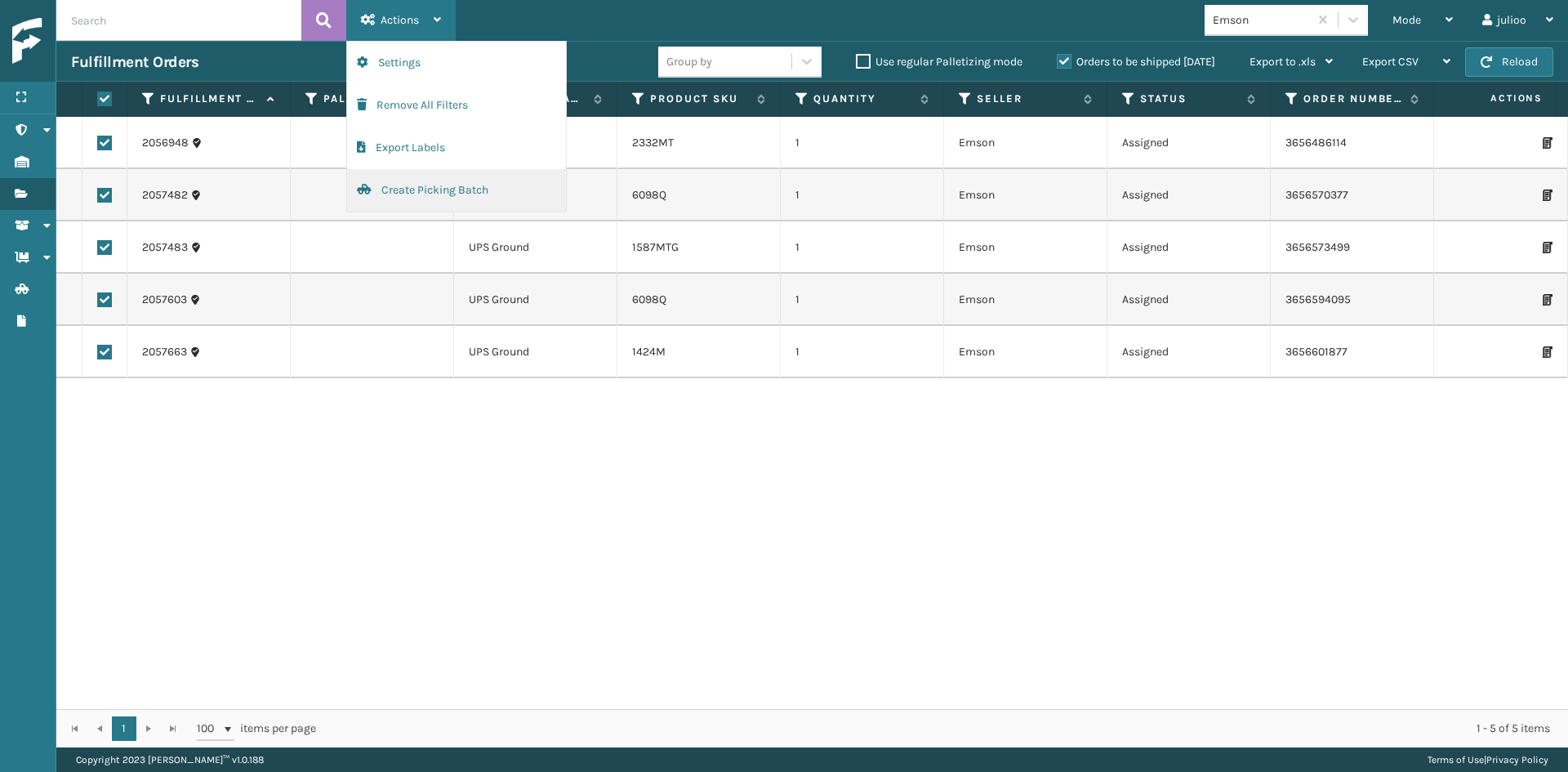
click at [432, 184] on button "Create Picking Batch" at bounding box center [456, 190] width 219 height 43
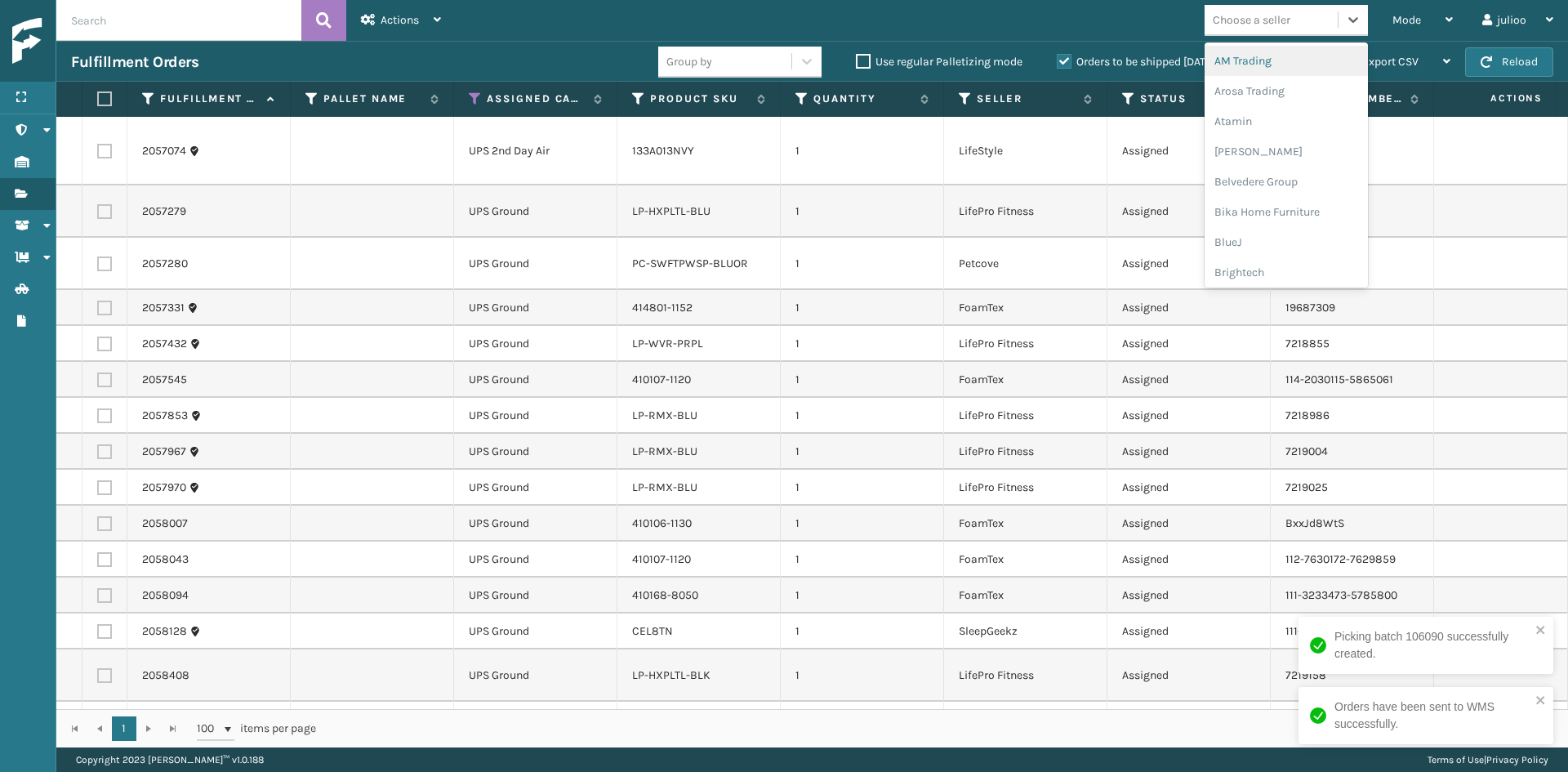
click at [1307, 20] on div "Choose a seller" at bounding box center [1271, 20] width 133 height 27
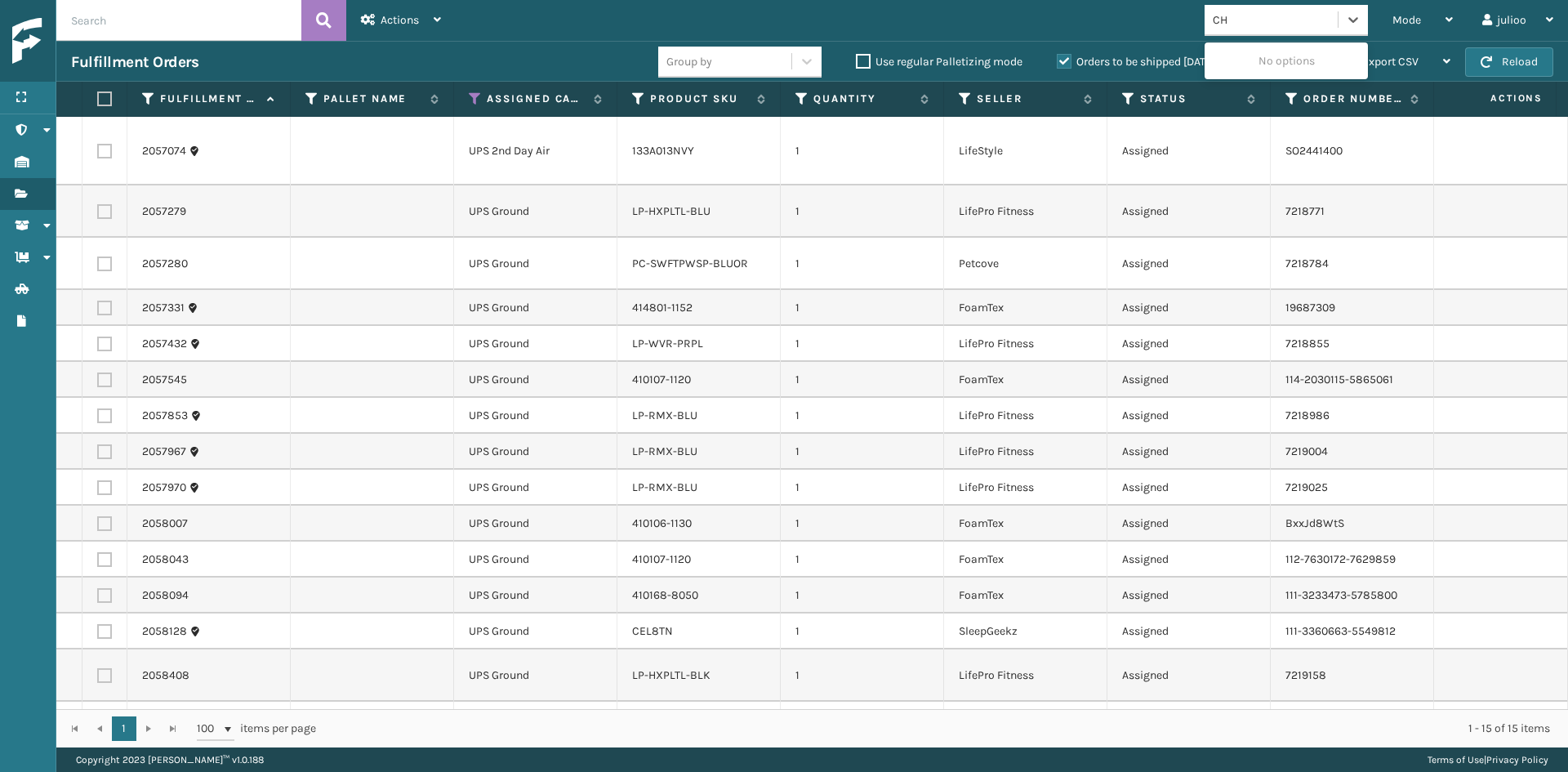
type input "C"
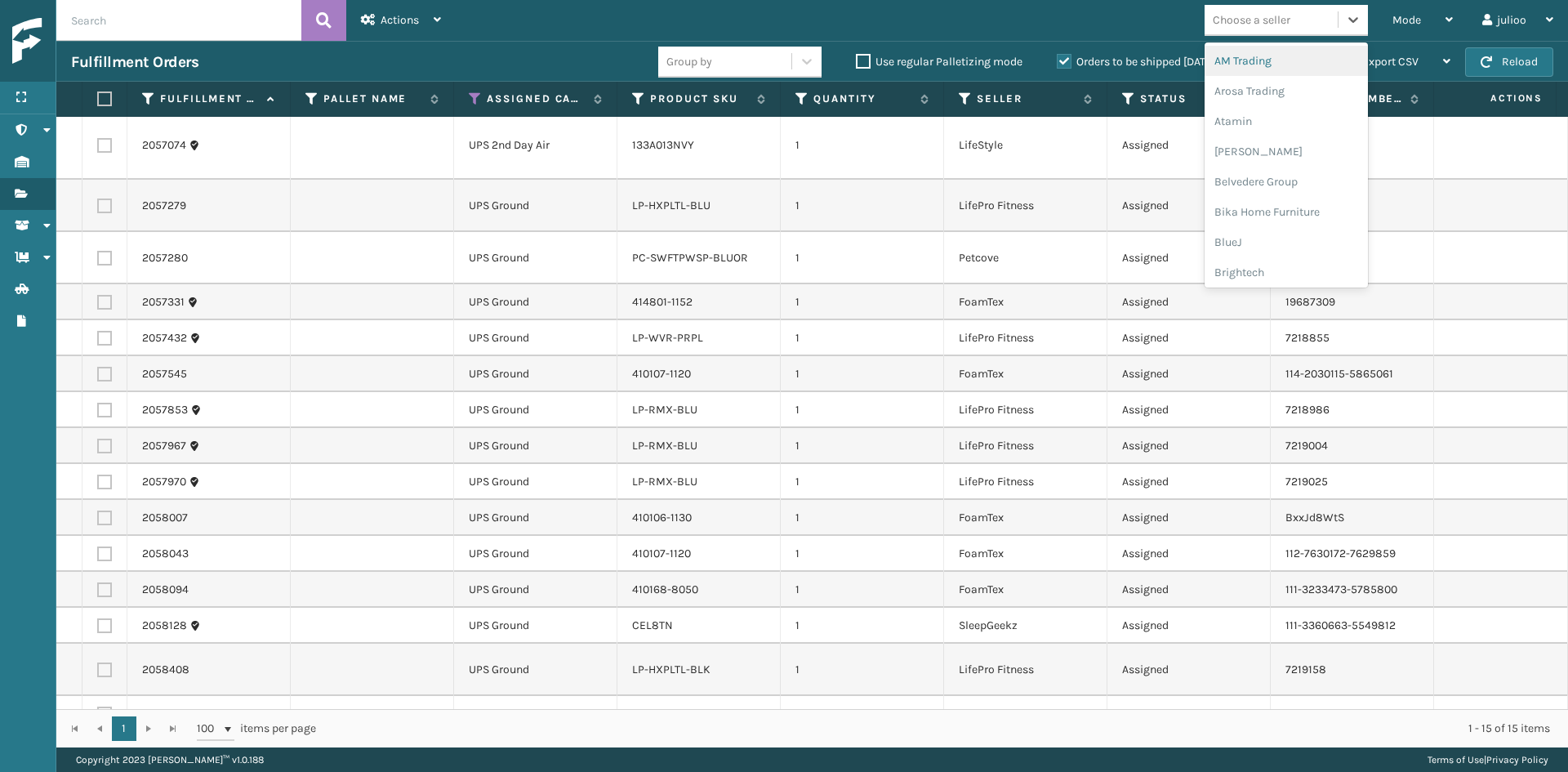
scroll to position [0, 0]
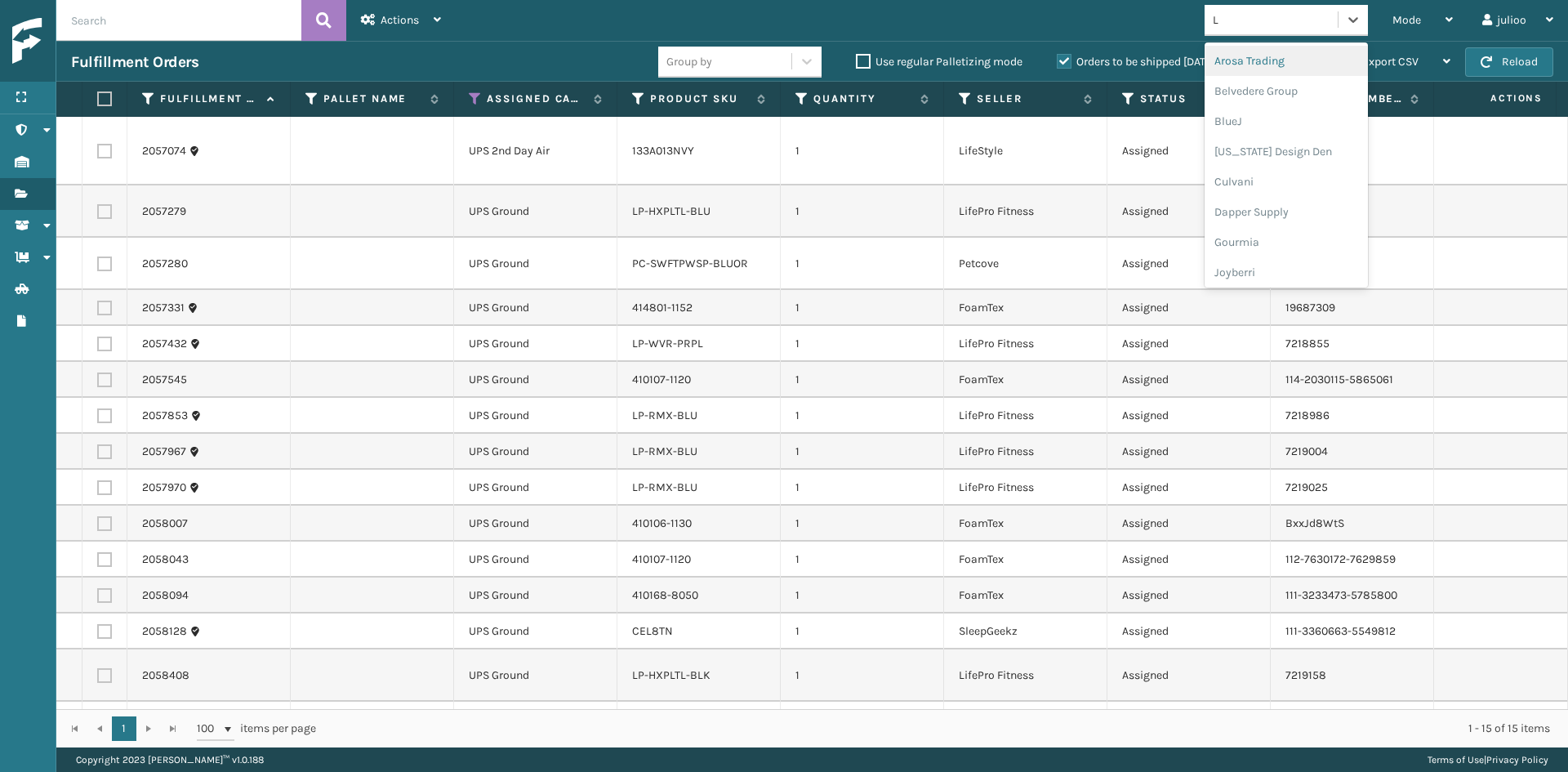
type input "LI"
click at [1274, 97] on div "LifePro Fitness" at bounding box center [1286, 91] width 163 height 31
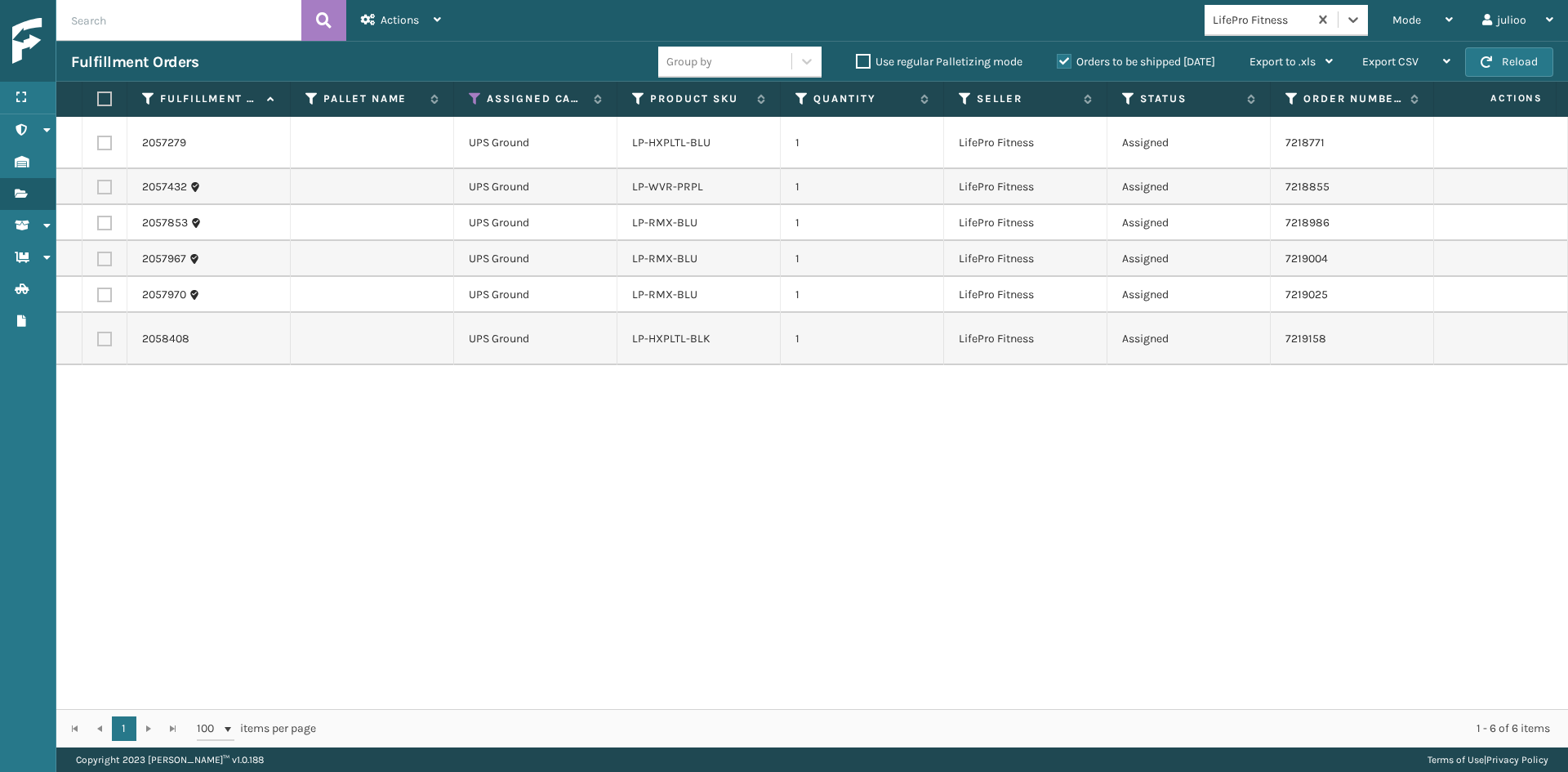
click at [97, 98] on label at bounding box center [102, 98] width 10 height 15
click at [97, 98] on input "checkbox" at bounding box center [97, 99] width 1 height 11
checkbox input "true"
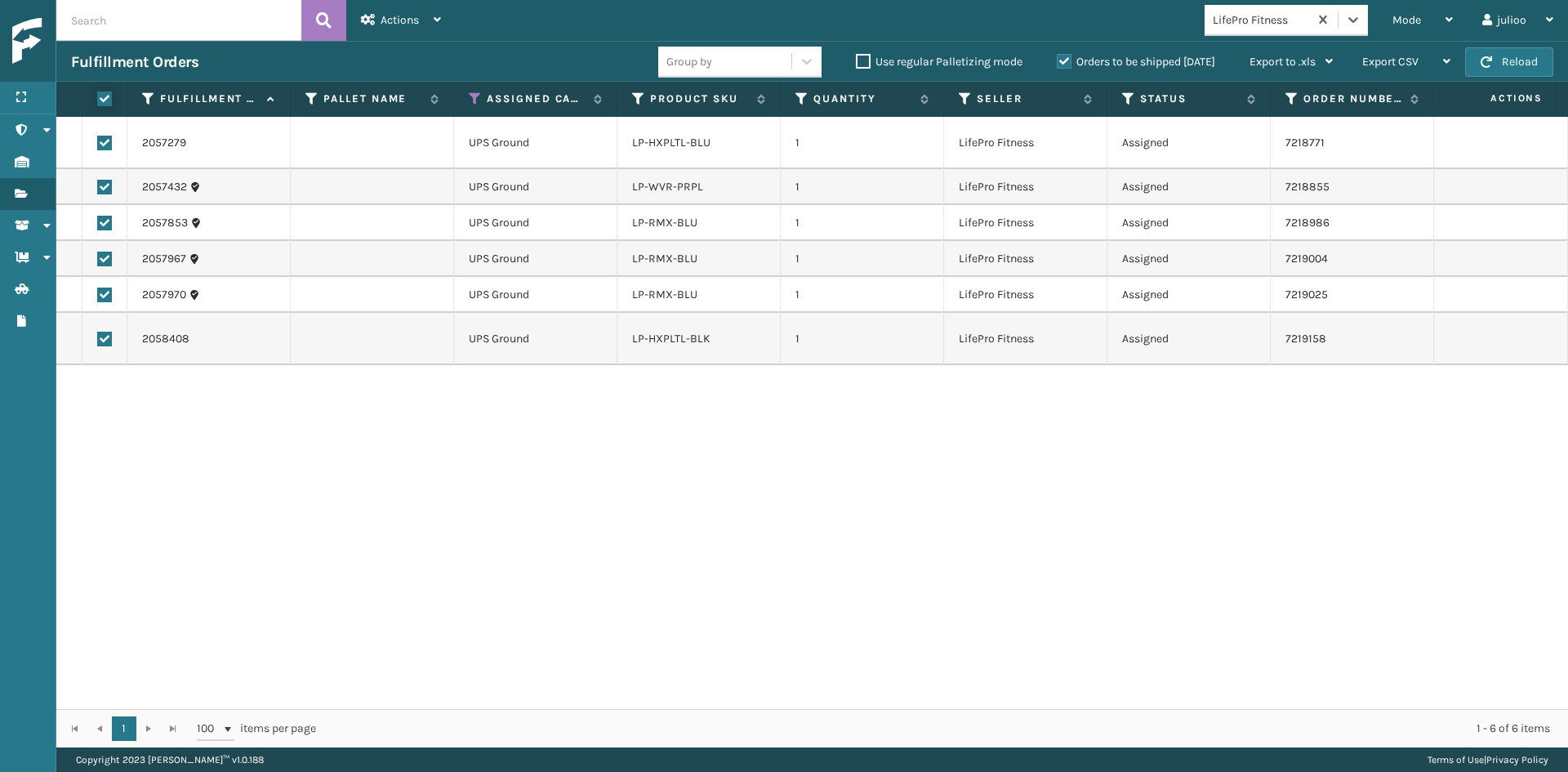
checkbox input "true"
click at [348, 26] on div "Actions Settings Remove All Filters Export Labels Create Picking Batch" at bounding box center [401, 20] width 109 height 41
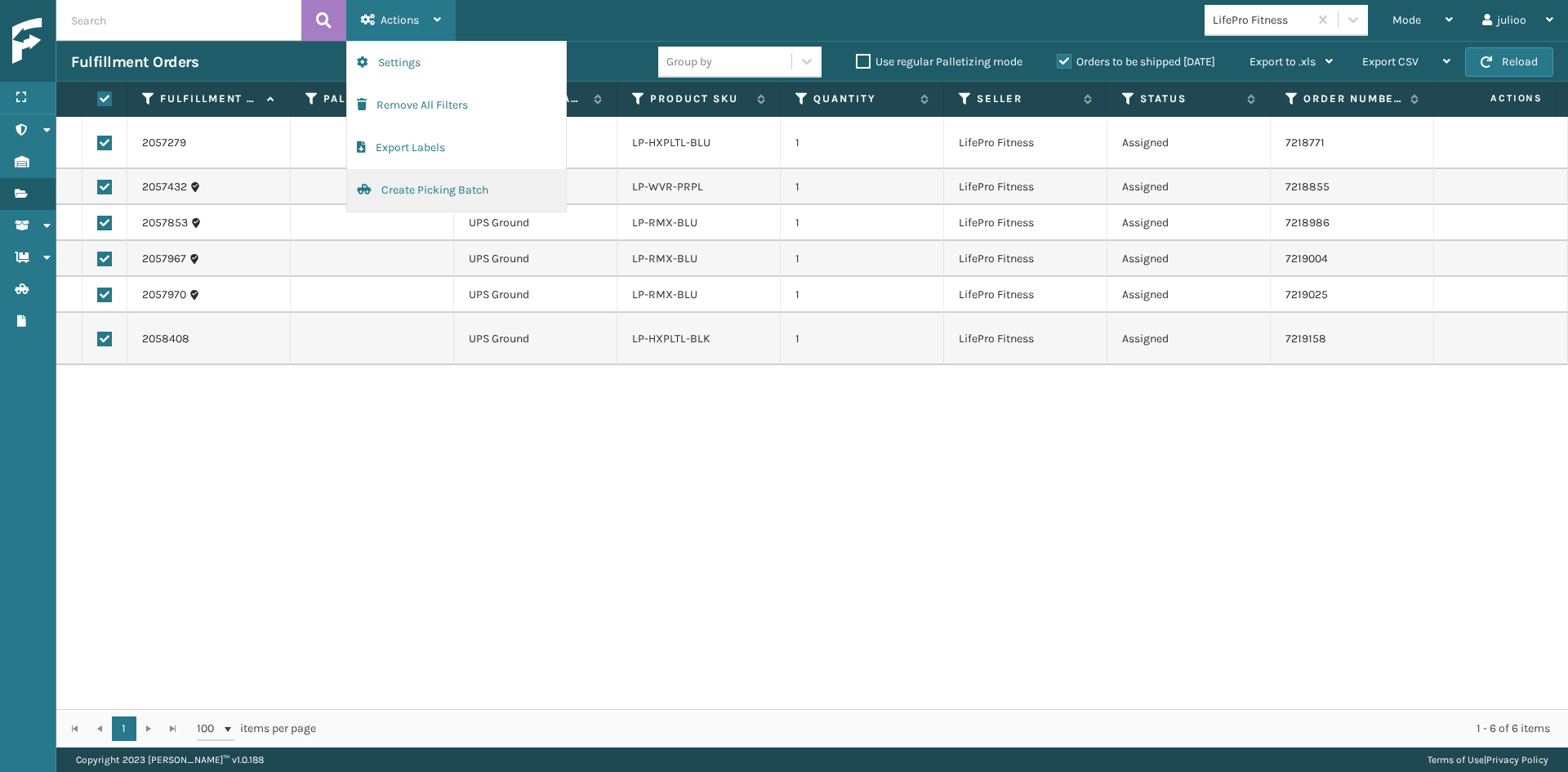
click at [421, 181] on button "Create Picking Batch" at bounding box center [456, 190] width 219 height 43
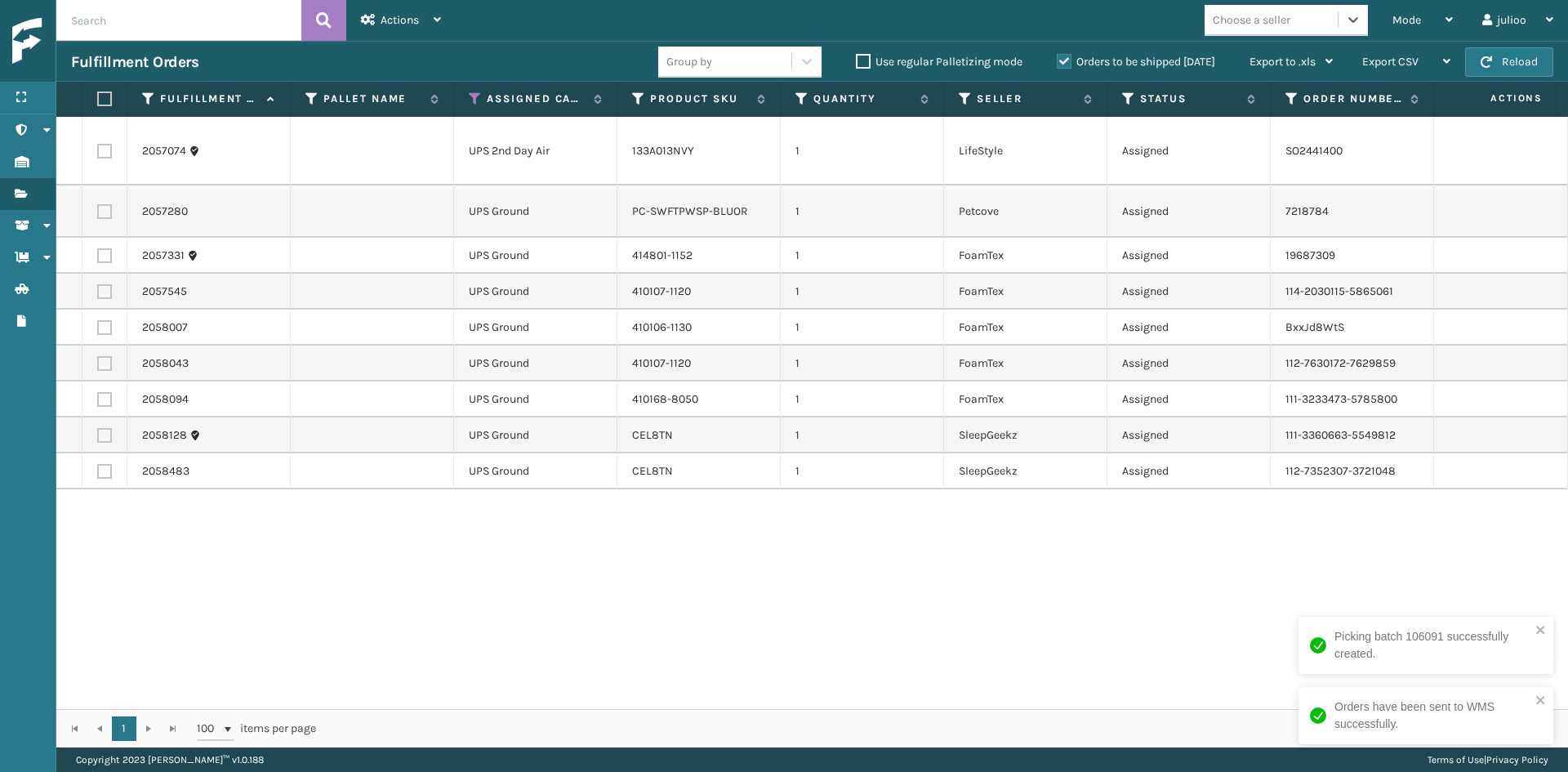
click at [1275, 20] on div "Choose a seller" at bounding box center [1252, 20] width 77 height 17
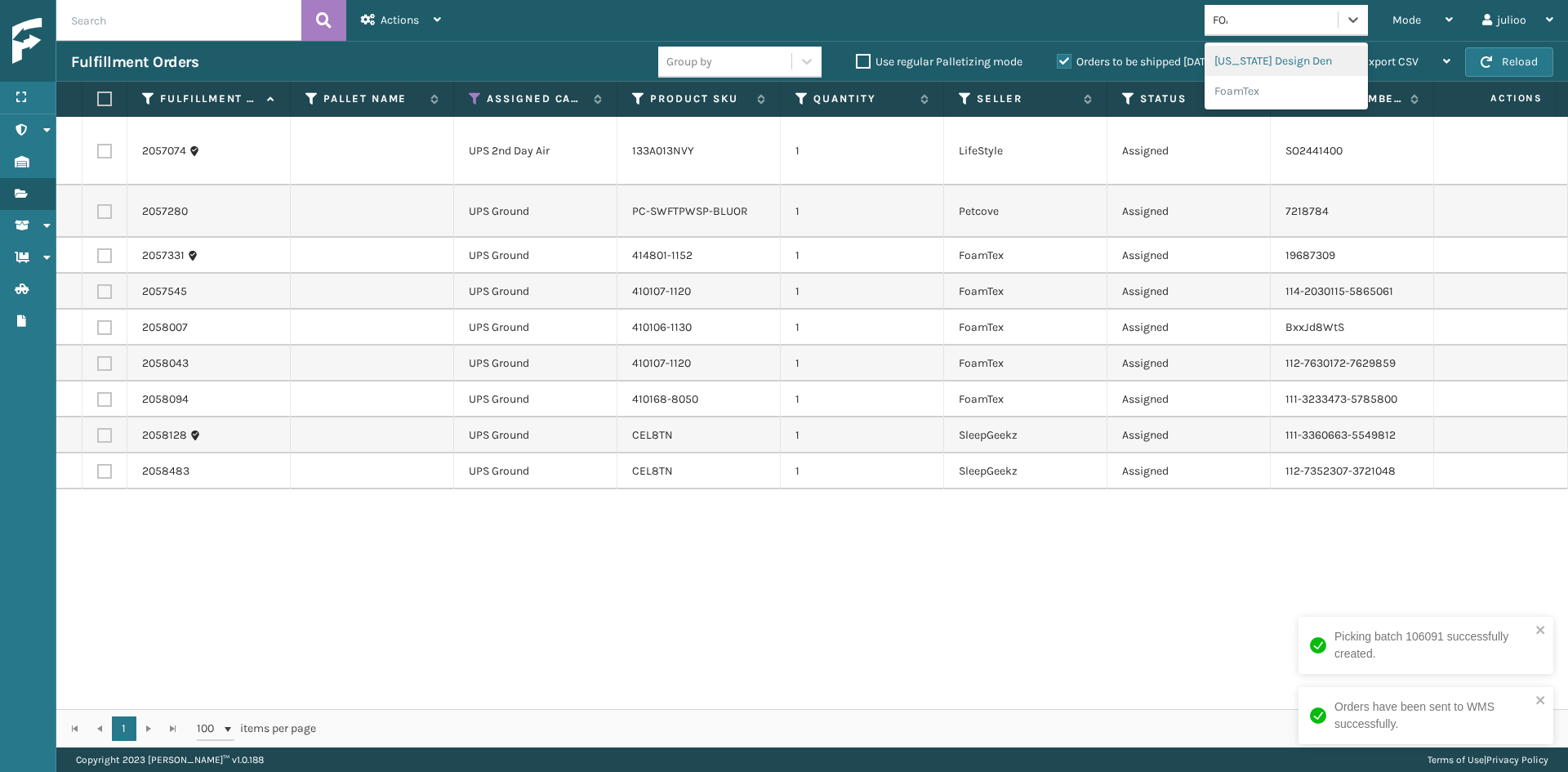
type input "FOAM"
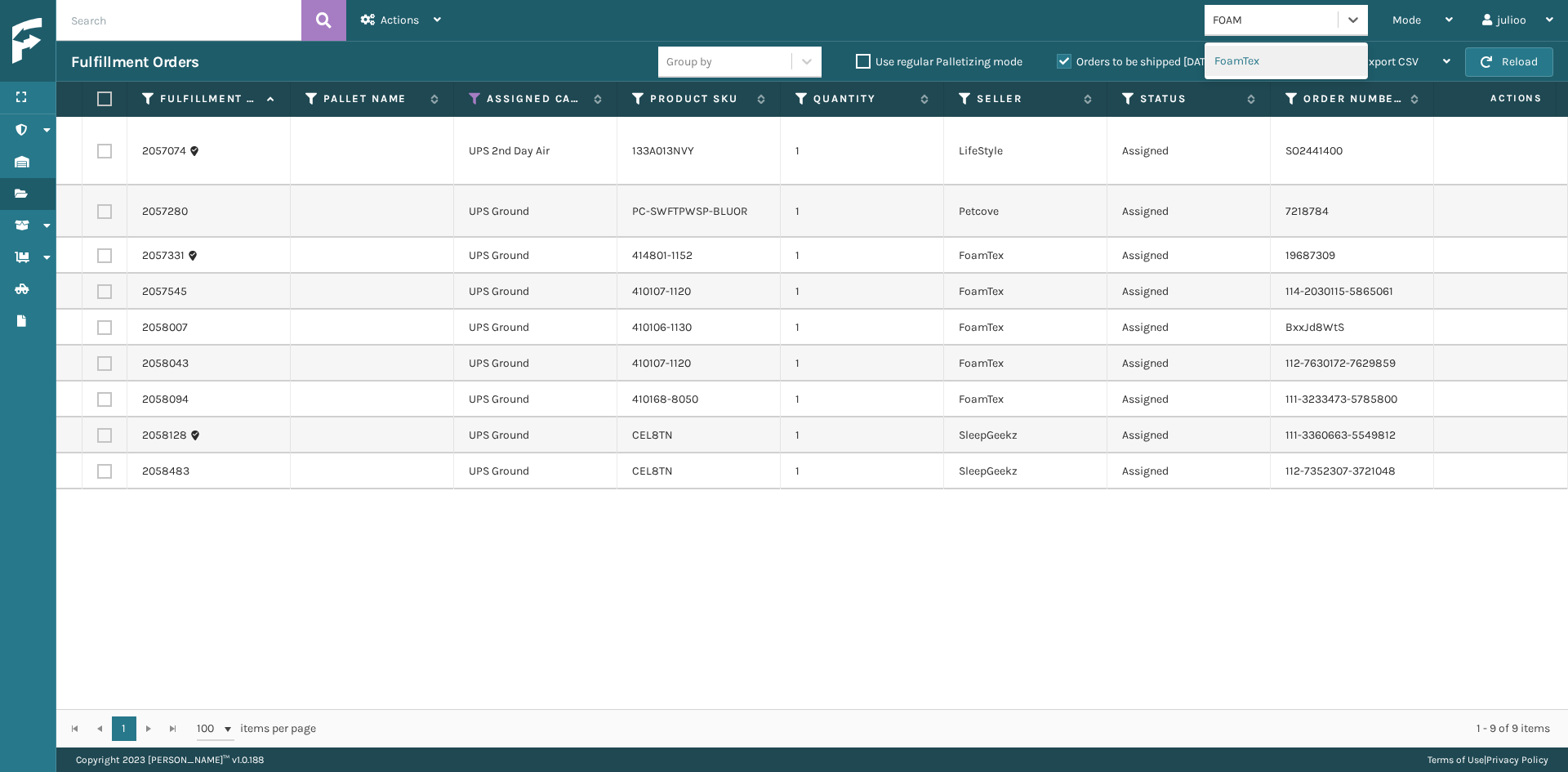
click at [1274, 50] on div "FoamTex" at bounding box center [1286, 60] width 163 height 31
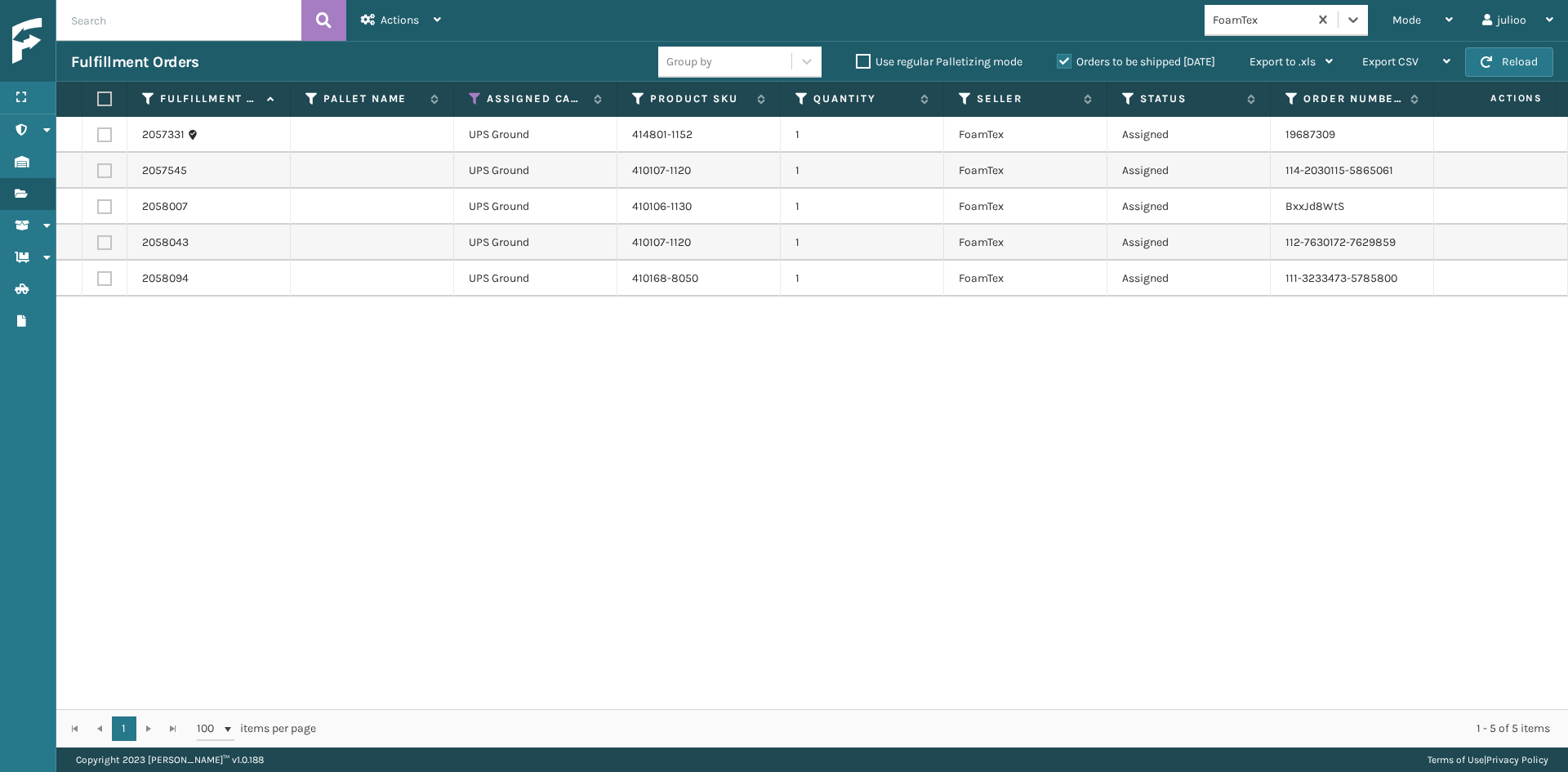
click at [107, 105] on th at bounding box center [104, 98] width 45 height 35
click at [105, 101] on label at bounding box center [102, 98] width 10 height 15
click at [98, 101] on input "checkbox" at bounding box center [97, 99] width 1 height 11
checkbox input "true"
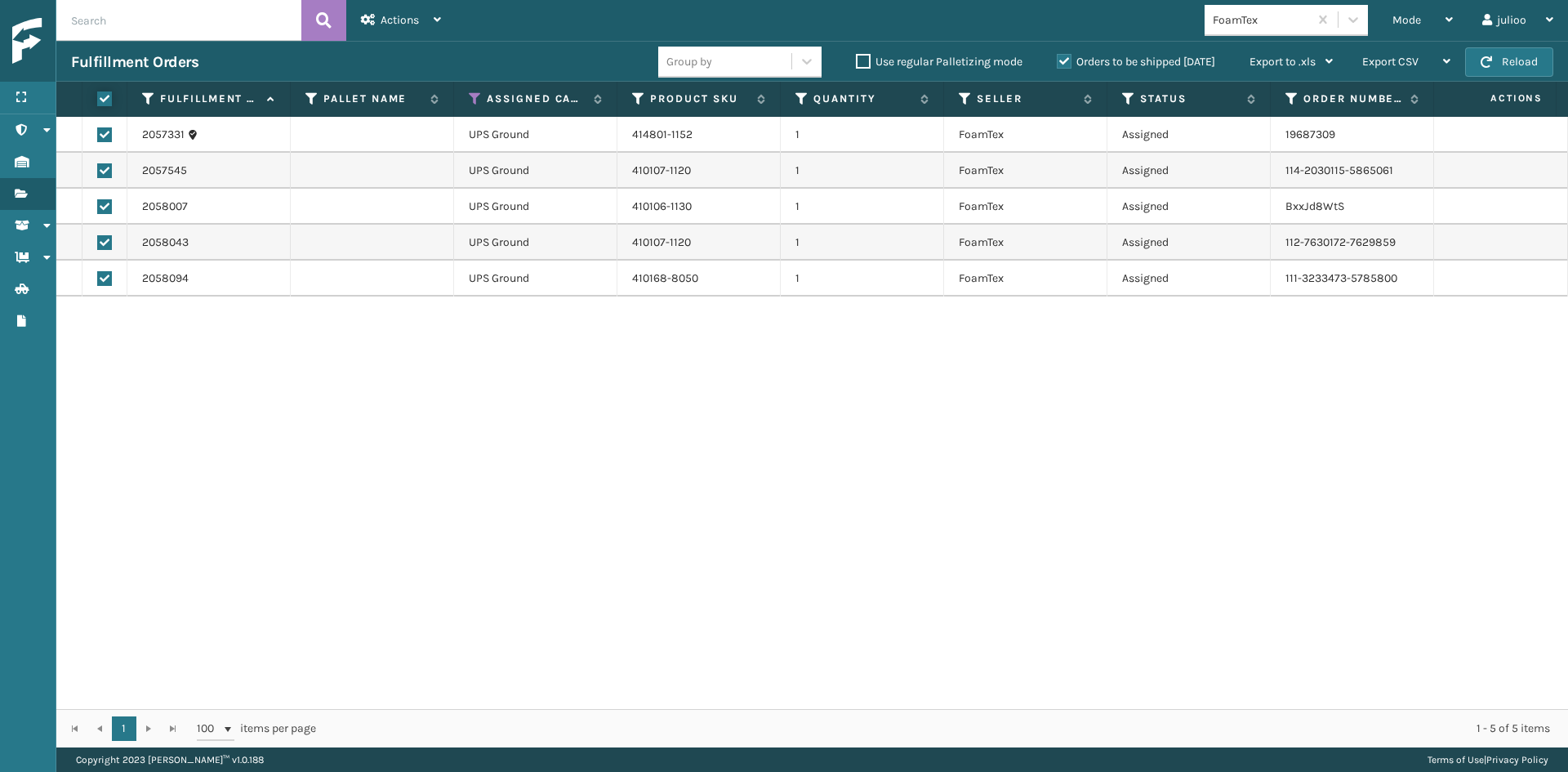
checkbox input "true"
click at [392, 19] on span "Actions" at bounding box center [399, 20] width 39 height 14
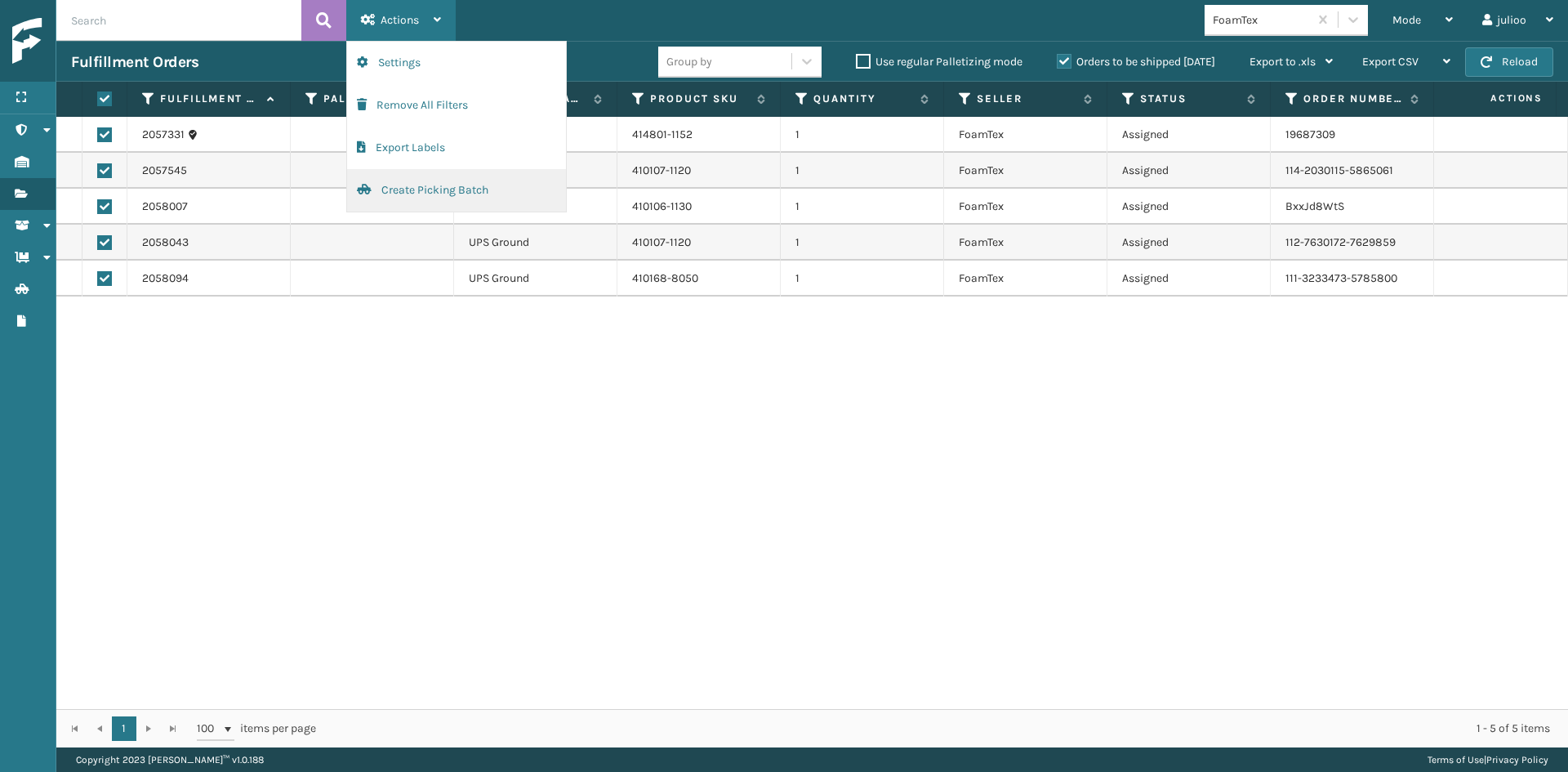
click at [410, 197] on button "Create Picking Batch" at bounding box center [456, 190] width 219 height 43
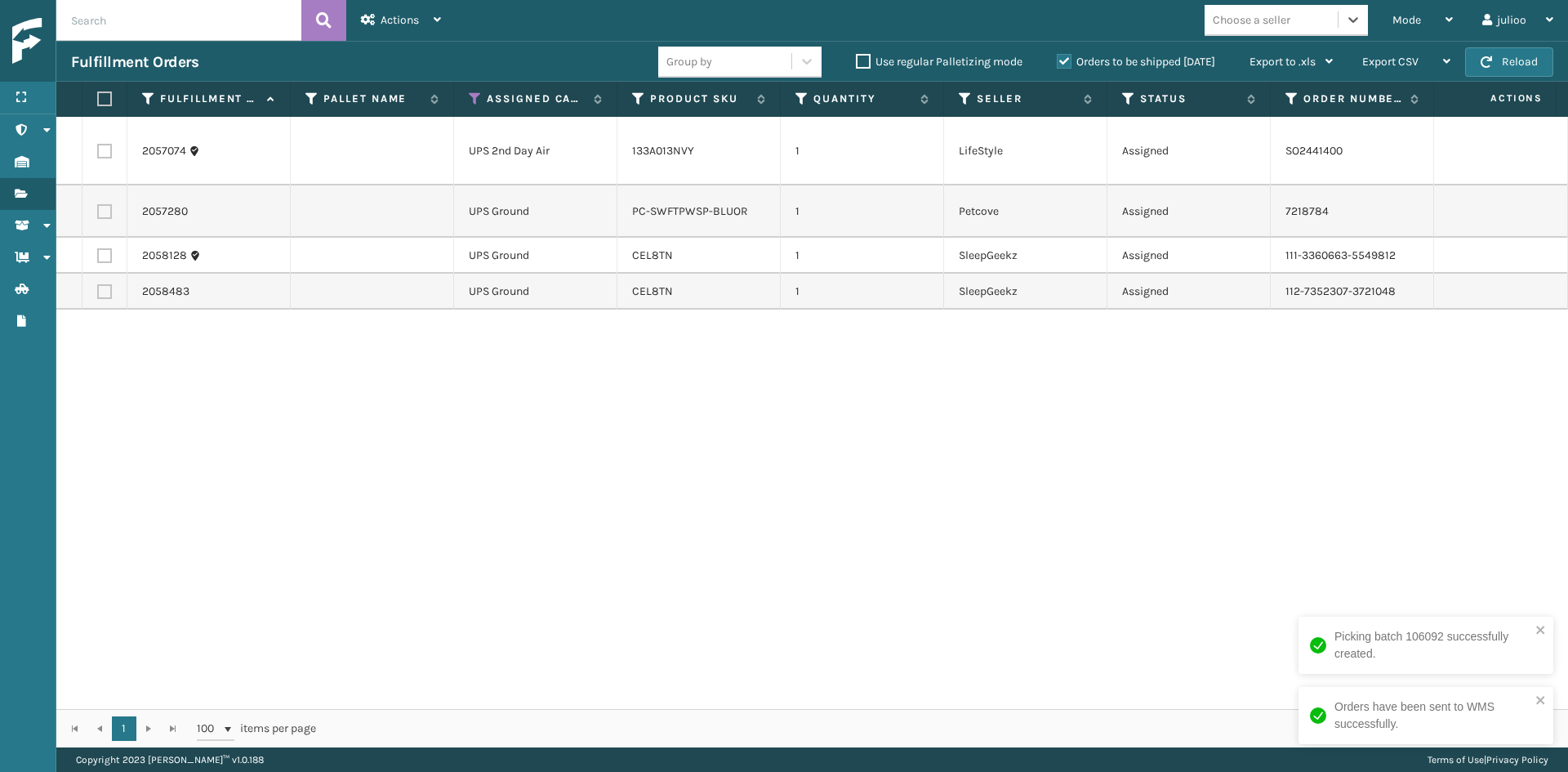
click at [102, 249] on label at bounding box center [104, 256] width 15 height 15
click at [98, 249] on input "checkbox" at bounding box center [97, 254] width 1 height 11
checkbox input "true"
click at [105, 284] on label at bounding box center [104, 291] width 15 height 15
click at [98, 284] on input "checkbox" at bounding box center [97, 289] width 1 height 11
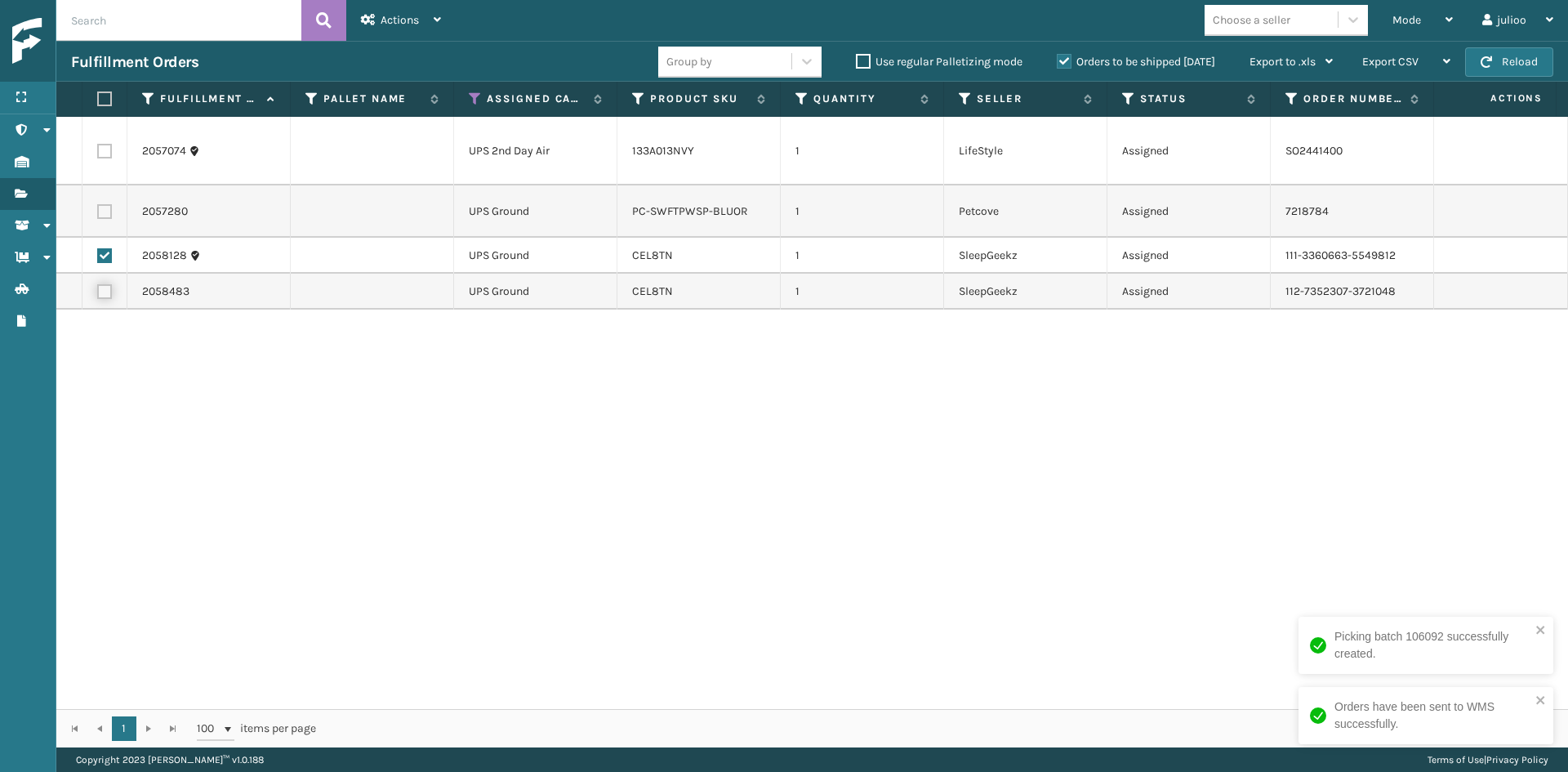
checkbox input "true"
click at [395, 21] on span "Actions" at bounding box center [399, 20] width 39 height 14
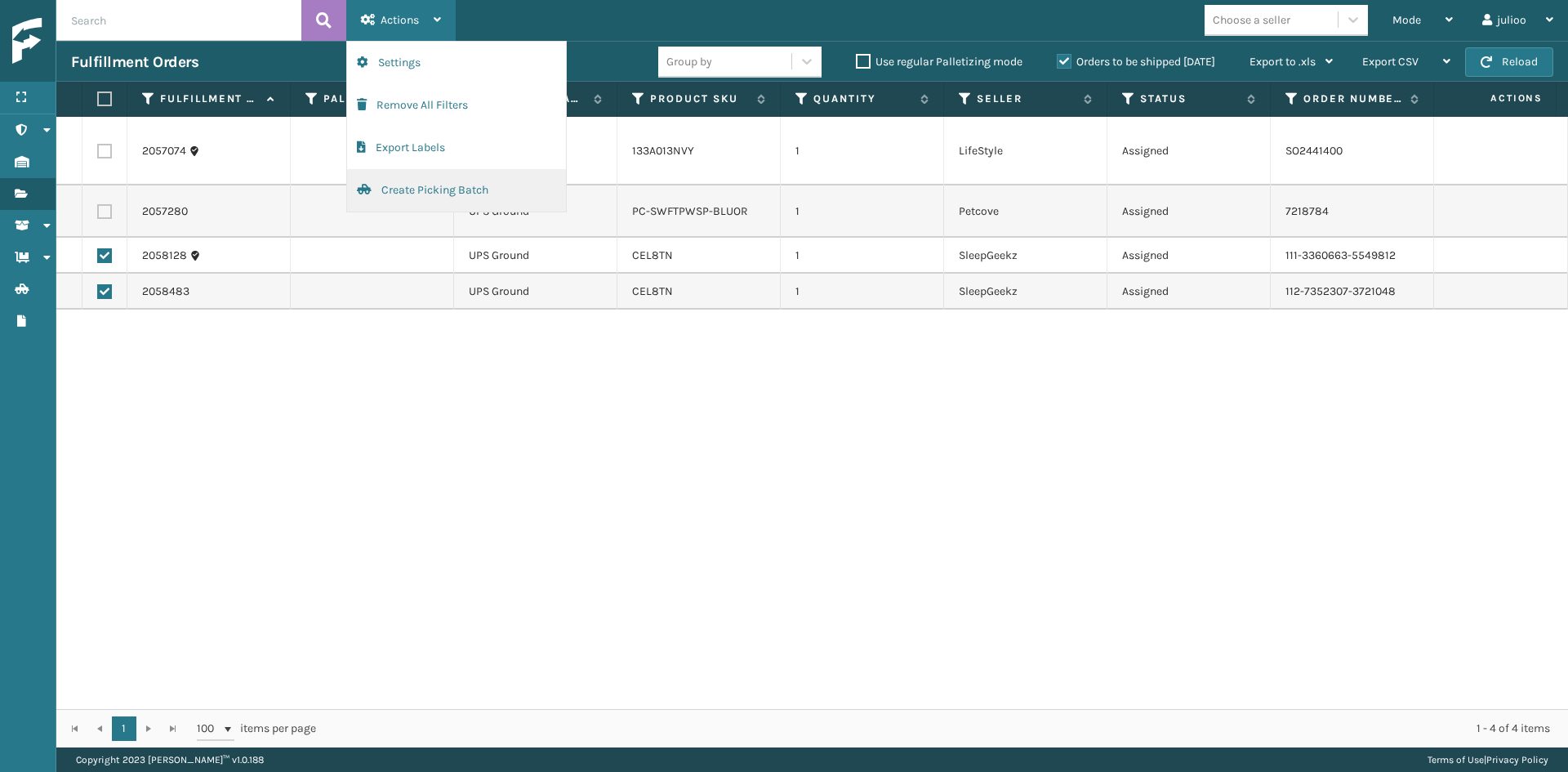
click at [404, 208] on button "Create Picking Batch" at bounding box center [456, 190] width 219 height 43
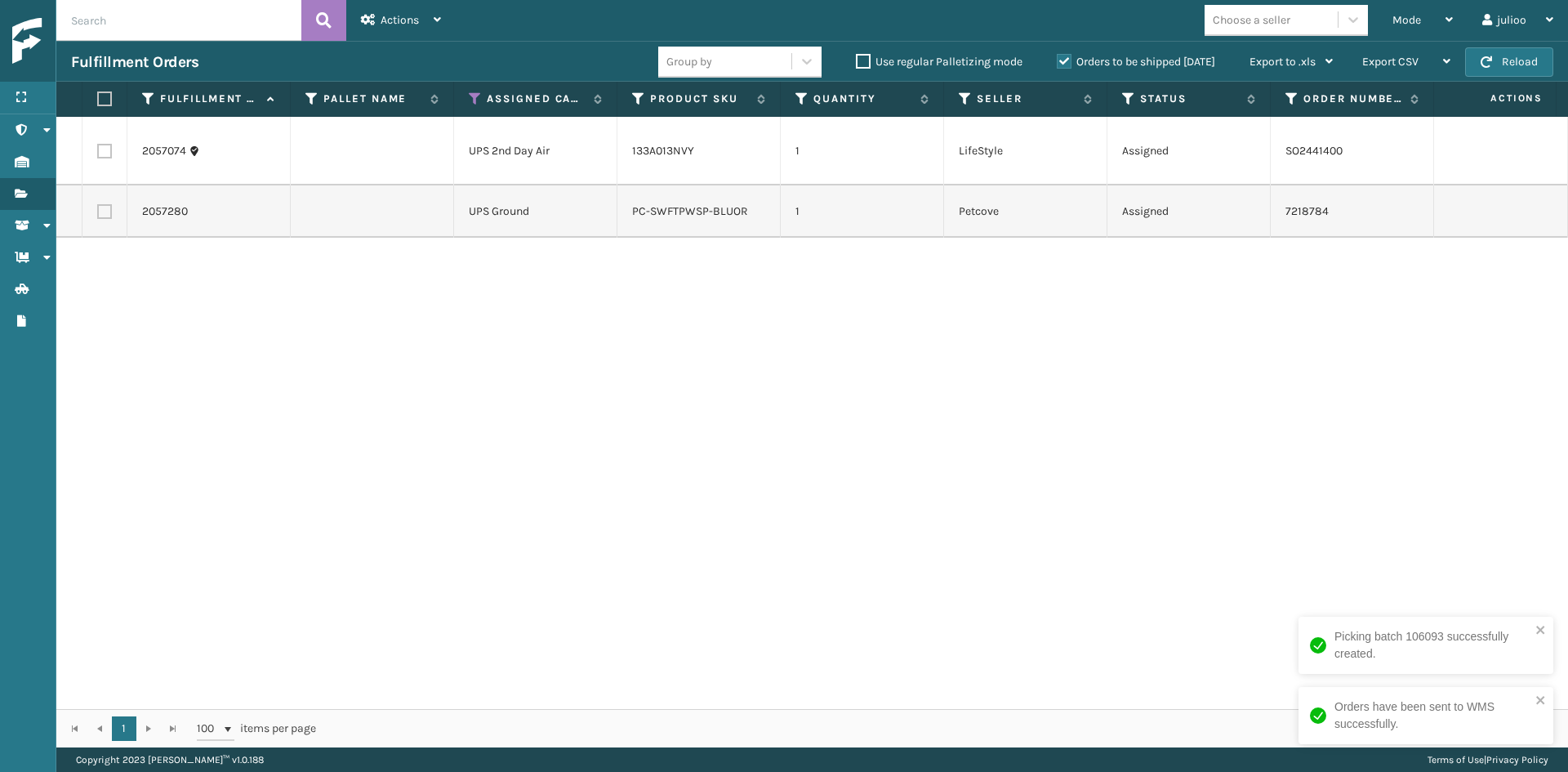
click at [101, 104] on label at bounding box center [102, 98] width 10 height 15
click at [98, 104] on input "checkbox" at bounding box center [97, 99] width 1 height 11
checkbox input "true"
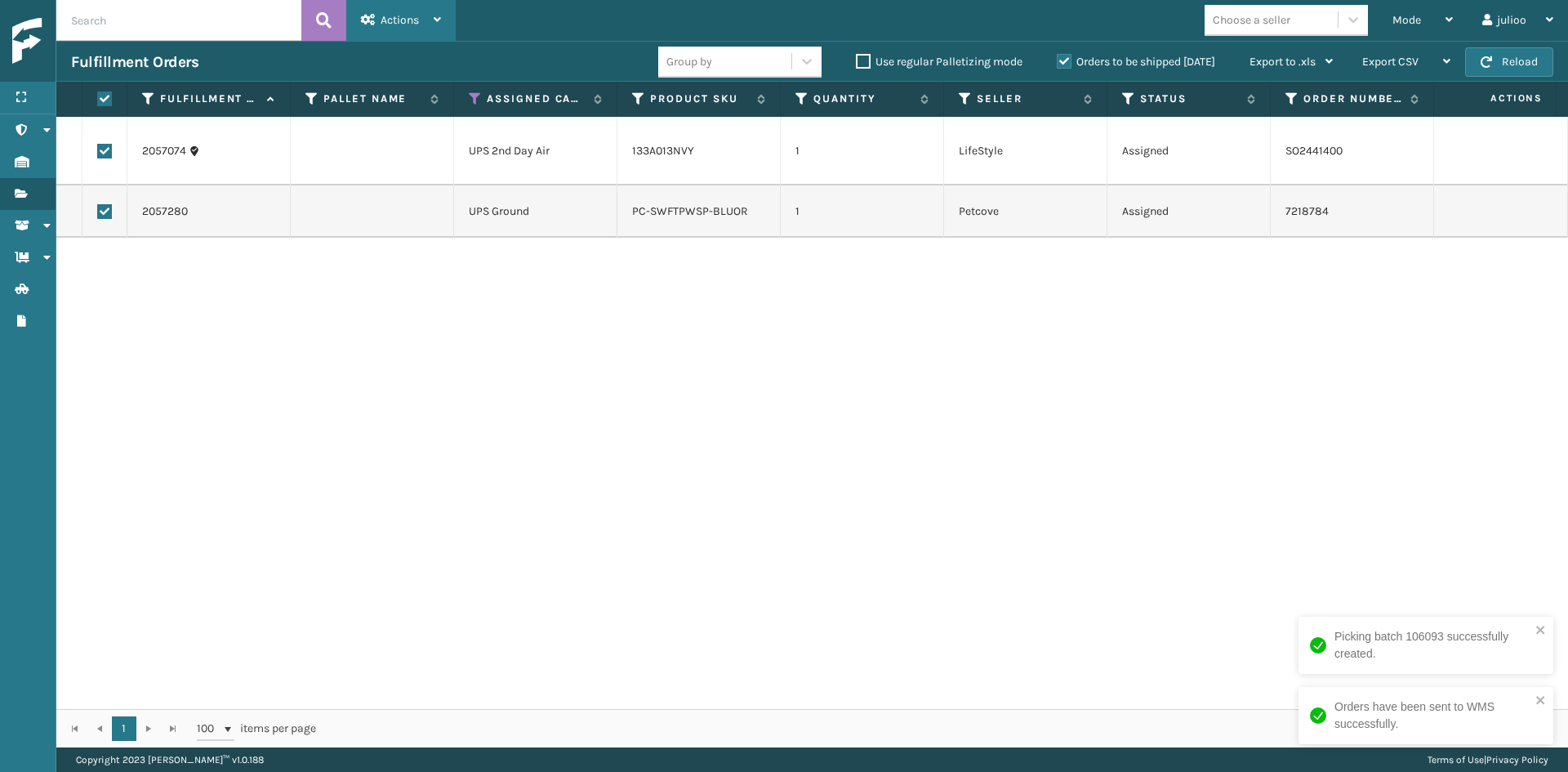
click at [399, 0] on div "Actions" at bounding box center [400, 20] width 80 height 41
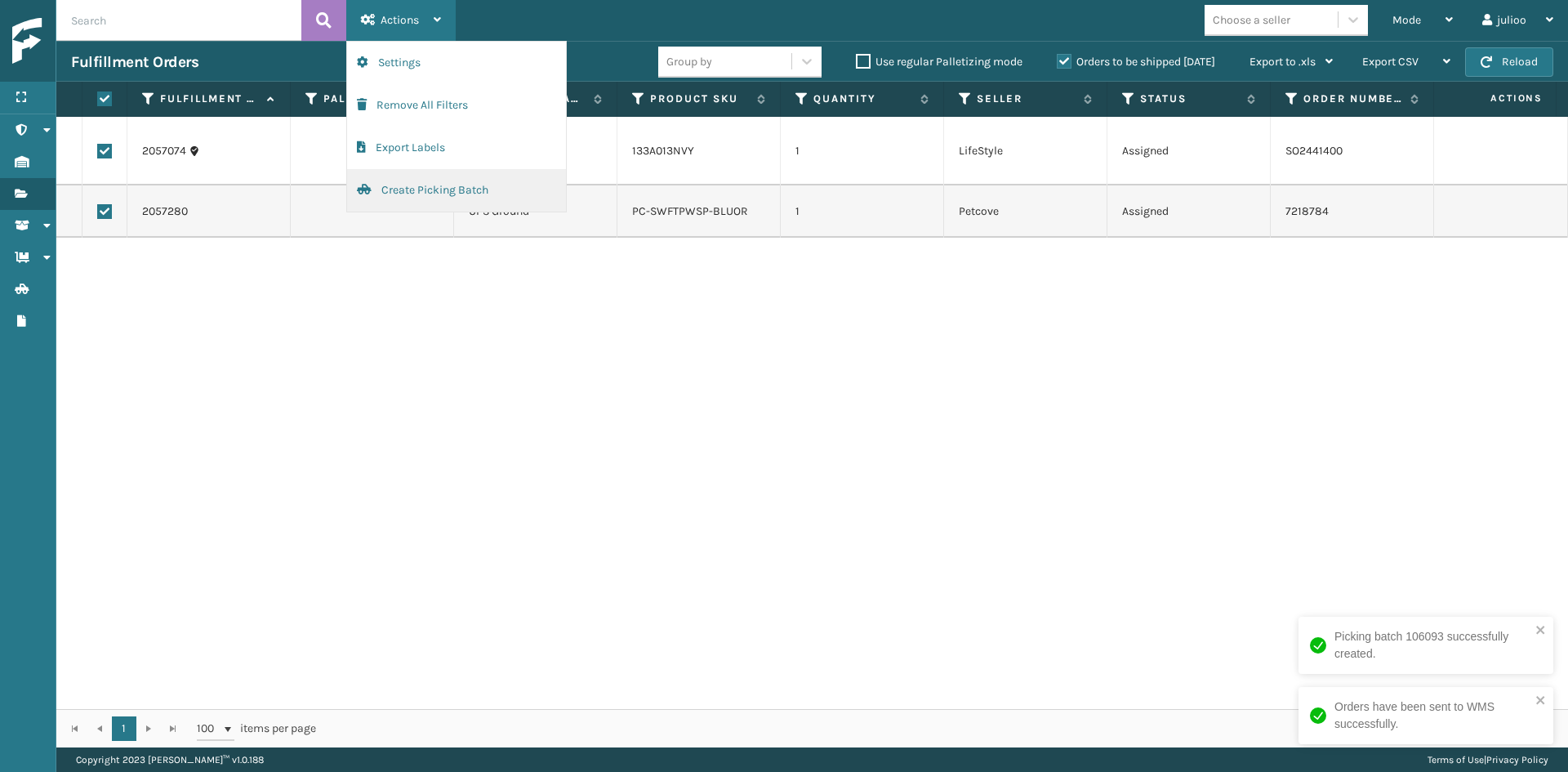
click at [418, 176] on button "Create Picking Batch" at bounding box center [456, 190] width 219 height 43
